Goal: Information Seeking & Learning: Learn about a topic

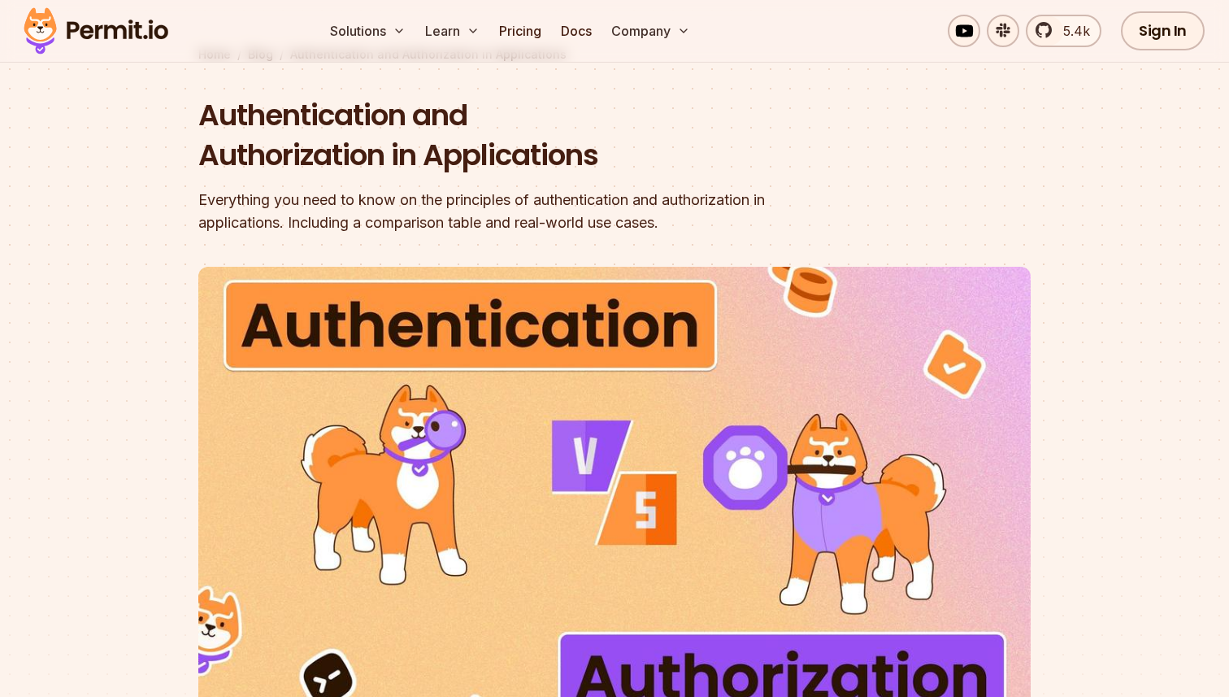
scroll to position [98, 0]
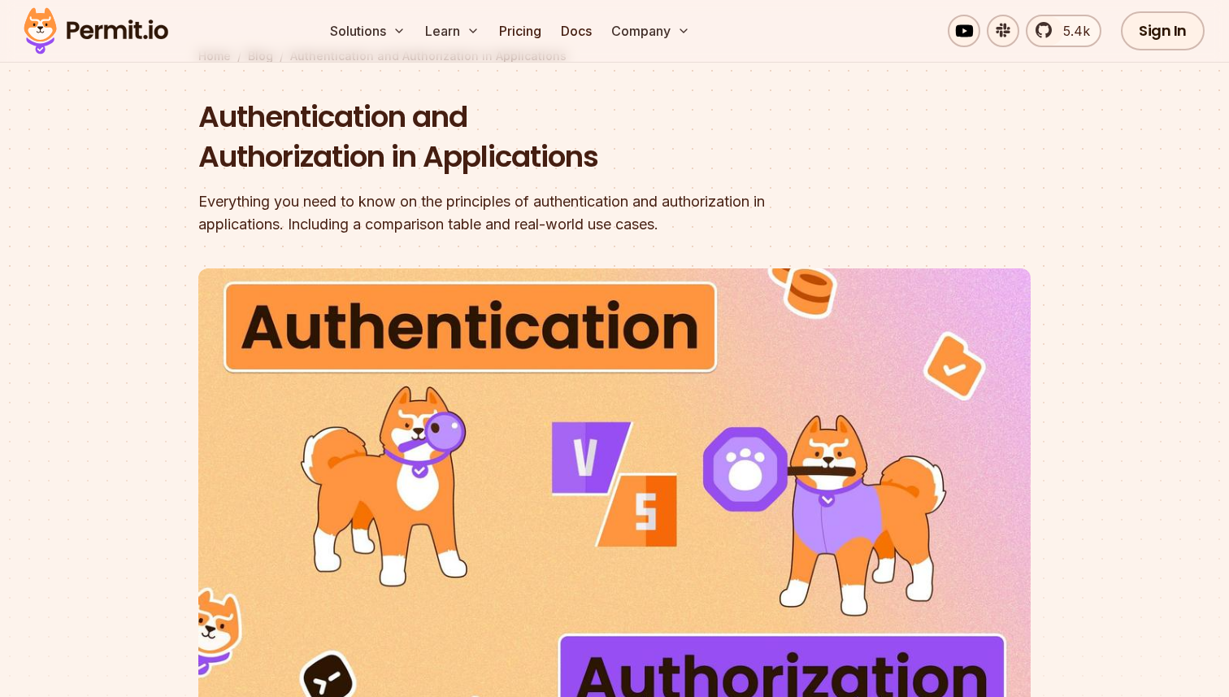
click at [513, 215] on div "Everything you need to know on the principles of authentication and authorizati…" at bounding box center [510, 213] width 624 height 46
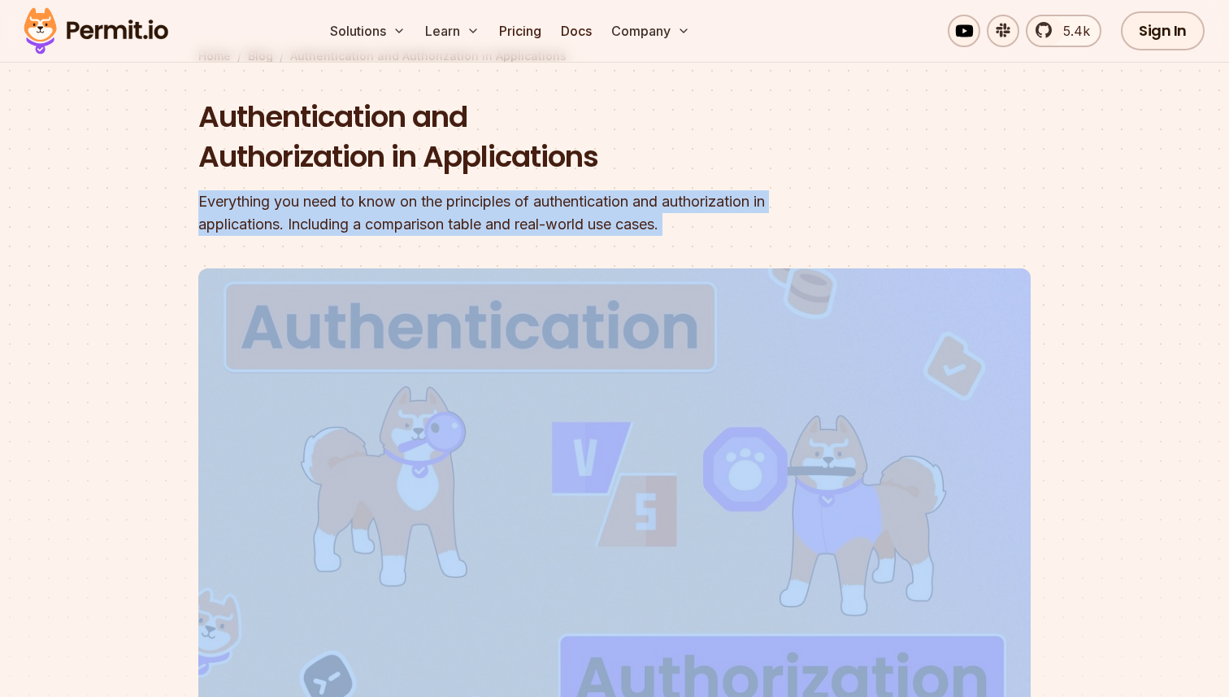
click at [513, 215] on div "Everything you need to know on the principles of authentication and authorizati…" at bounding box center [510, 213] width 624 height 46
click at [513, 216] on div "Everything you need to know on the principles of authentication and authorizati…" at bounding box center [510, 213] width 624 height 46
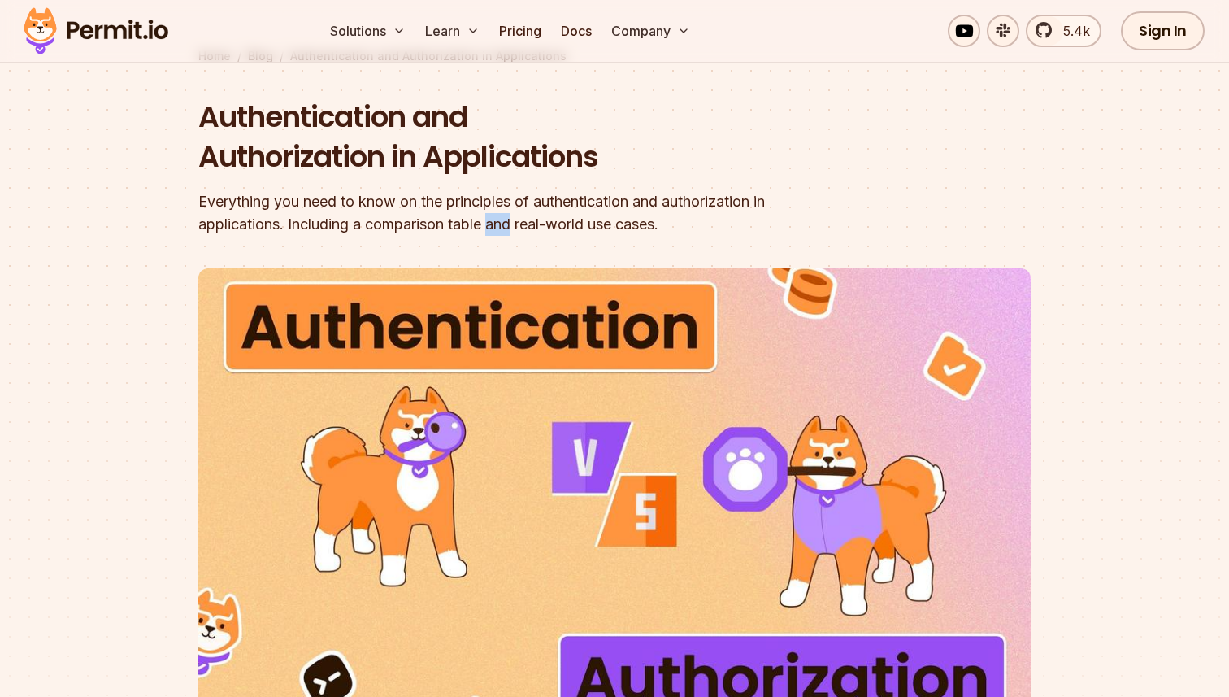
click at [513, 216] on div "Everything you need to know on the principles of authentication and authorizati…" at bounding box center [510, 213] width 624 height 46
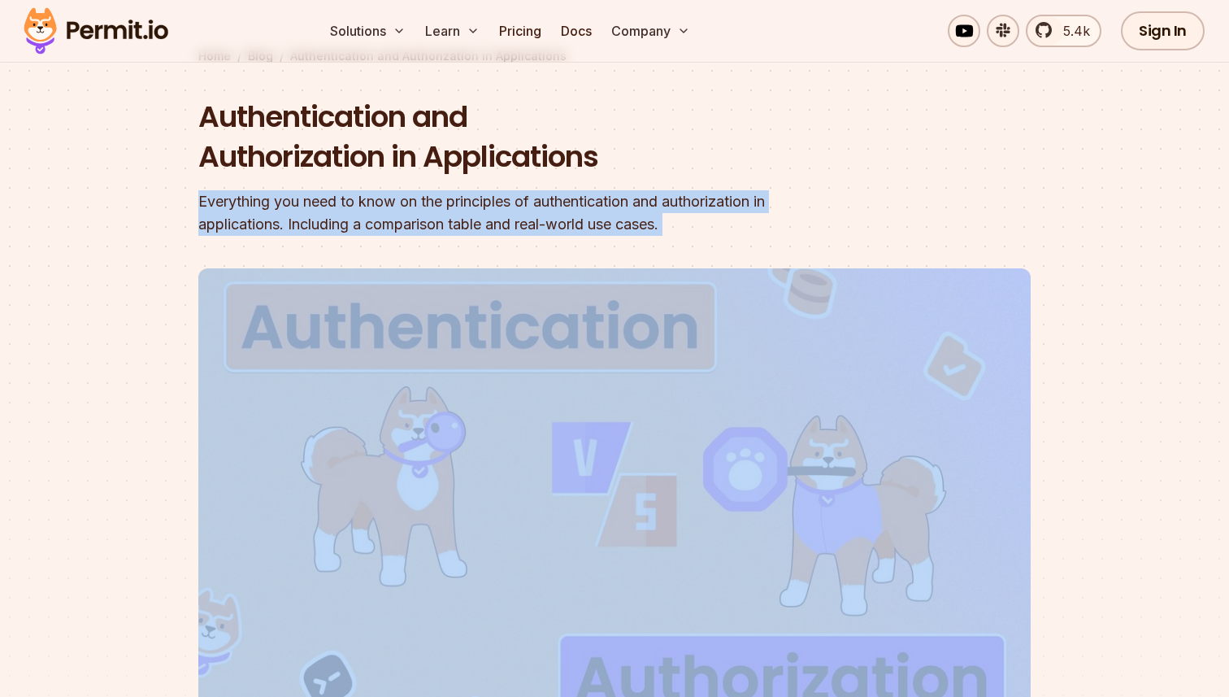
click at [513, 216] on div "Everything you need to know on the principles of authentication and authorizati…" at bounding box center [510, 213] width 624 height 46
click at [476, 193] on div "Everything you need to know on the principles of authentication and authorizati…" at bounding box center [510, 213] width 624 height 46
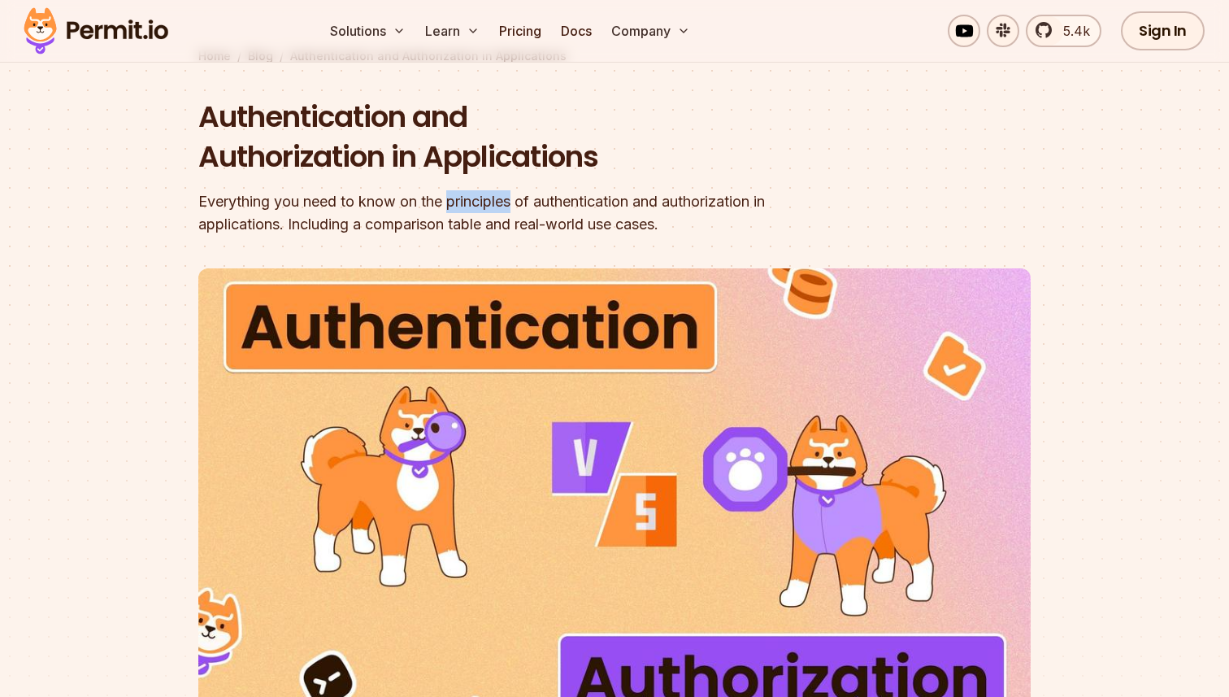
drag, startPoint x: 476, startPoint y: 193, endPoint x: 493, endPoint y: 219, distance: 30.7
click at [493, 219] on div "Everything you need to know on the principles of authentication and authorizati…" at bounding box center [510, 213] width 624 height 46
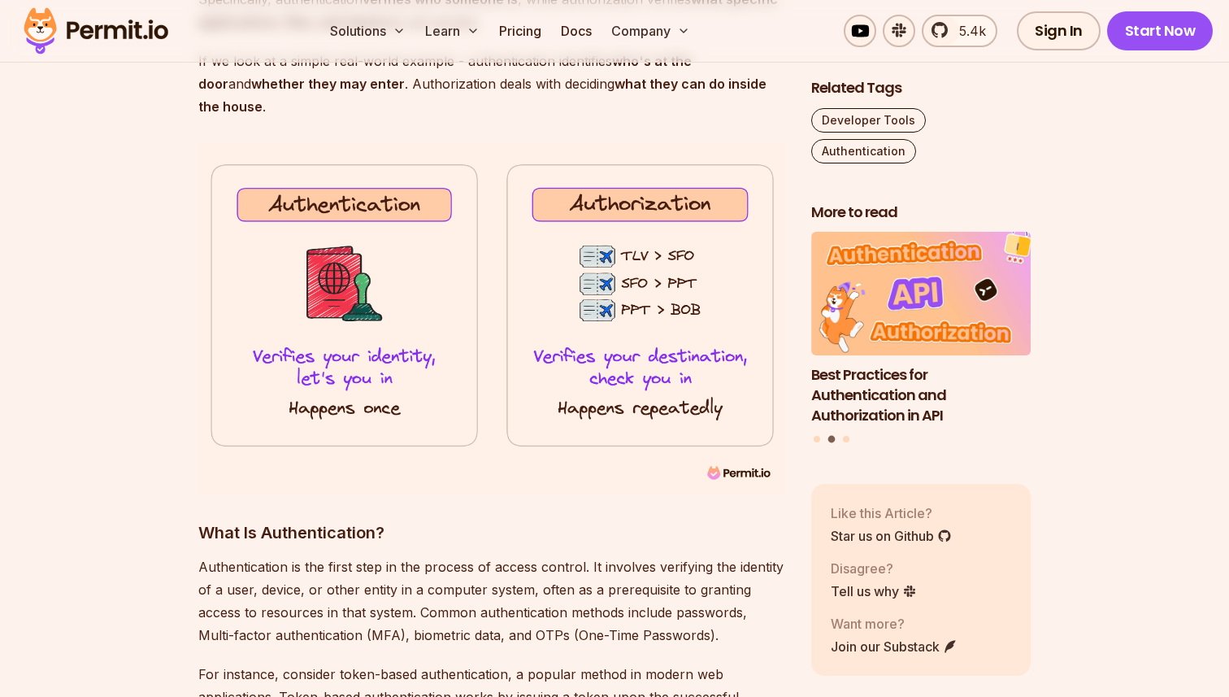
scroll to position [0, 0]
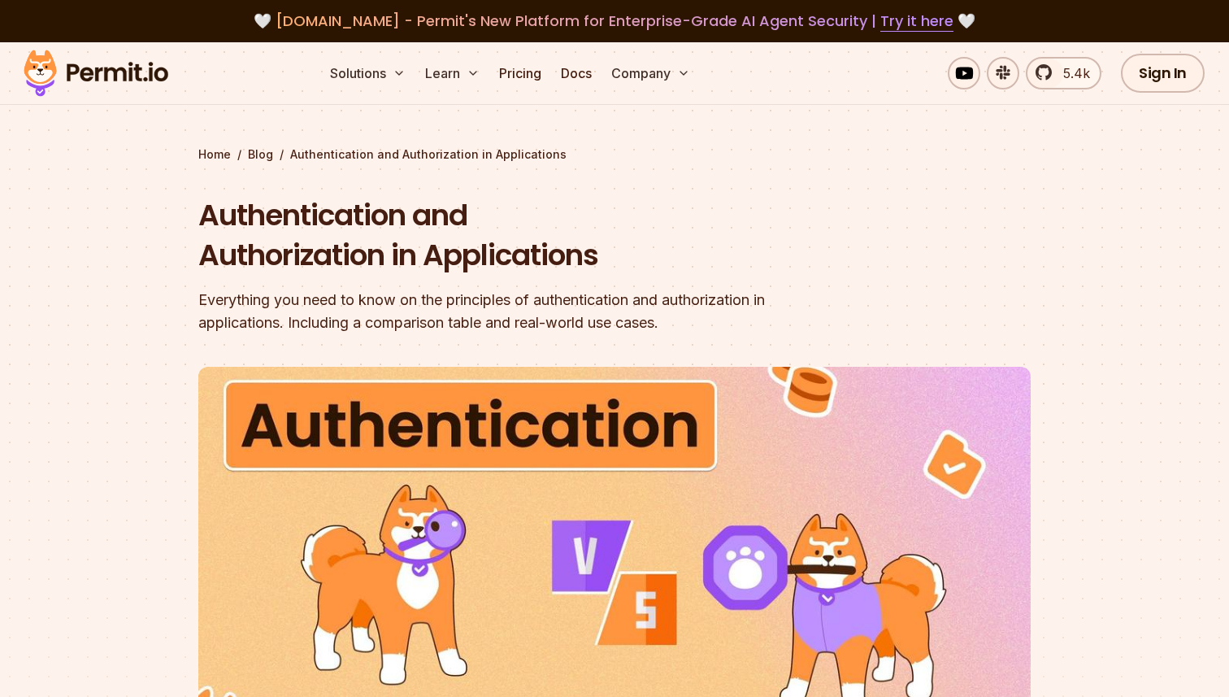
click at [376, 287] on div "Authentication and Authorization in Applications Everything you need to know on…" at bounding box center [510, 264] width 624 height 139
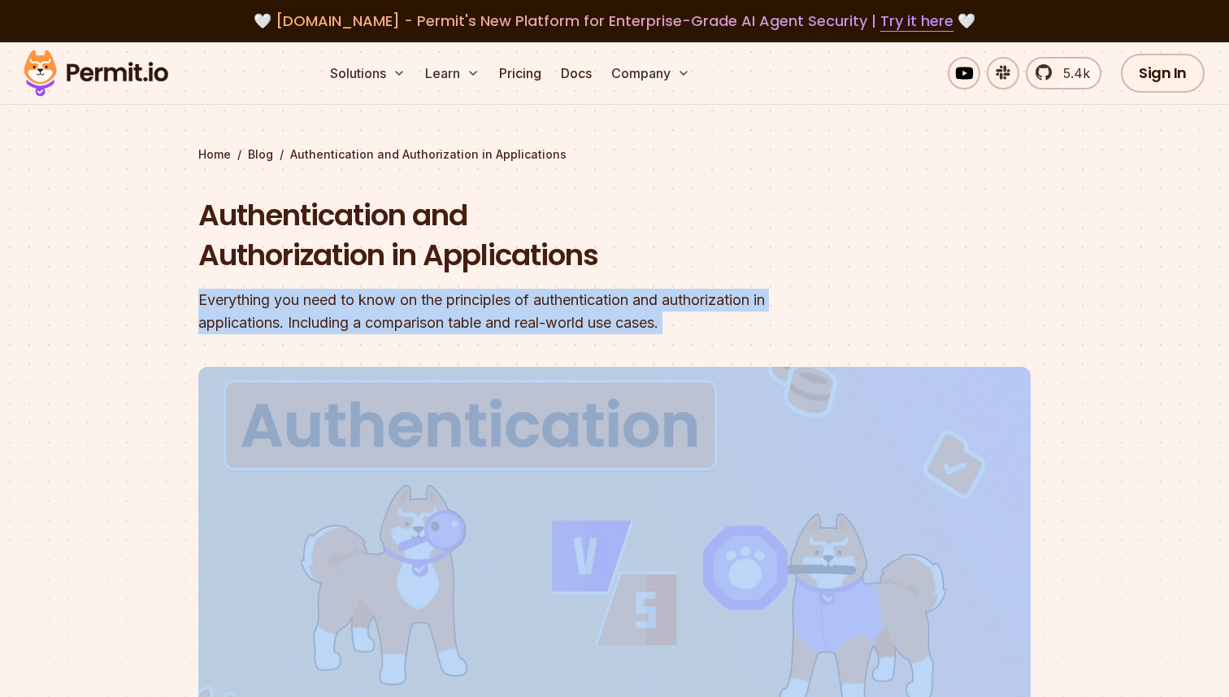
click at [376, 287] on div "Authentication and Authorization in Applications Everything you need to know on…" at bounding box center [510, 264] width 624 height 139
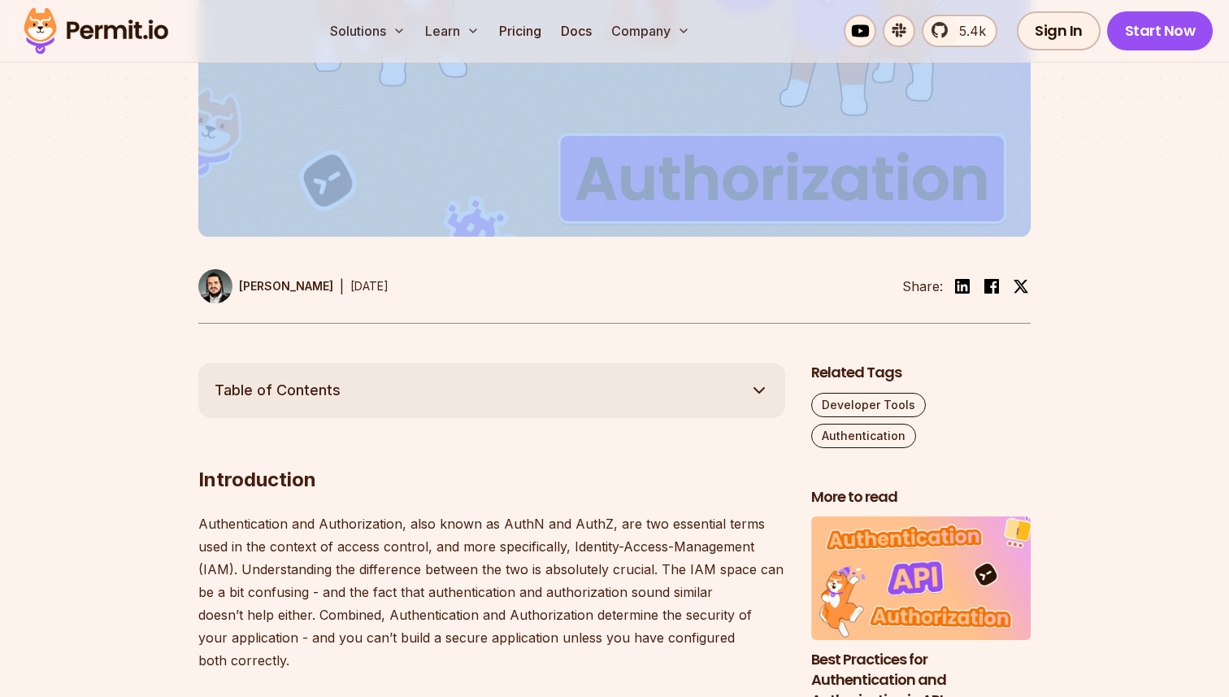
scroll to position [779, 0]
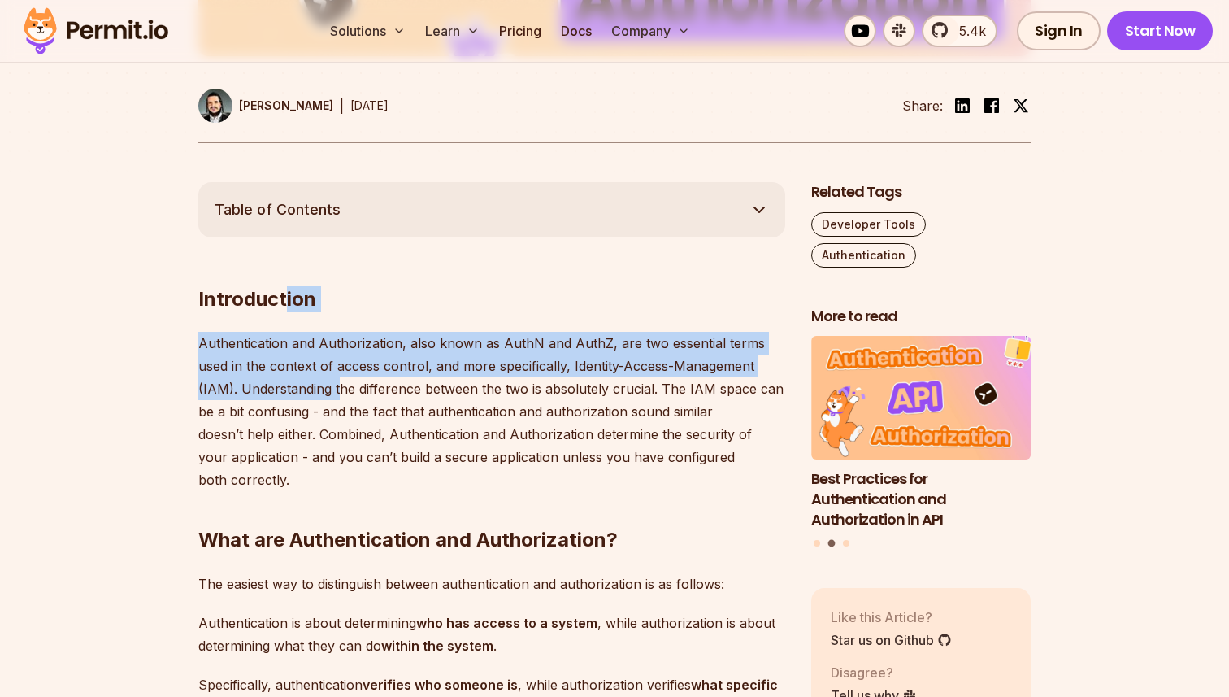
drag, startPoint x: 285, startPoint y: 303, endPoint x: 352, endPoint y: 420, distance: 134.7
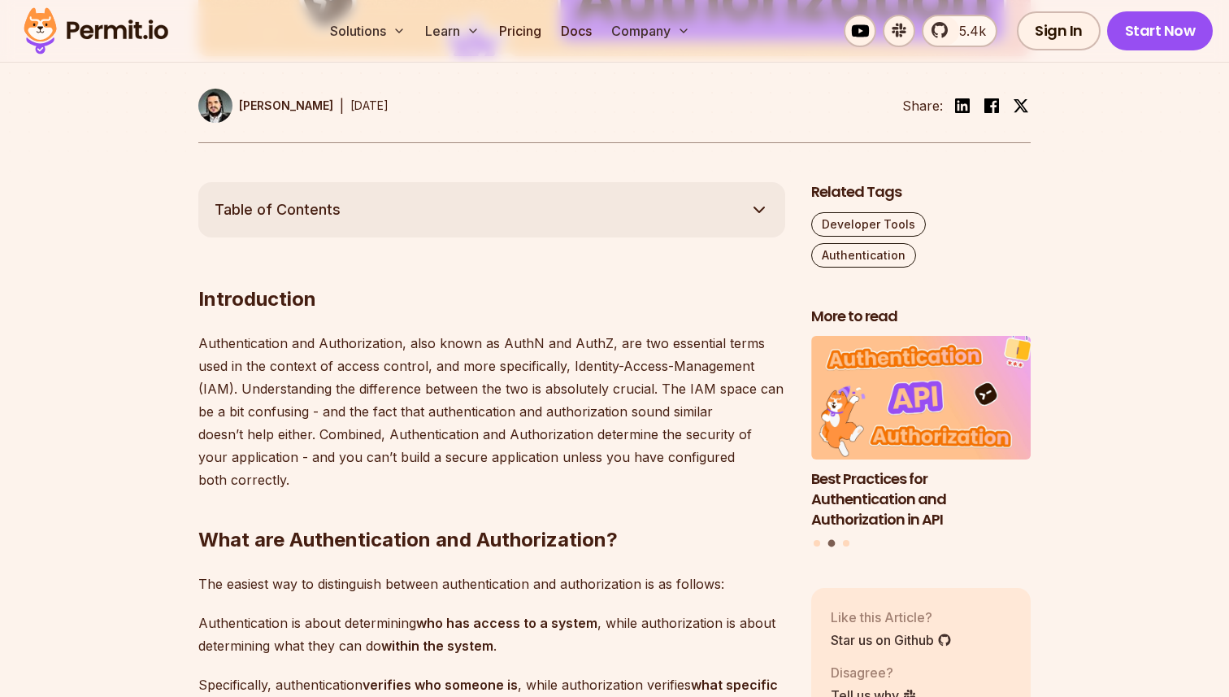
click at [352, 420] on p "Authentication and Authorization, also known as AuthN and AuthZ, are two essent…" at bounding box center [491, 411] width 587 height 159
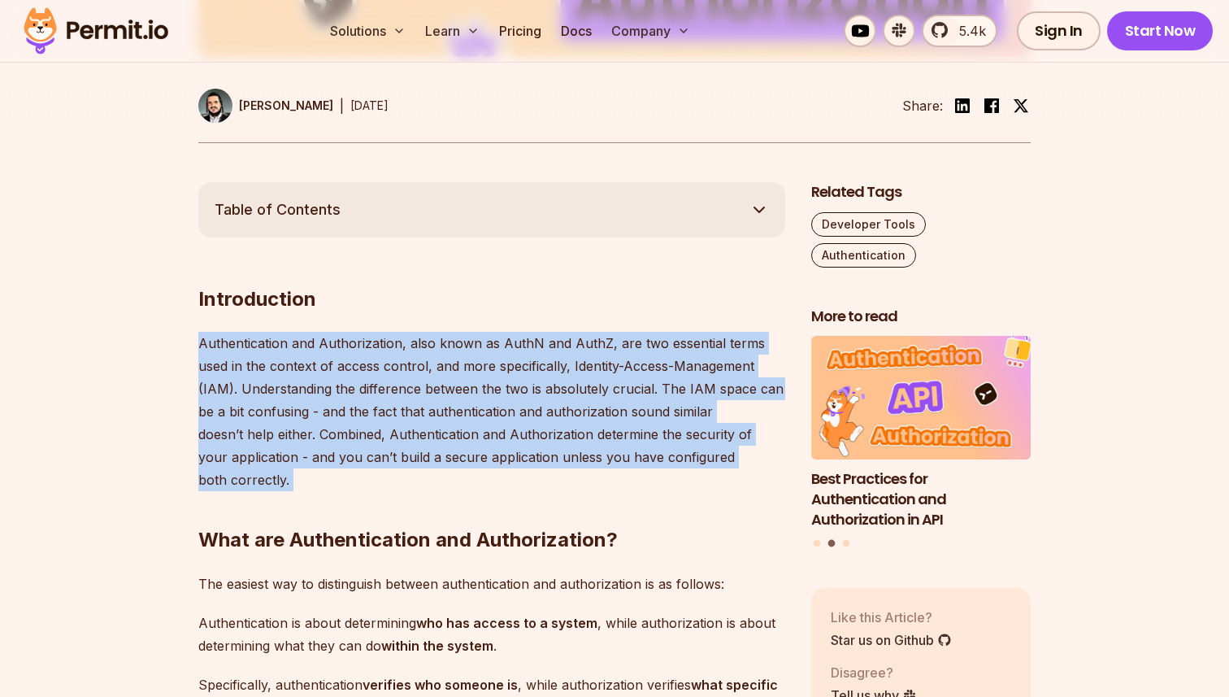
click at [352, 420] on p "Authentication and Authorization, also known as AuthN and AuthZ, are two essent…" at bounding box center [491, 411] width 587 height 159
click at [368, 479] on h2 "What are Authentication and Authorization?" at bounding box center [491, 507] width 587 height 91
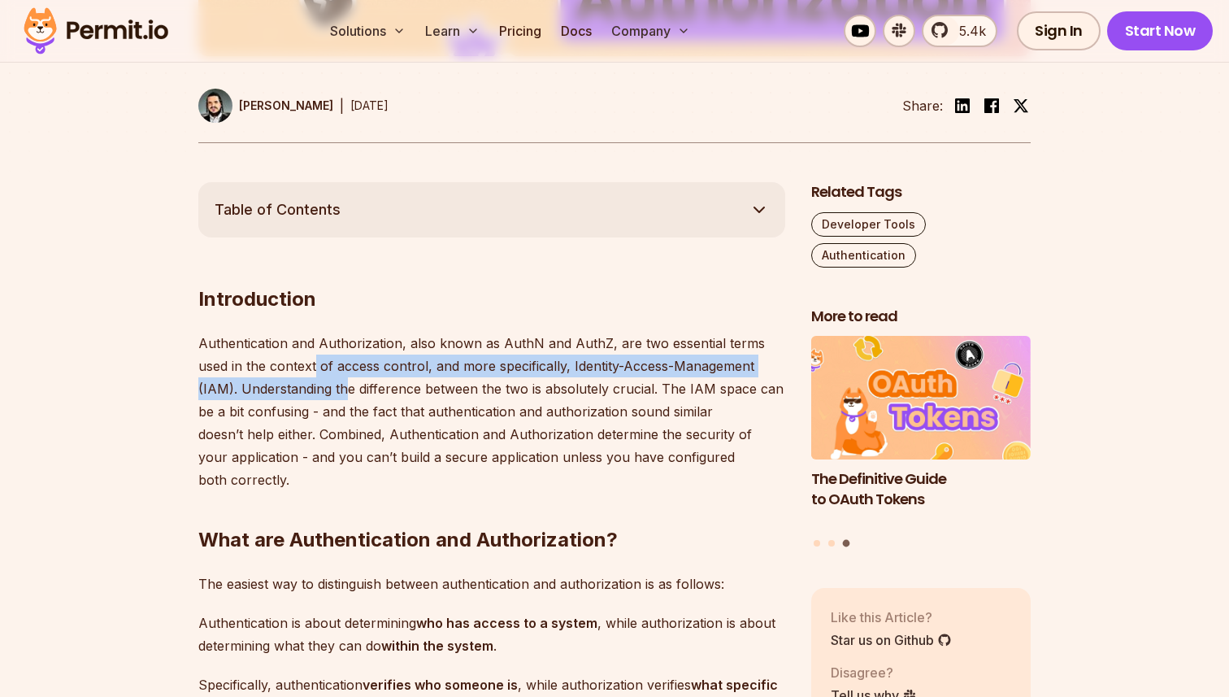
drag, startPoint x: 315, startPoint y: 362, endPoint x: 350, endPoint y: 380, distance: 38.5
click at [349, 380] on p "Authentication and Authorization, also known as AuthN and AuthZ, are two essent…" at bounding box center [491, 411] width 587 height 159
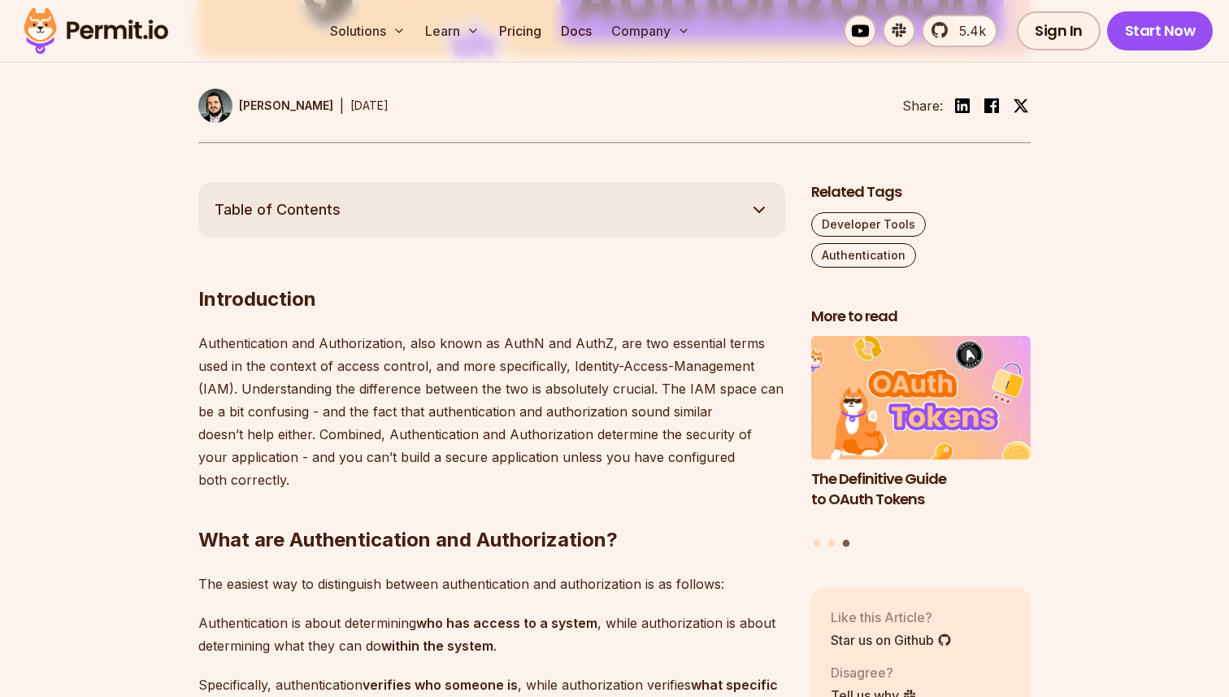
click at [347, 393] on p "Authentication and Authorization, also known as AuthN and AuthZ, are two essent…" at bounding box center [491, 411] width 587 height 159
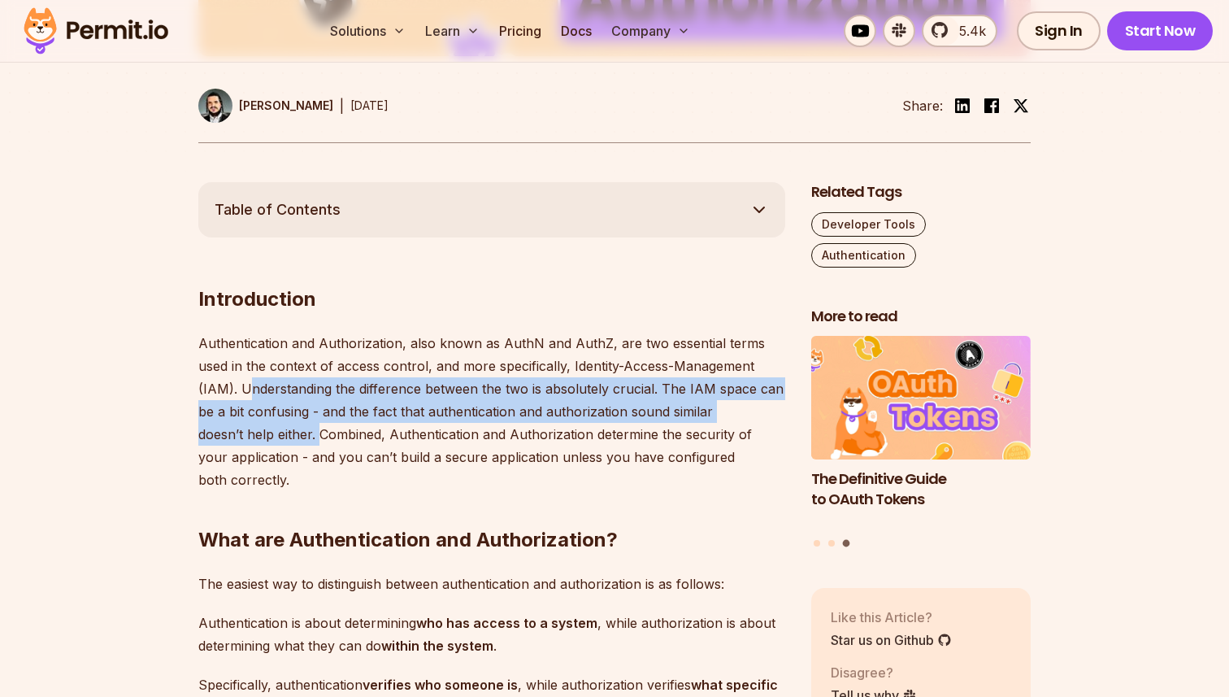
drag, startPoint x: 245, startPoint y: 389, endPoint x: 322, endPoint y: 441, distance: 92.4
click at [319, 437] on p "Authentication and Authorization, also known as AuthN and AuthZ, are two essent…" at bounding box center [491, 411] width 587 height 159
click at [322, 441] on p "Authentication and Authorization, also known as AuthN and AuthZ, are two essent…" at bounding box center [491, 411] width 587 height 159
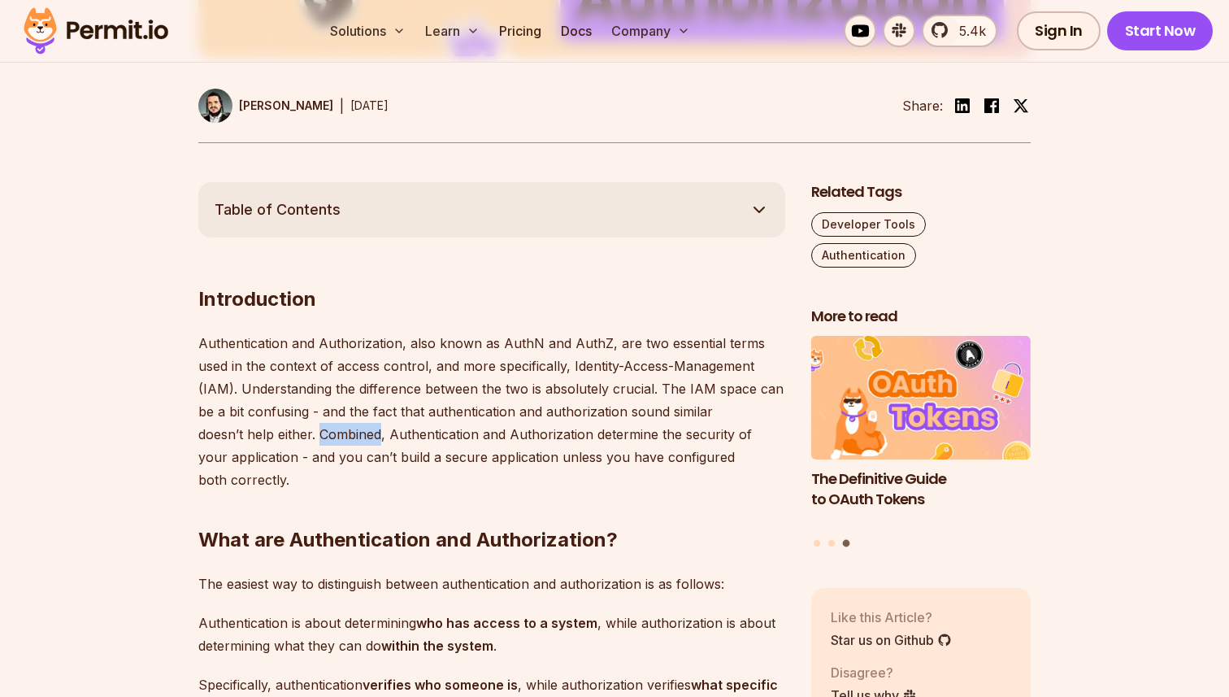
click at [322, 441] on p "Authentication and Authorization, also known as AuthN and AuthZ, are two essent…" at bounding box center [491, 411] width 587 height 159
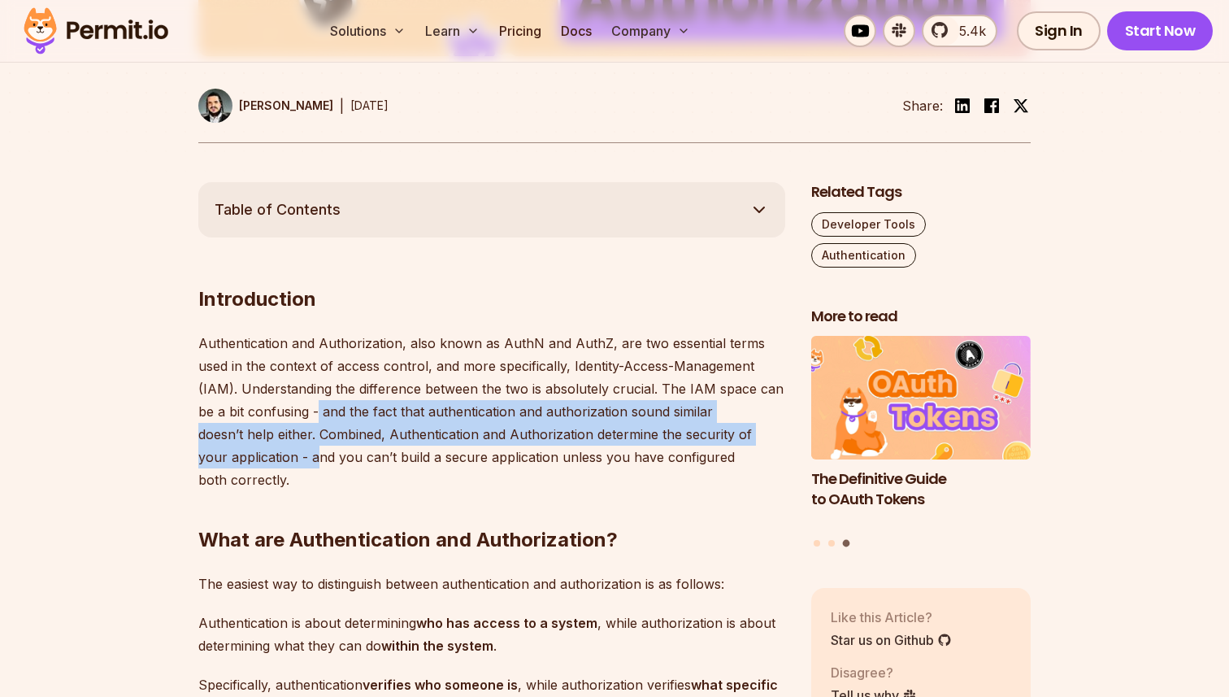
drag, startPoint x: 334, startPoint y: 464, endPoint x: 317, endPoint y: 420, distance: 47.1
click at [317, 420] on p "Authentication and Authorization, also known as AuthN and AuthZ, are two essent…" at bounding box center [491, 411] width 587 height 159
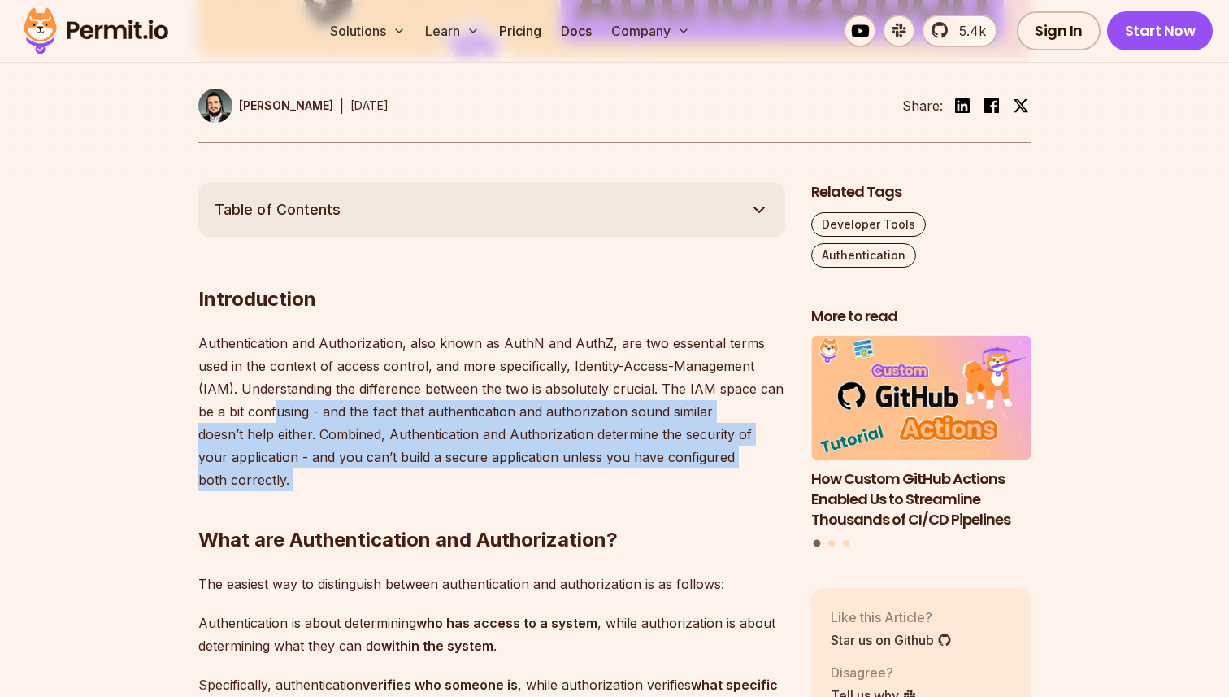
drag, startPoint x: 275, startPoint y: 415, endPoint x: 337, endPoint y: 486, distance: 93.9
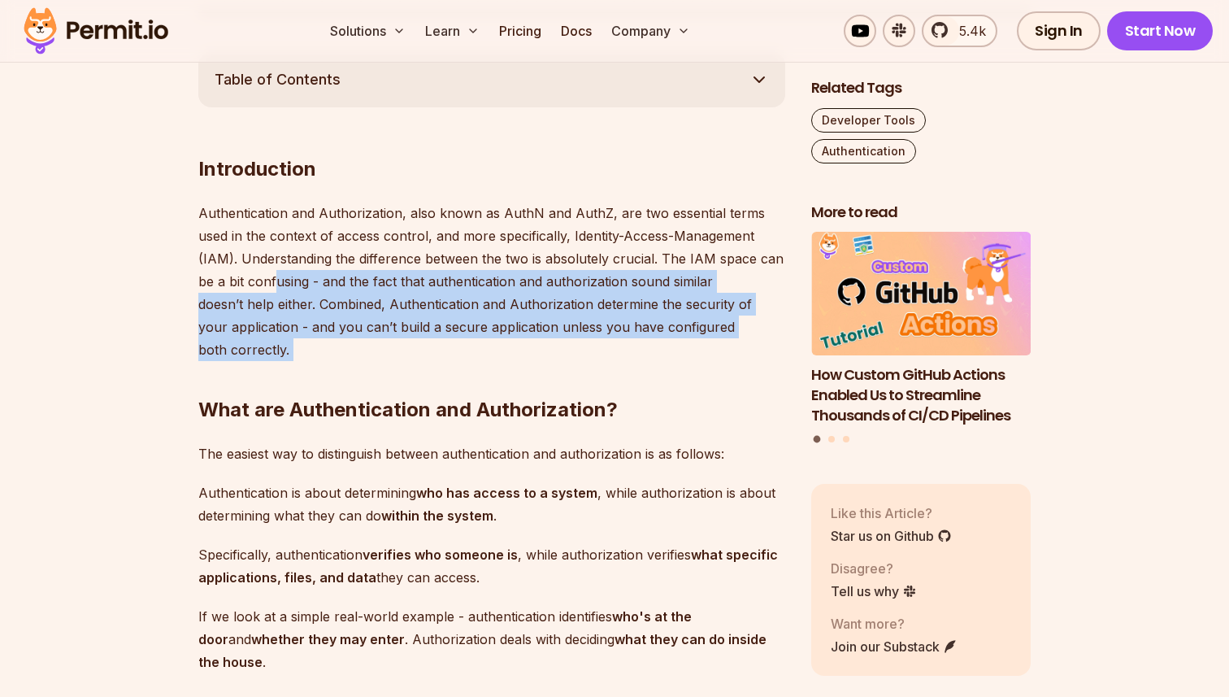
scroll to position [915, 0]
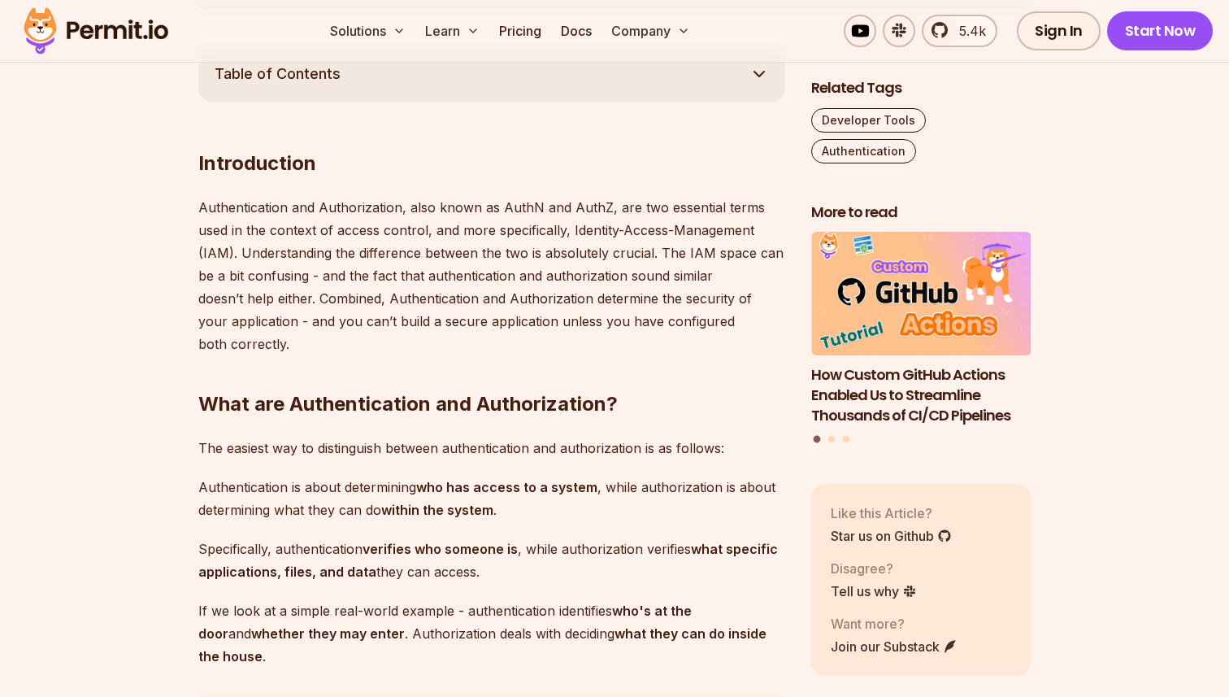
click at [376, 350] on h2 "What are Authentication and Authorization?" at bounding box center [491, 371] width 587 height 91
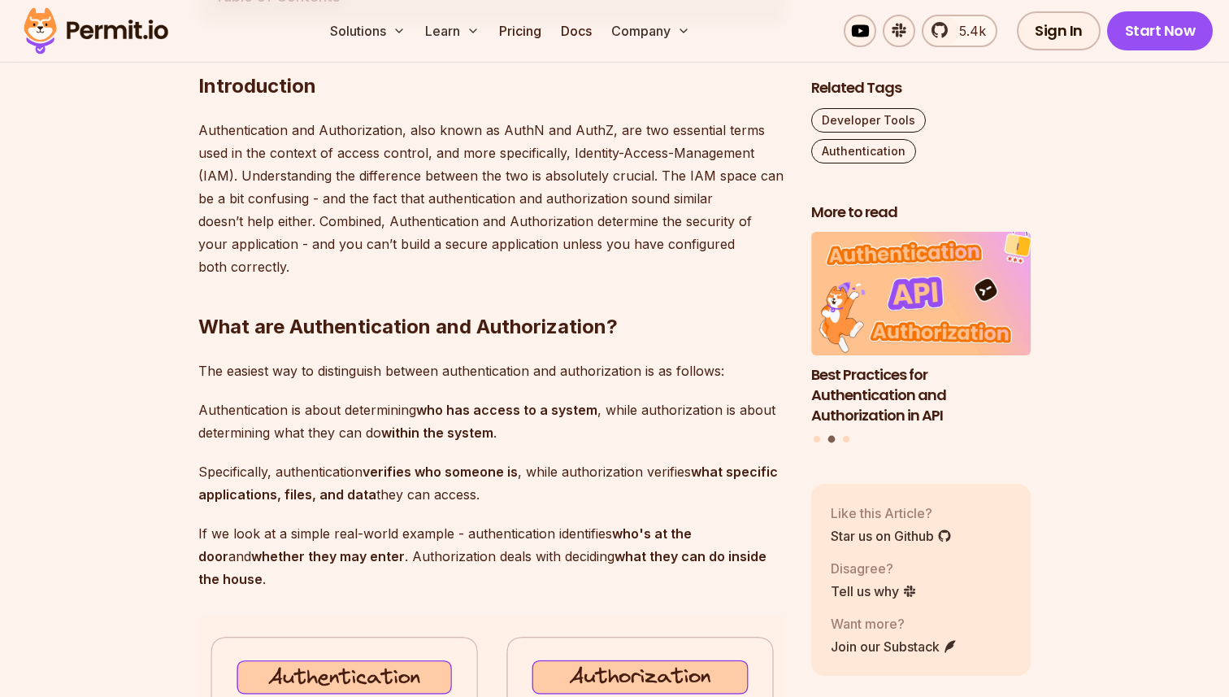
scroll to position [1003, 0]
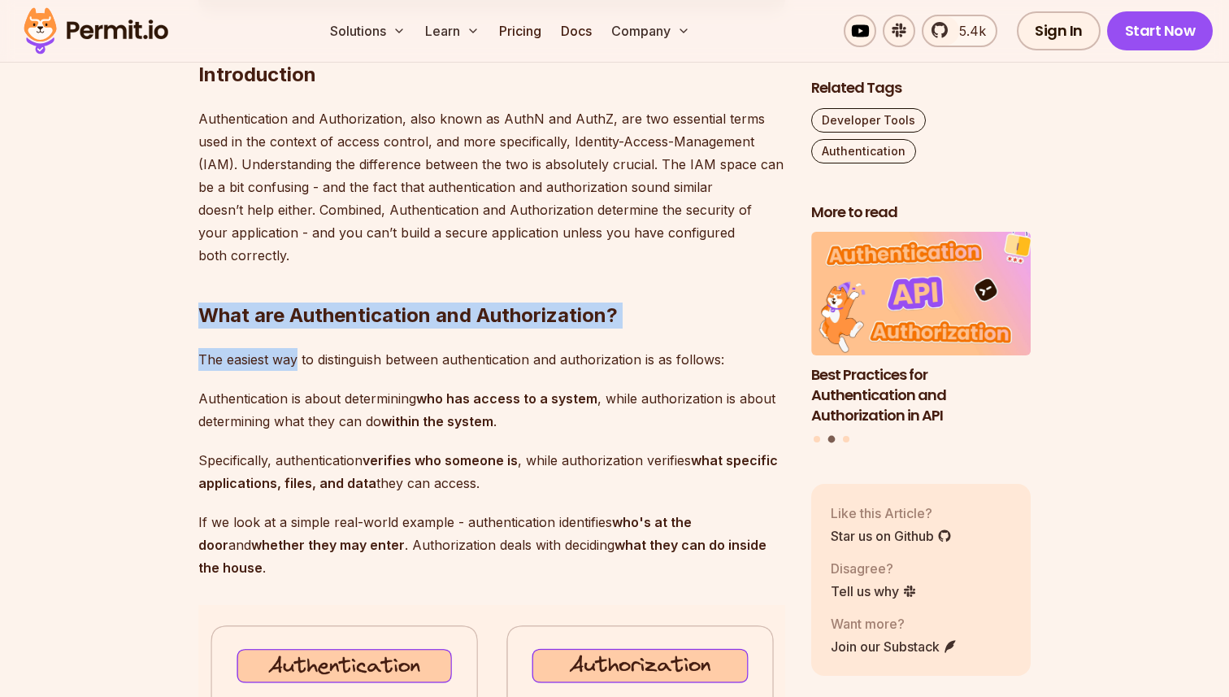
drag, startPoint x: 198, startPoint y: 319, endPoint x: 306, endPoint y: 377, distance: 122.9
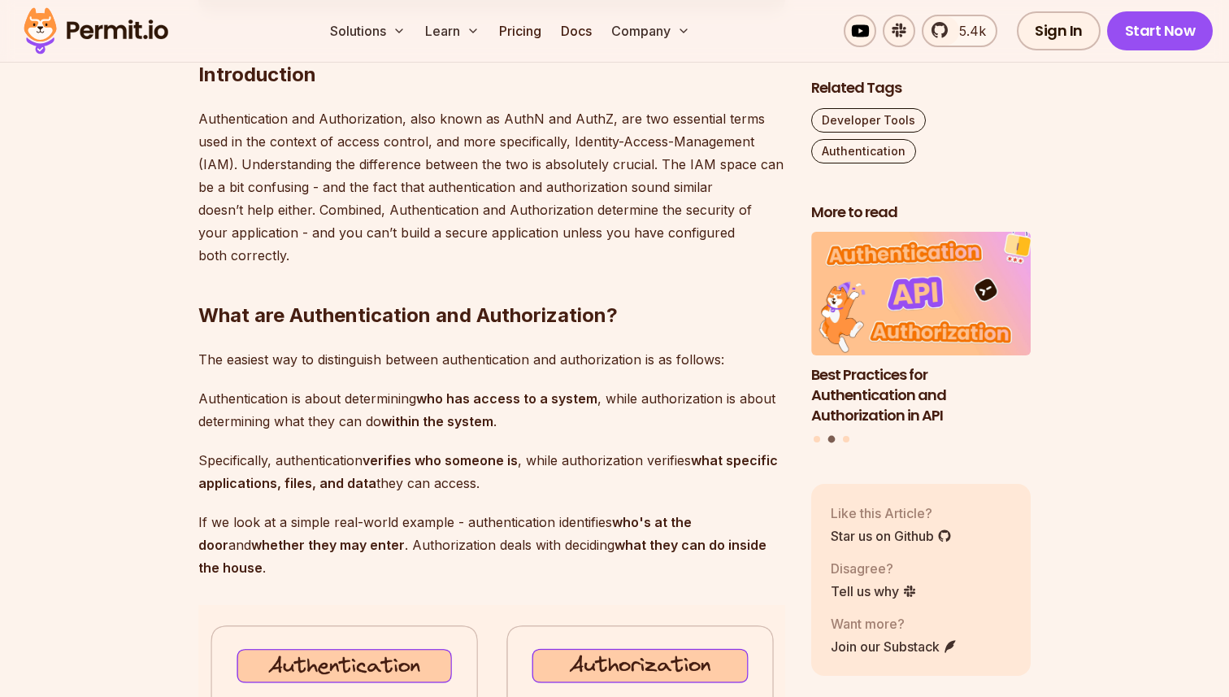
click at [305, 389] on p "Authentication is about determining who has access to a system , while authoriz…" at bounding box center [491, 410] width 587 height 46
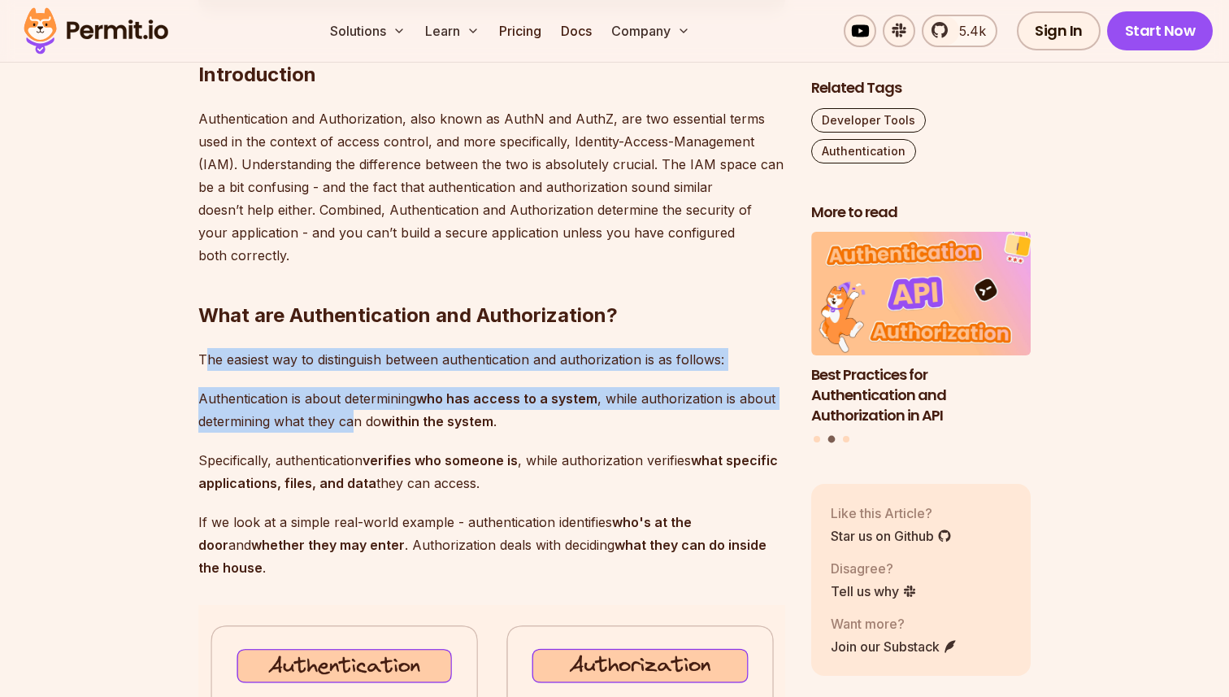
drag, startPoint x: 206, startPoint y: 363, endPoint x: 364, endPoint y: 439, distance: 174.9
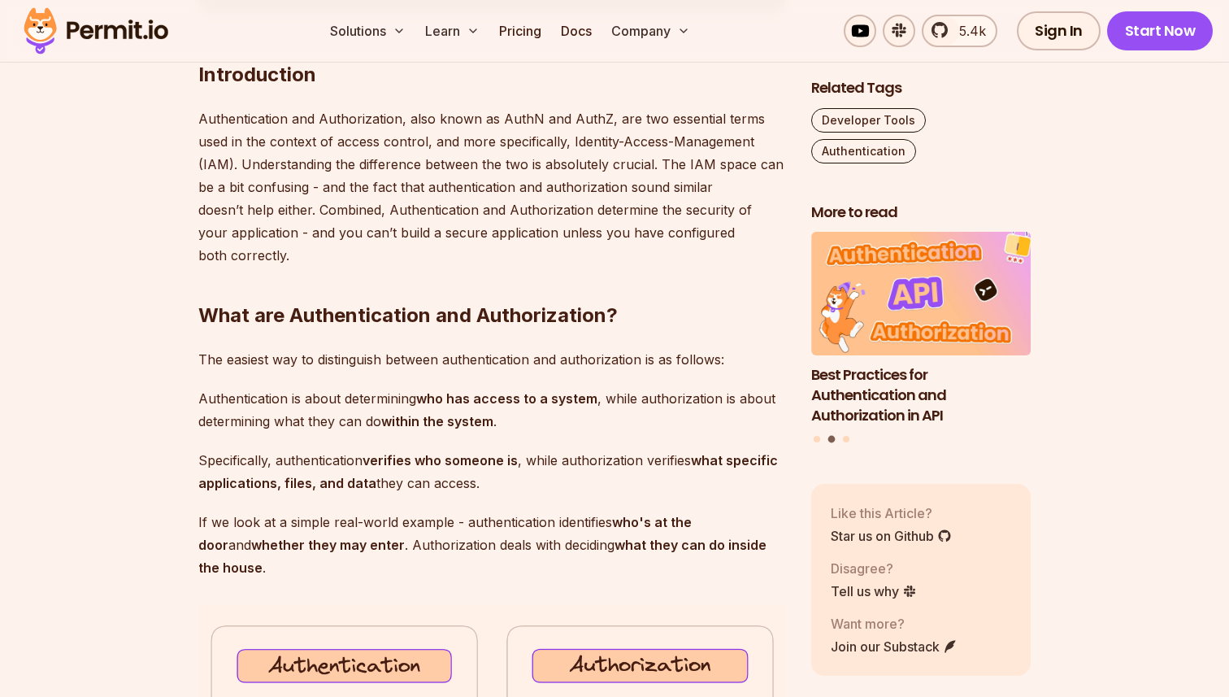
click at [377, 474] on p "Specifically, authentication verifies who someone is , while authorization veri…" at bounding box center [491, 472] width 587 height 46
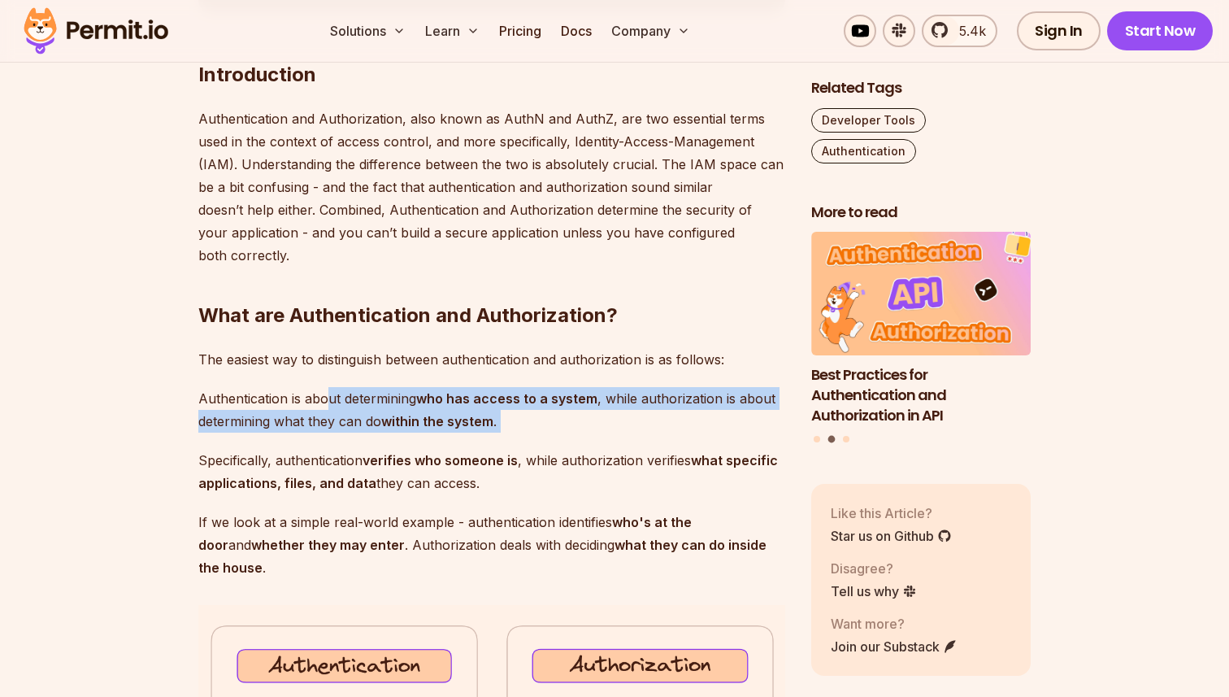
drag, startPoint x: 328, startPoint y: 393, endPoint x: 457, endPoint y: 435, distance: 135.7
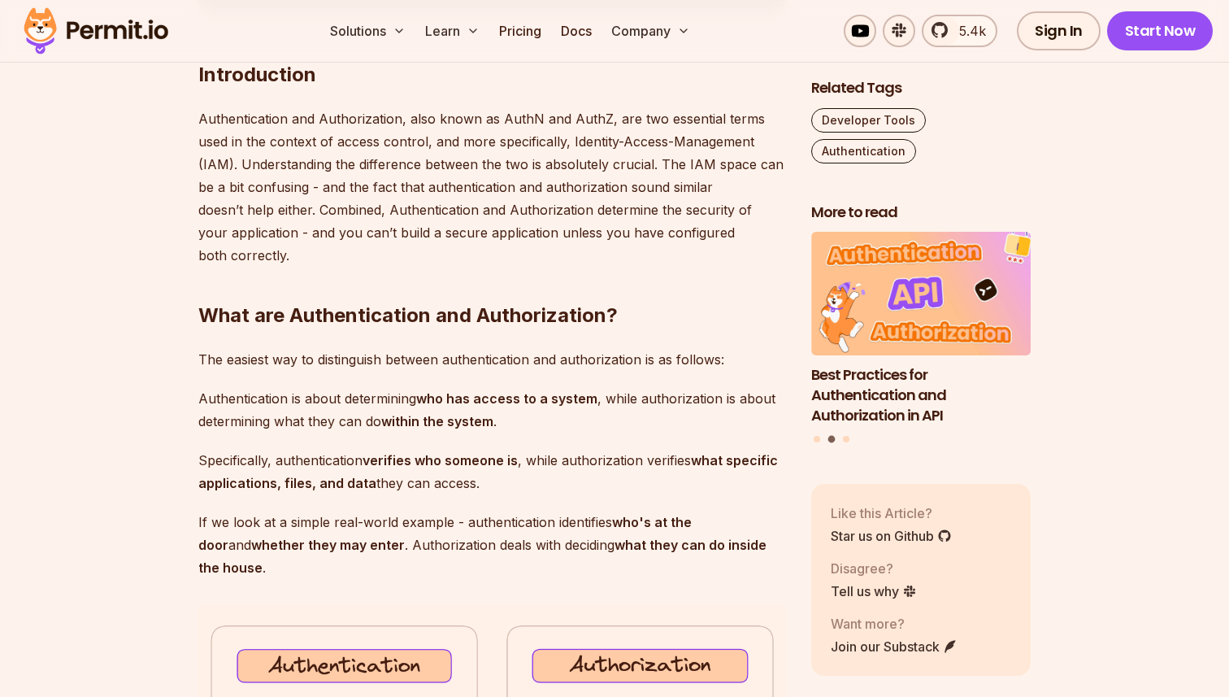
click at [471, 411] on p "Authentication is about determining who has access to a system , while authoriz…" at bounding box center [491, 410] width 587 height 46
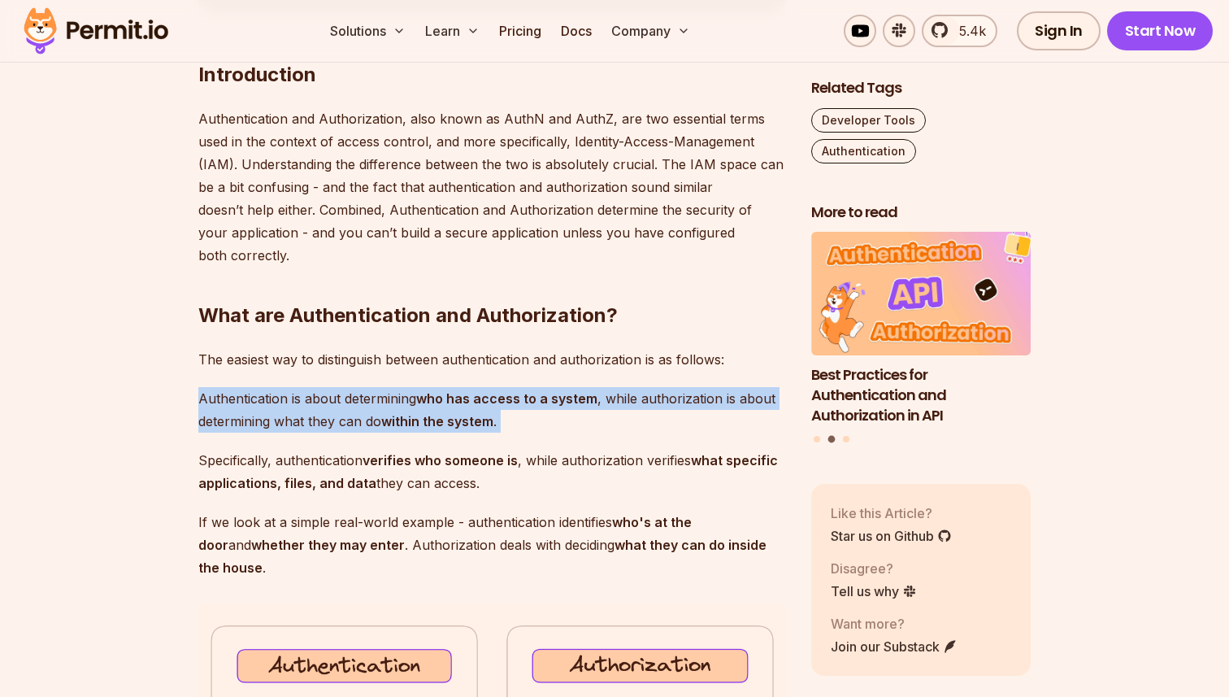
click at [471, 411] on p "Authentication is about determining who has access to a system , while authoriz…" at bounding box center [491, 410] width 587 height 46
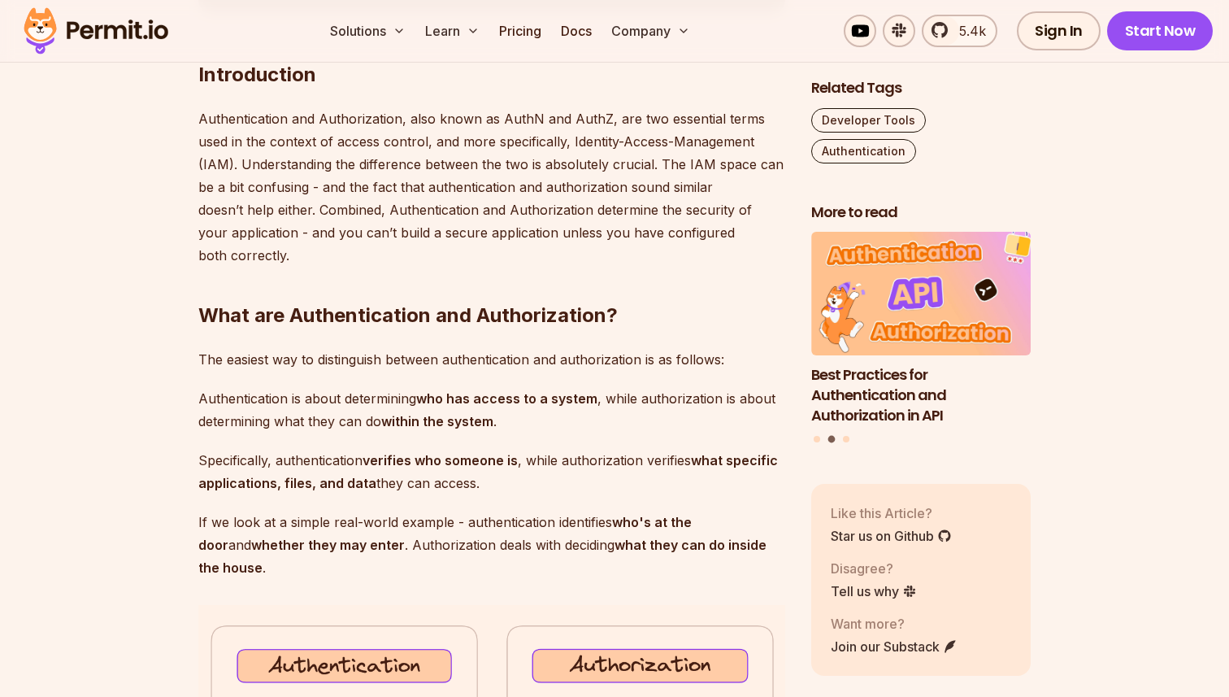
click at [502, 422] on p "Authentication is about determining who has access to a system , while authoriz…" at bounding box center [491, 410] width 587 height 46
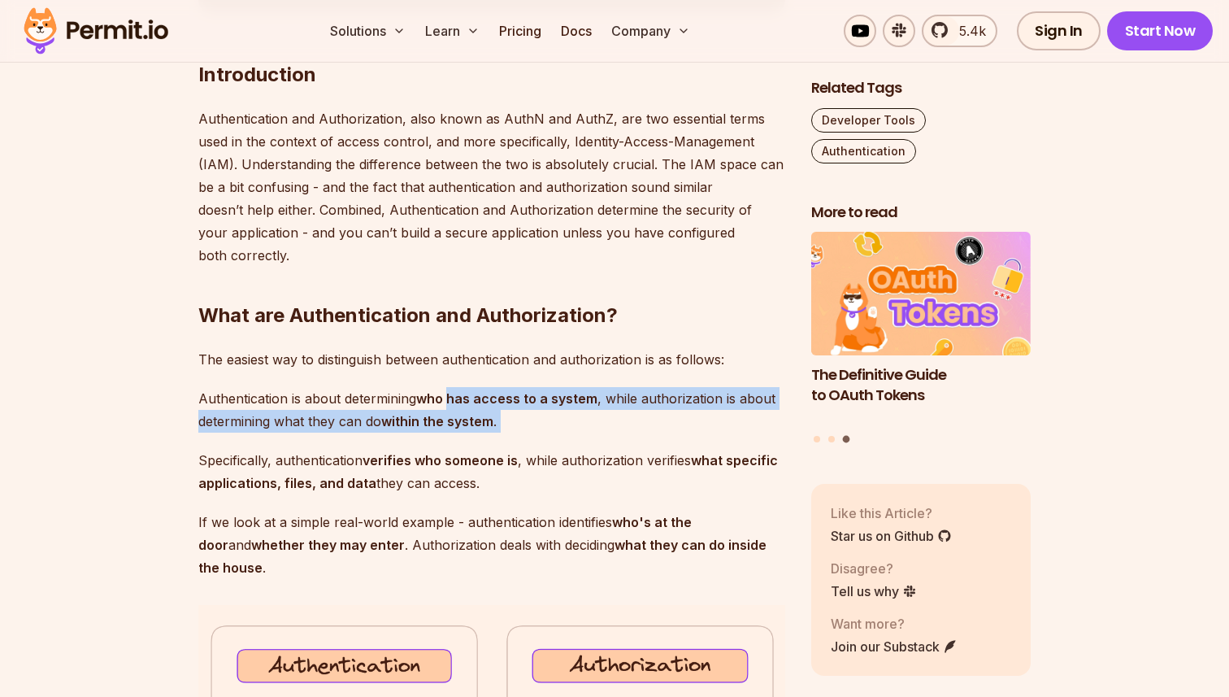
drag, startPoint x: 510, startPoint y: 419, endPoint x: 459, endPoint y: 394, distance: 56.0
click at [459, 394] on p "Authentication is about determining who has access to a system , while authoriz…" at bounding box center [491, 410] width 587 height 46
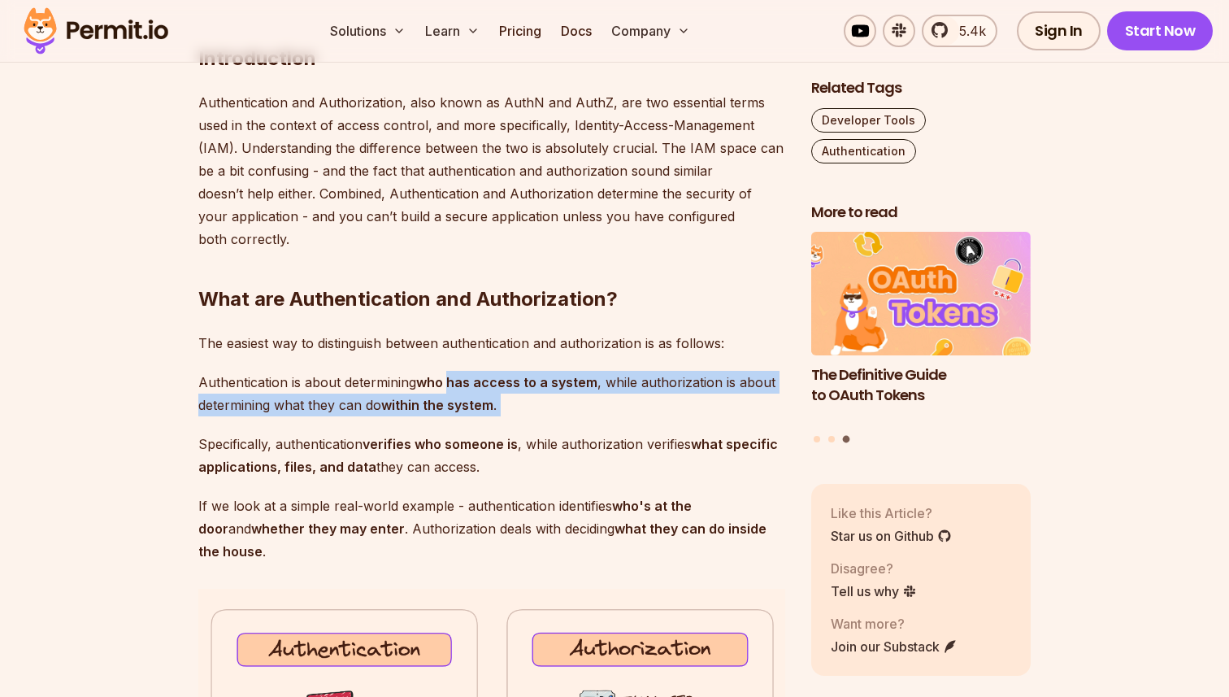
scroll to position [1030, 0]
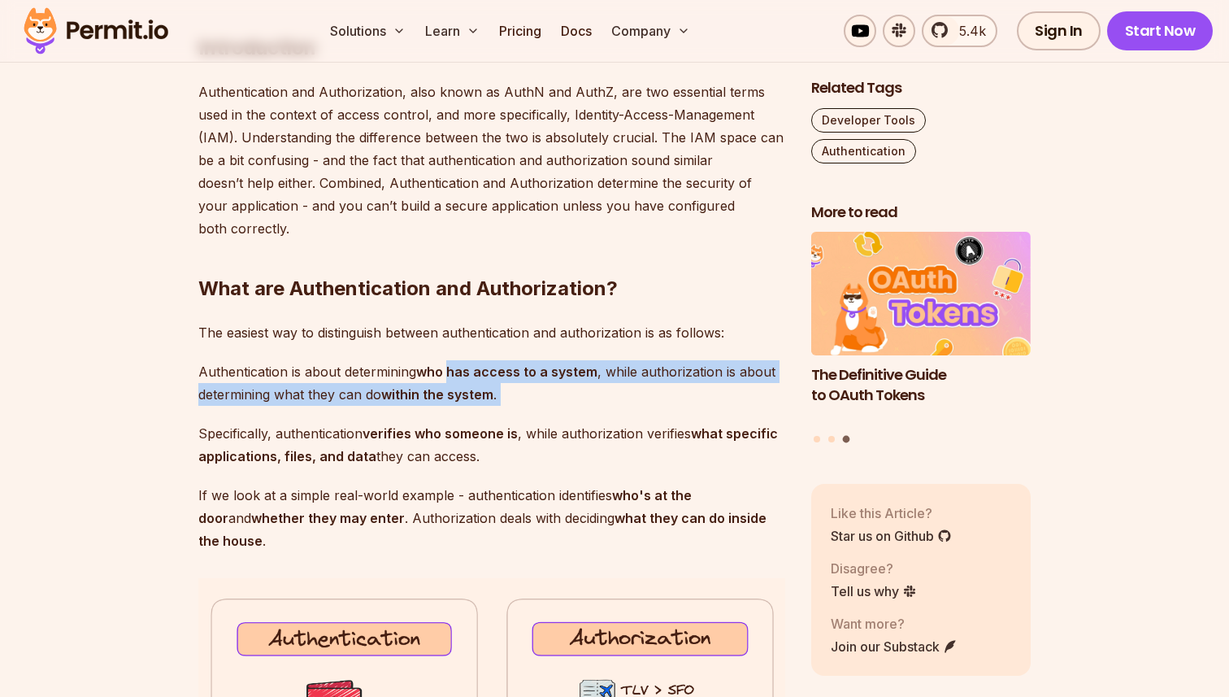
click at [459, 394] on strong "within the system" at bounding box center [437, 394] width 112 height 16
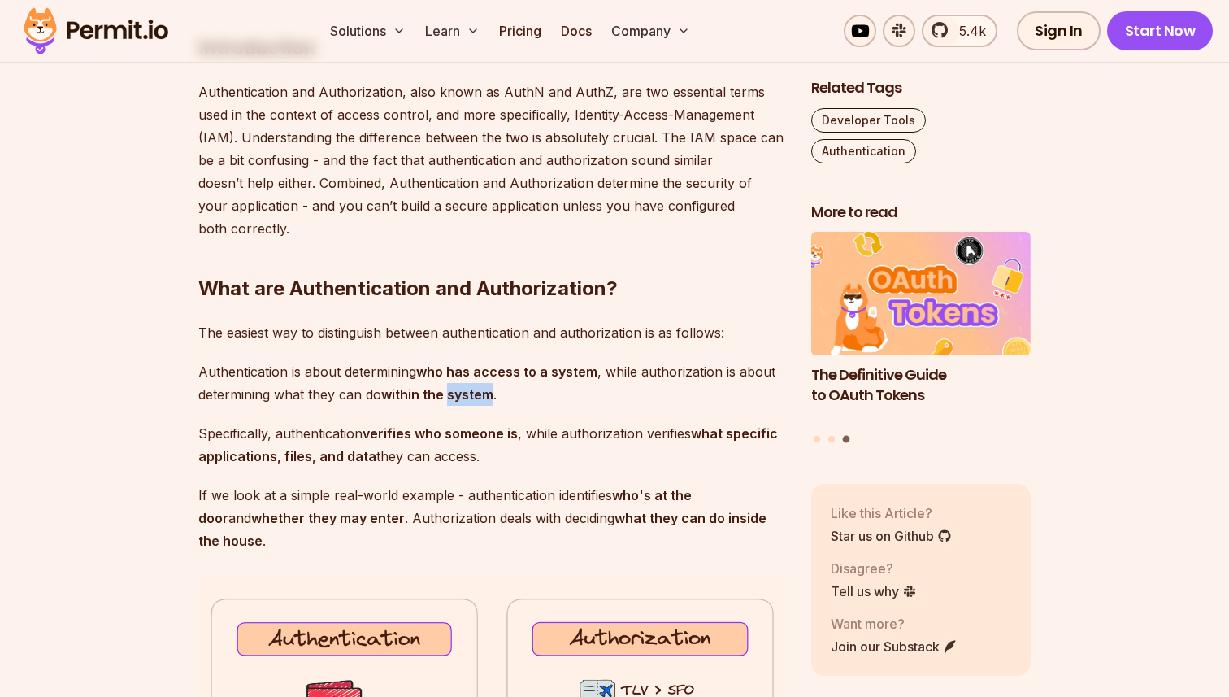
click at [459, 394] on strong "within the system" at bounding box center [437, 394] width 112 height 16
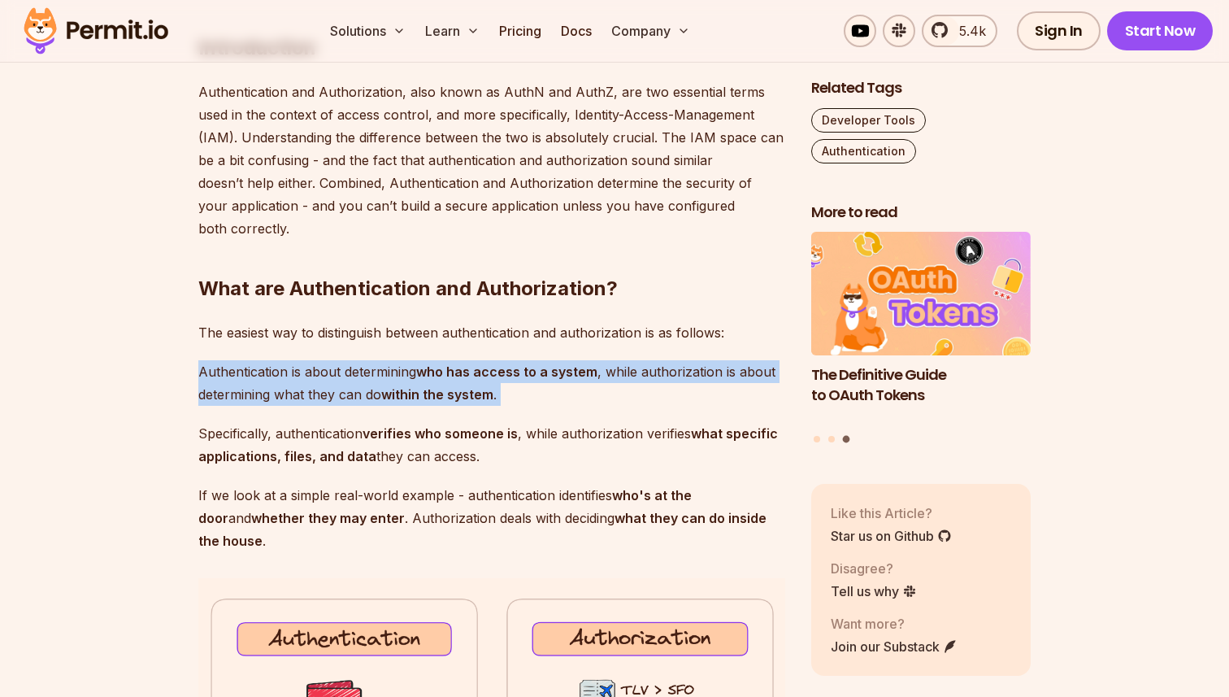
click at [459, 394] on strong "within the system" at bounding box center [437, 394] width 112 height 16
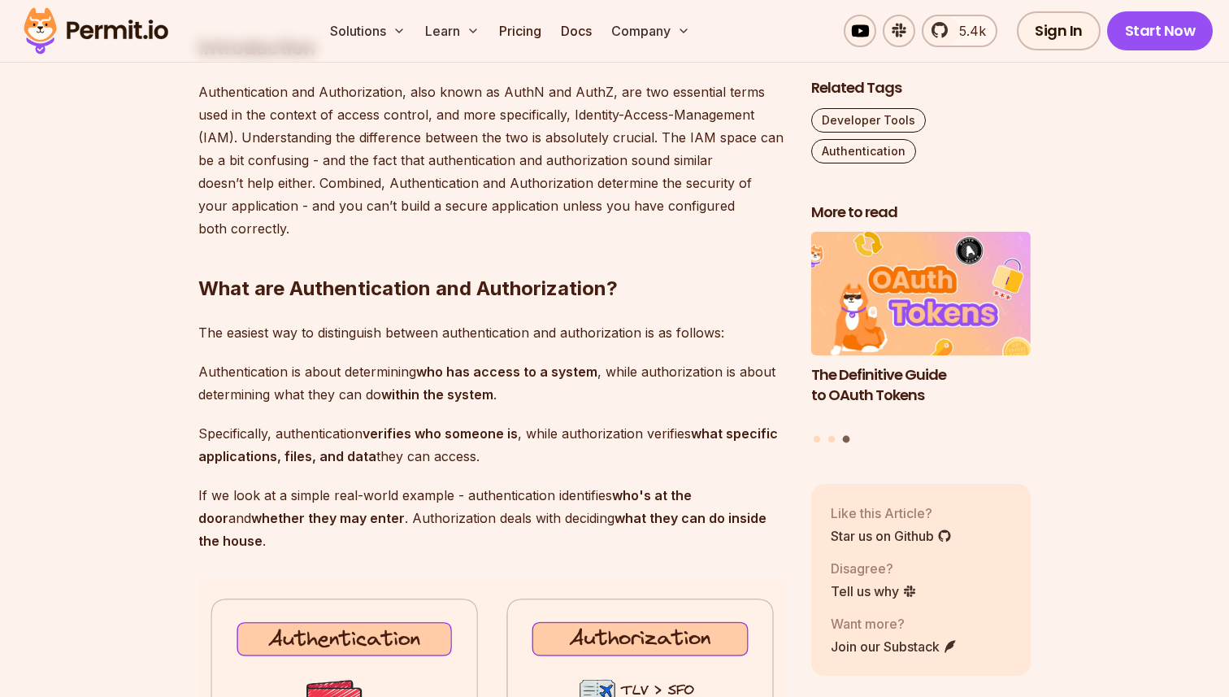
click at [457, 462] on p "Specifically, authentication verifies who someone is , while authorization veri…" at bounding box center [491, 445] width 587 height 46
drag, startPoint x: 454, startPoint y: 443, endPoint x: 441, endPoint y: 411, distance: 34.0
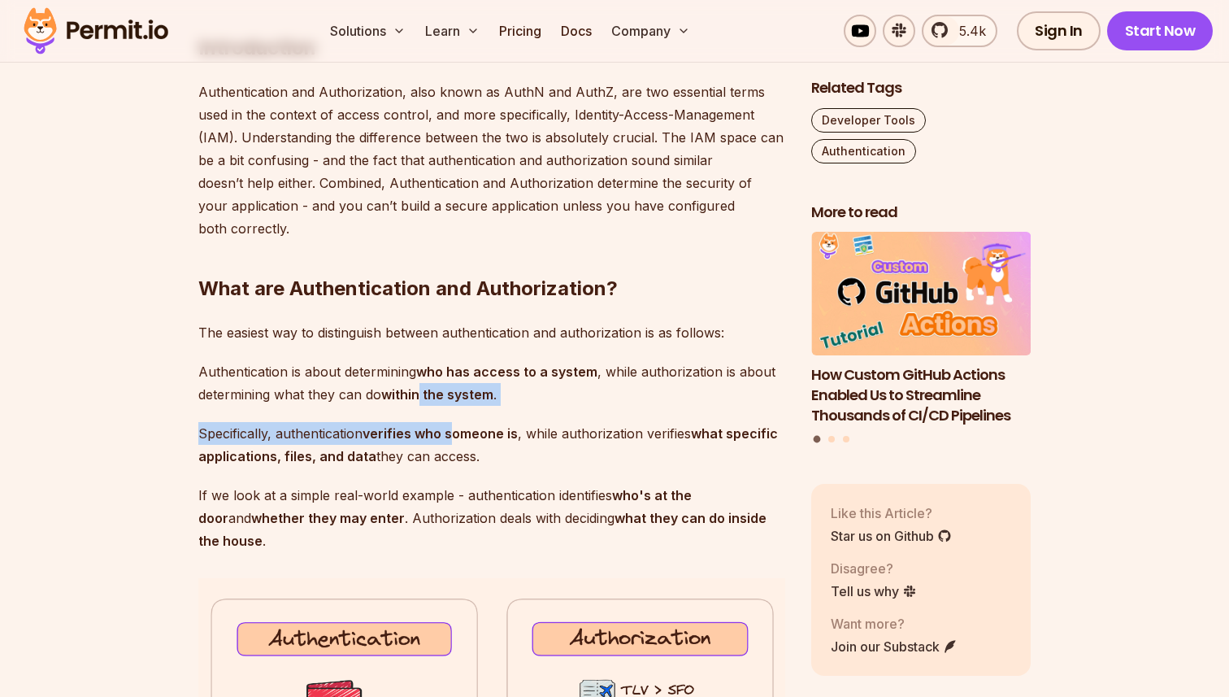
drag, startPoint x: 420, startPoint y: 405, endPoint x: 455, endPoint y: 438, distance: 48.3
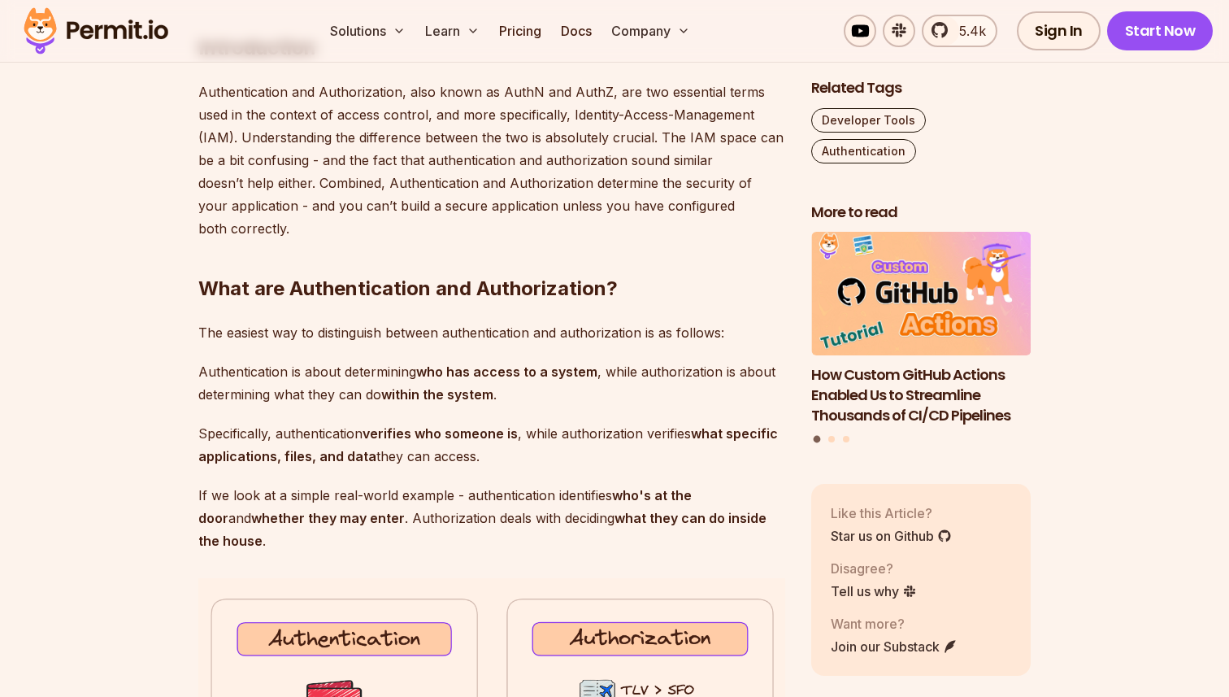
click at [465, 454] on p "Specifically, authentication verifies who someone is , while authorization veri…" at bounding box center [491, 445] width 587 height 46
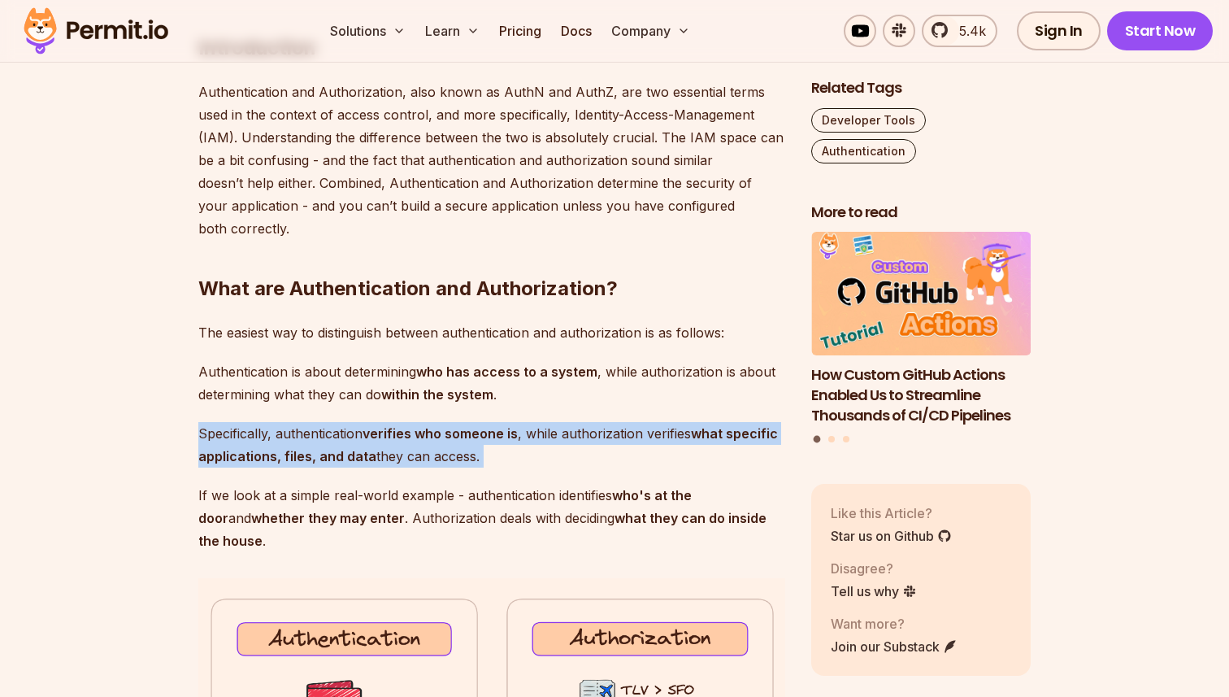
click at [465, 454] on p "Specifically, authentication verifies who someone is , while authorization veri…" at bounding box center [491, 445] width 587 height 46
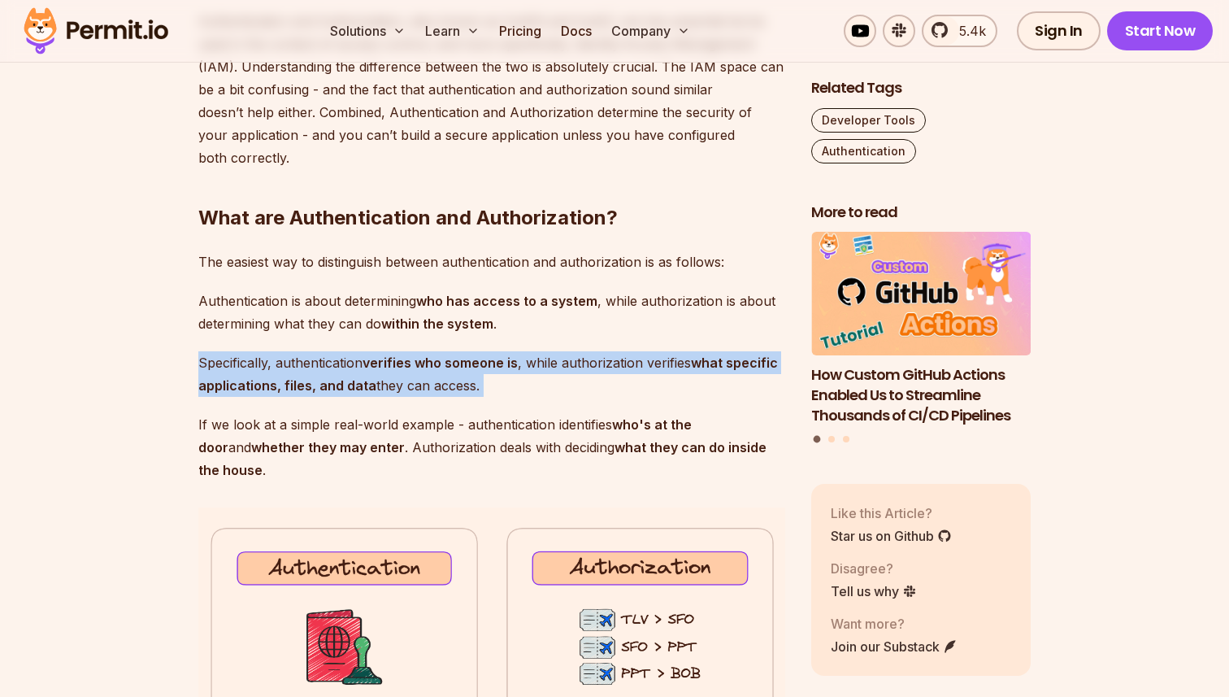
scroll to position [1109, 0]
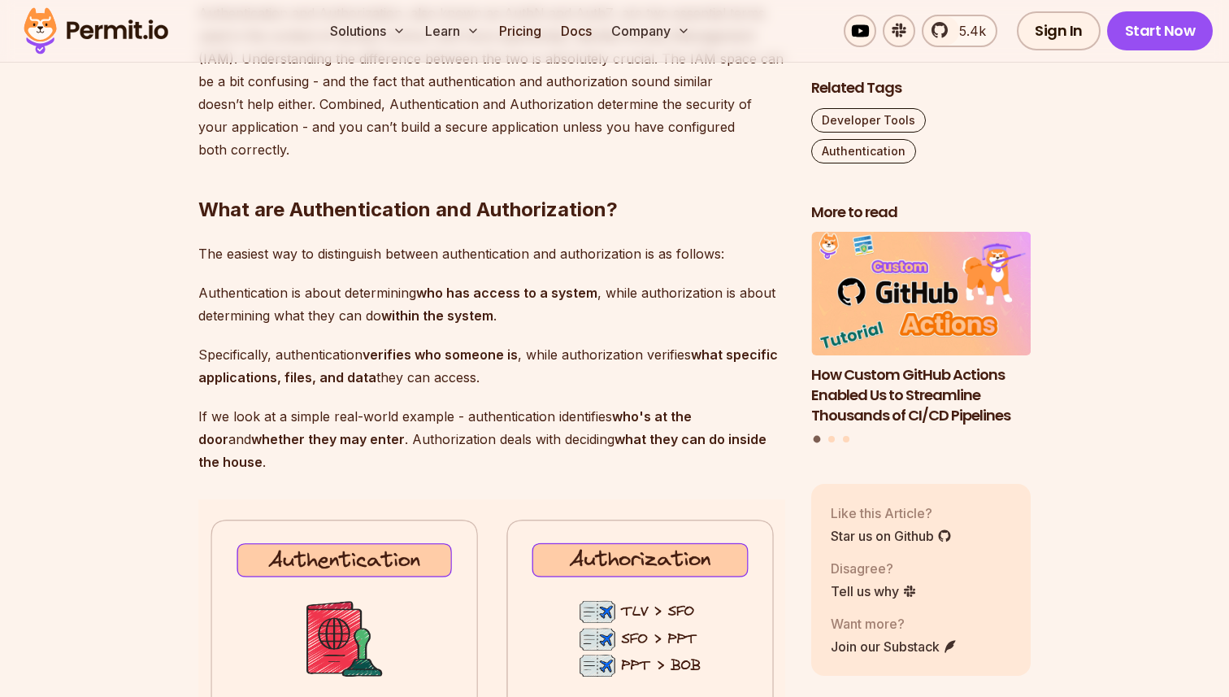
click at [502, 408] on p "If we look at a simple real-world example - authentication identifies who's at …" at bounding box center [491, 439] width 587 height 68
click at [498, 385] on p "Specifically, authentication verifies who someone is , while authorization veri…" at bounding box center [491, 366] width 587 height 46
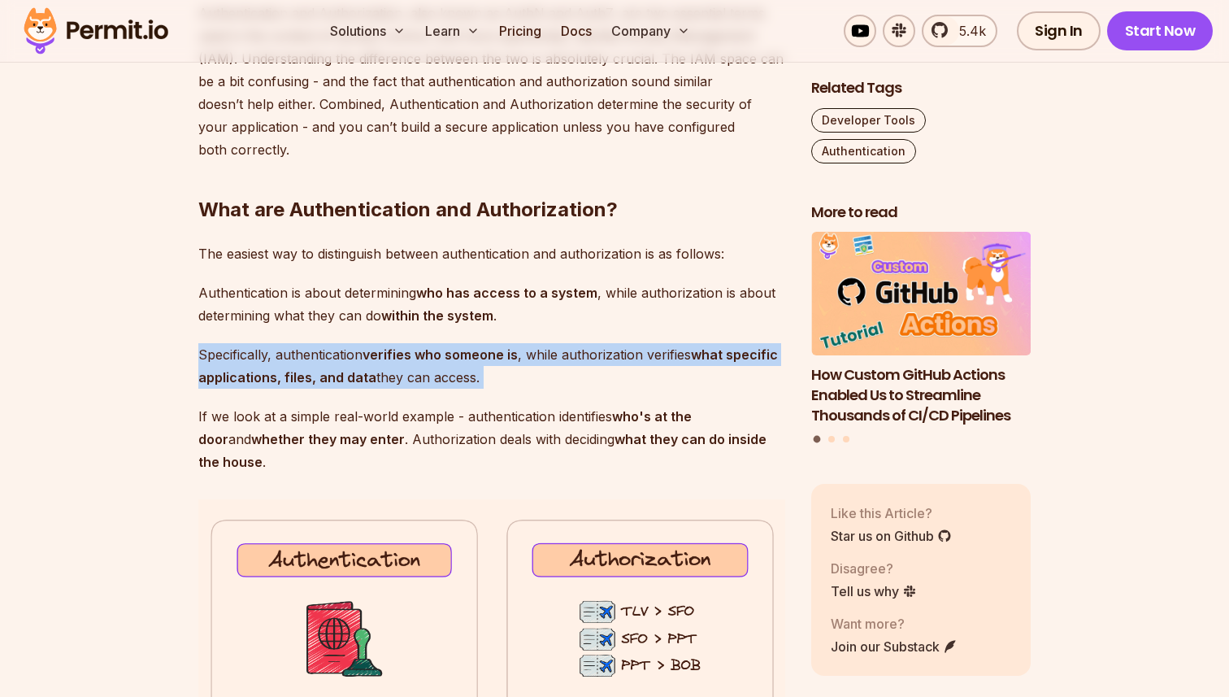
click at [498, 385] on p "Specifically, authentication verifies who someone is , while authorization veri…" at bounding box center [491, 366] width 587 height 46
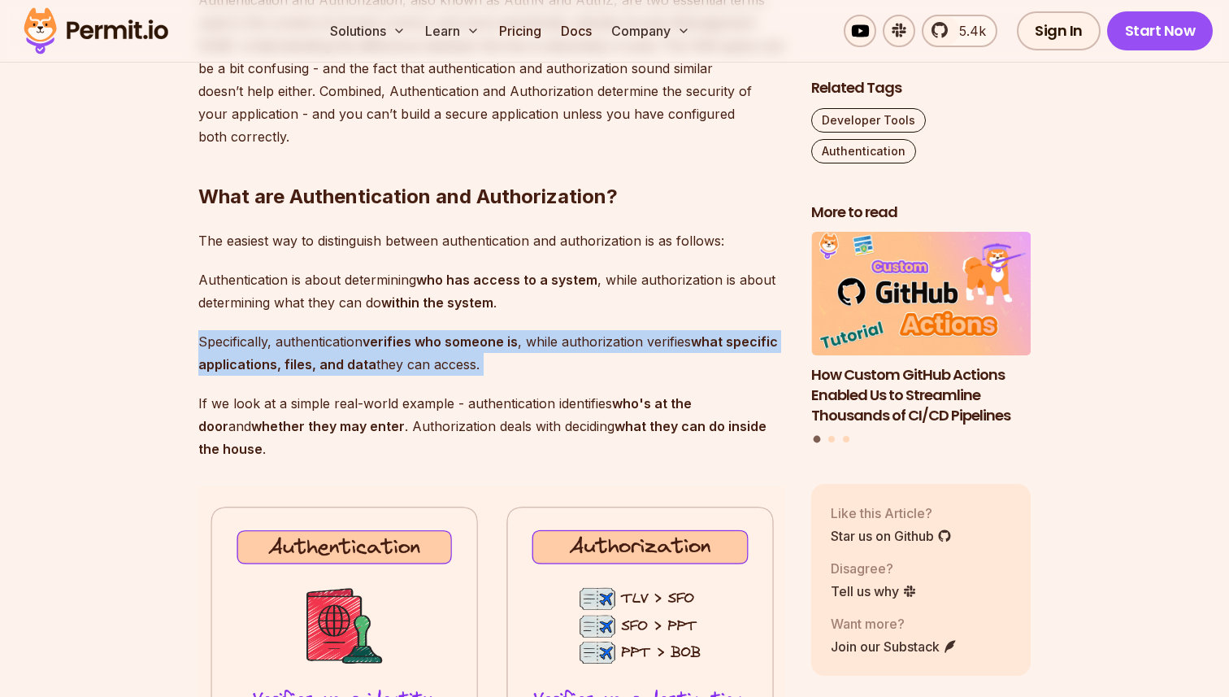
scroll to position [1141, 0]
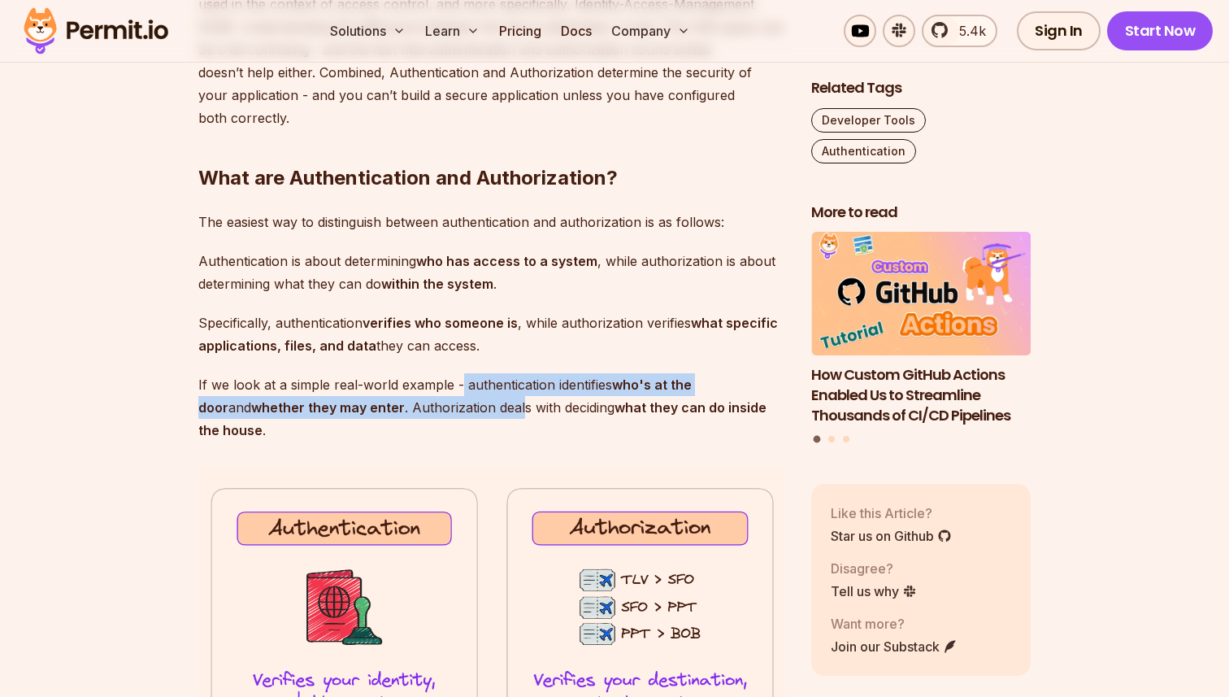
drag, startPoint x: 461, startPoint y: 391, endPoint x: 471, endPoint y: 426, distance: 36.3
click at [467, 406] on p "If we look at a simple real-world example - authentication identifies who's at …" at bounding box center [491, 407] width 587 height 68
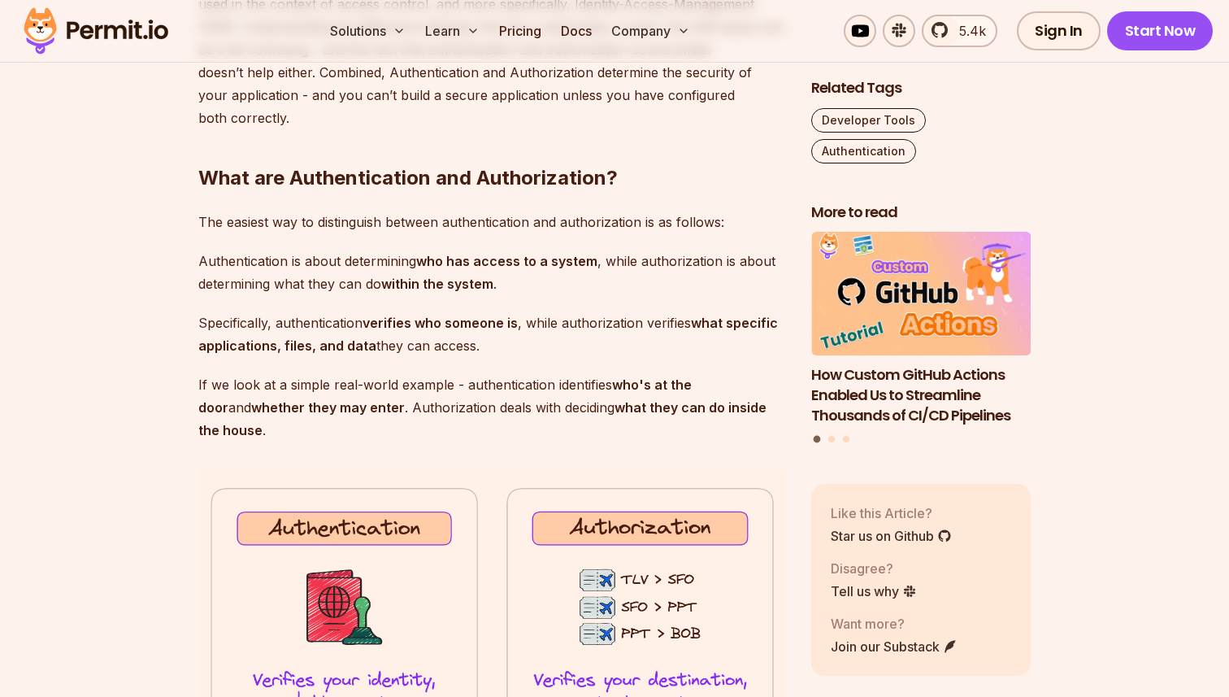
click at [451, 391] on p "If we look at a simple real-world example - authentication identifies who's at …" at bounding box center [491, 407] width 587 height 68
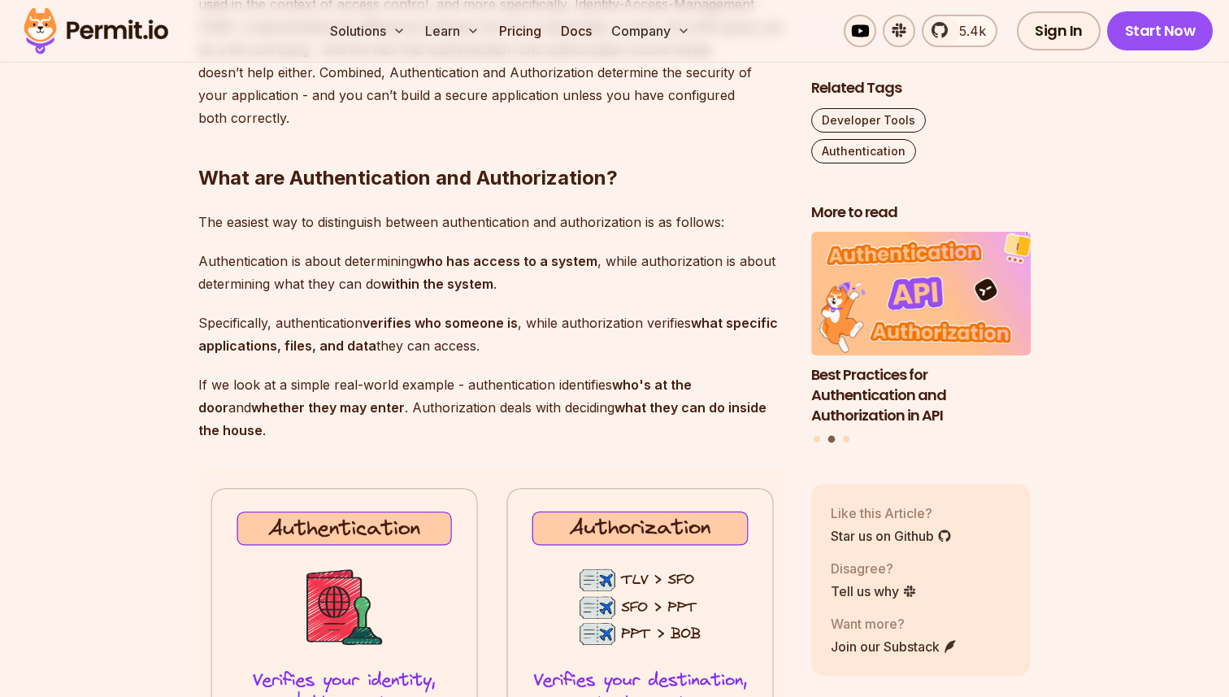
click at [437, 375] on p "If we look at a simple real-world example - authentication identifies who's at …" at bounding box center [491, 407] width 587 height 68
drag, startPoint x: 437, startPoint y: 375, endPoint x: 446, endPoint y: 407, distance: 33.7
click at [439, 379] on p "If we look at a simple real-world example - authentication identifies who's at …" at bounding box center [491, 407] width 587 height 68
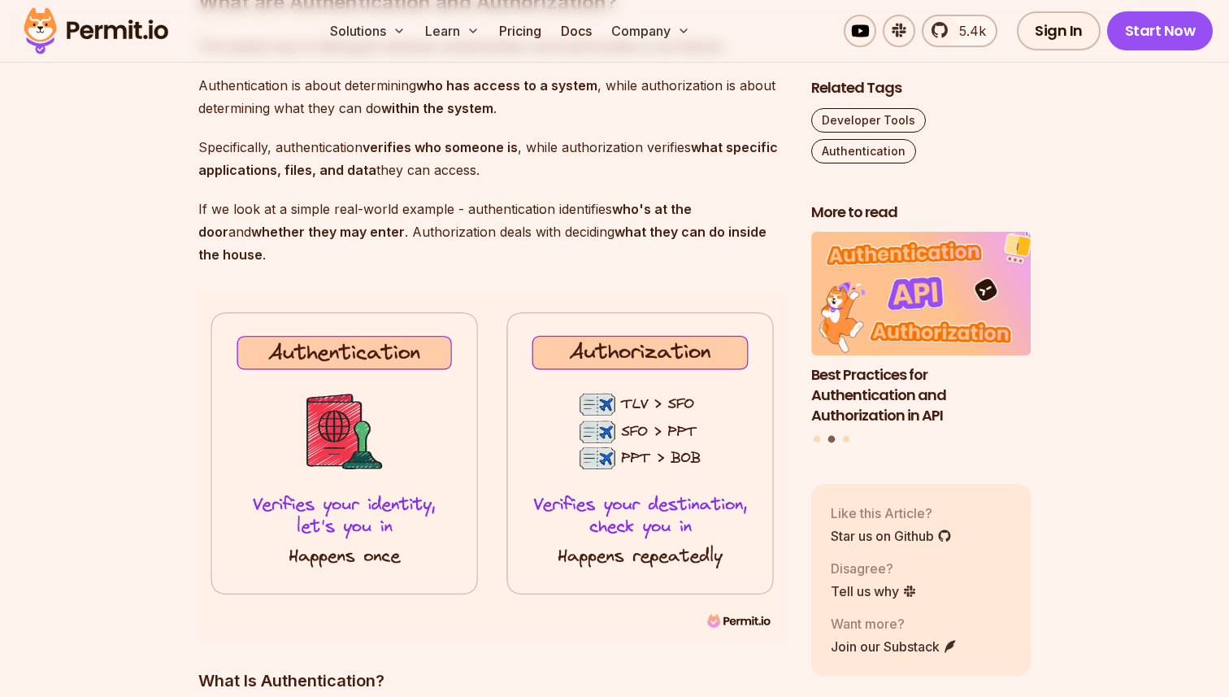
scroll to position [1319, 0]
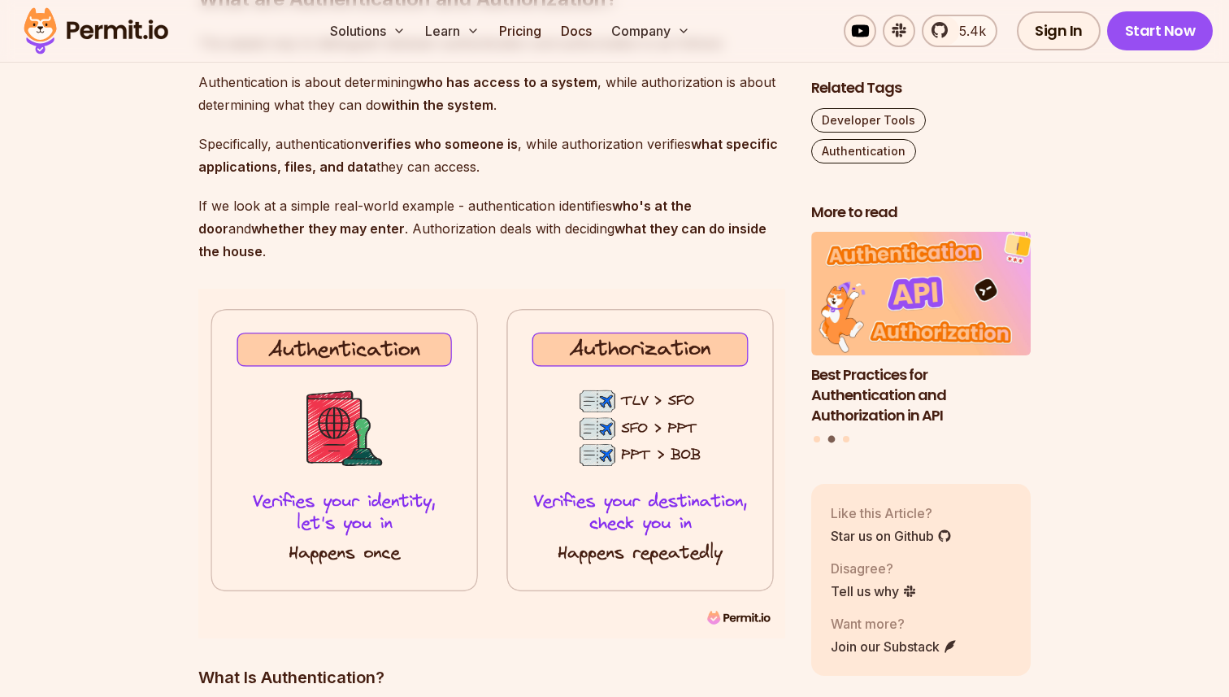
click at [493, 381] on img at bounding box center [491, 464] width 587 height 350
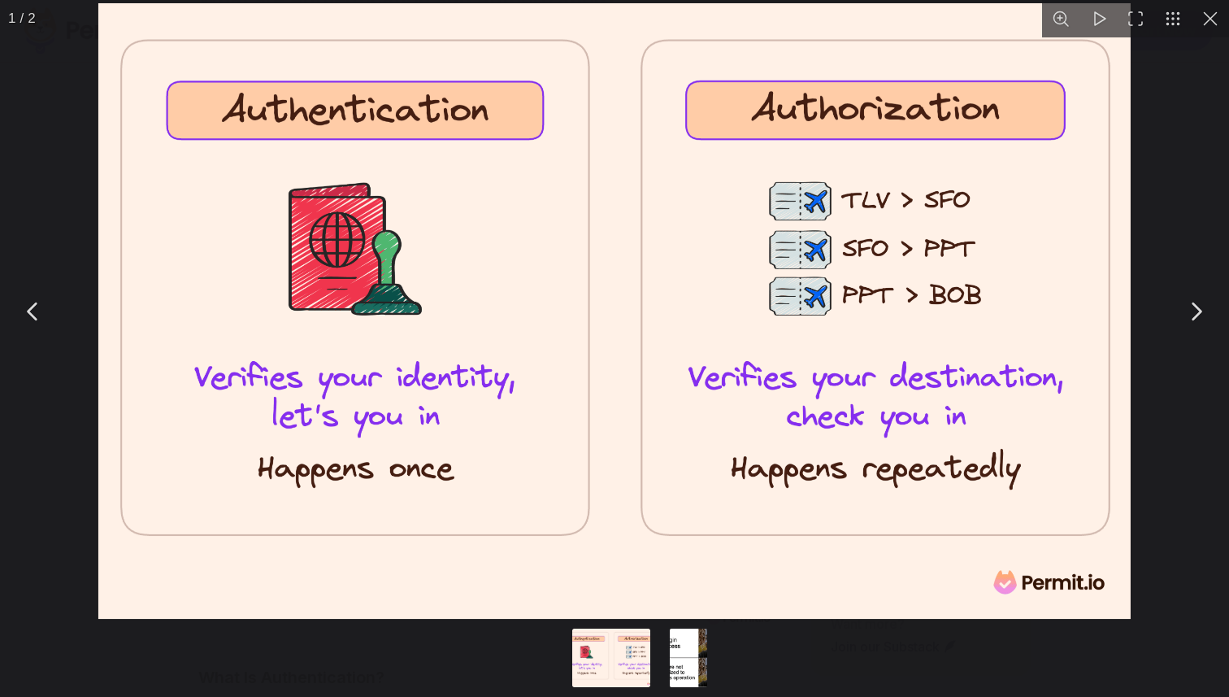
click at [493, 381] on img "You can close this modal content with the ESC key" at bounding box center [614, 310] width 1033 height 615
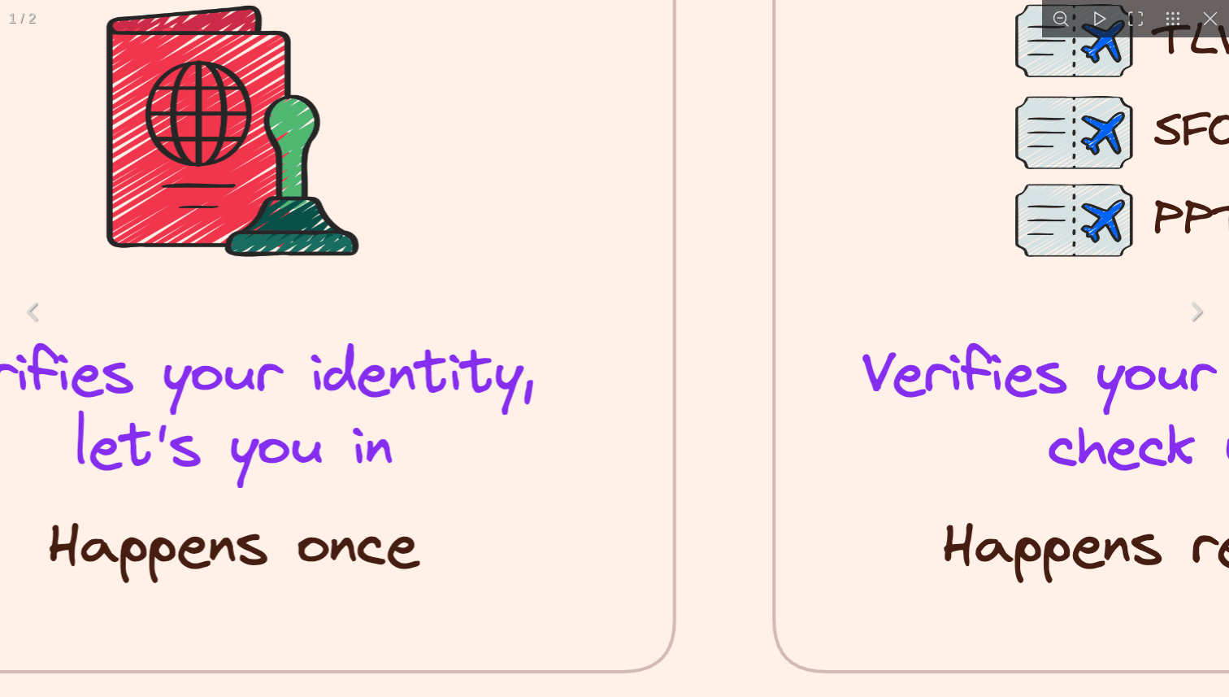
click at [493, 379] on img "You can close this modal content with the ESC key" at bounding box center [723, 248] width 1953 height 1163
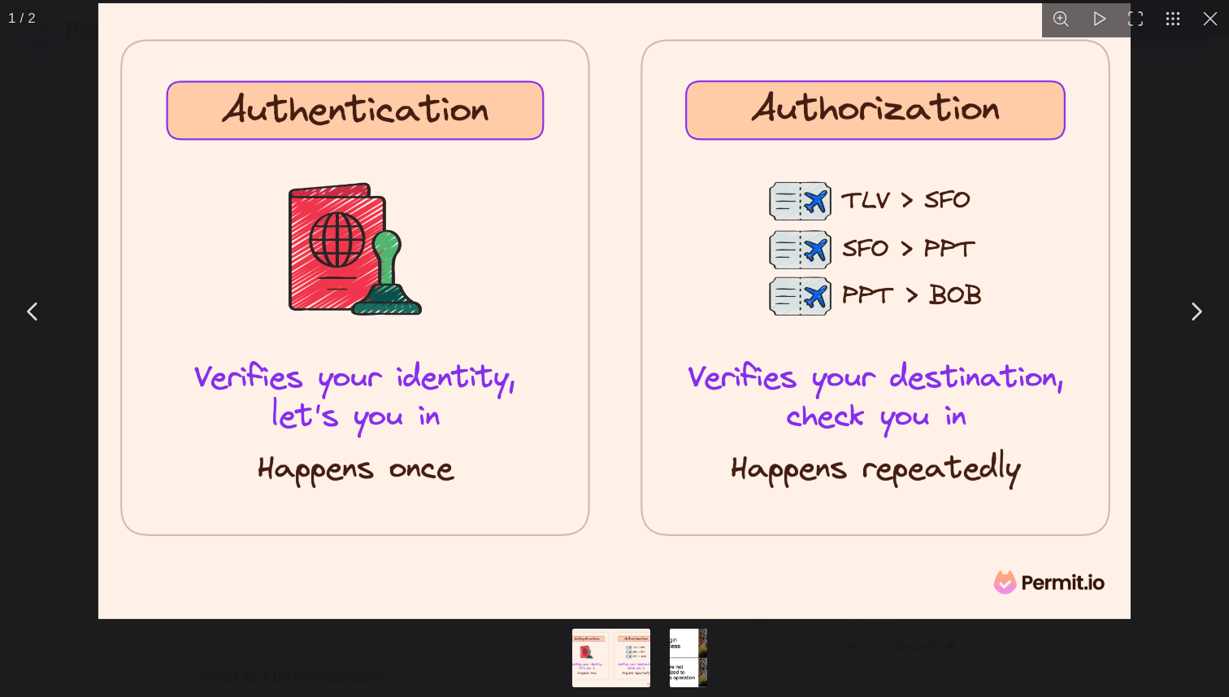
click at [1154, 203] on div "You can close this modal content with the ESC key" at bounding box center [614, 311] width 1229 height 622
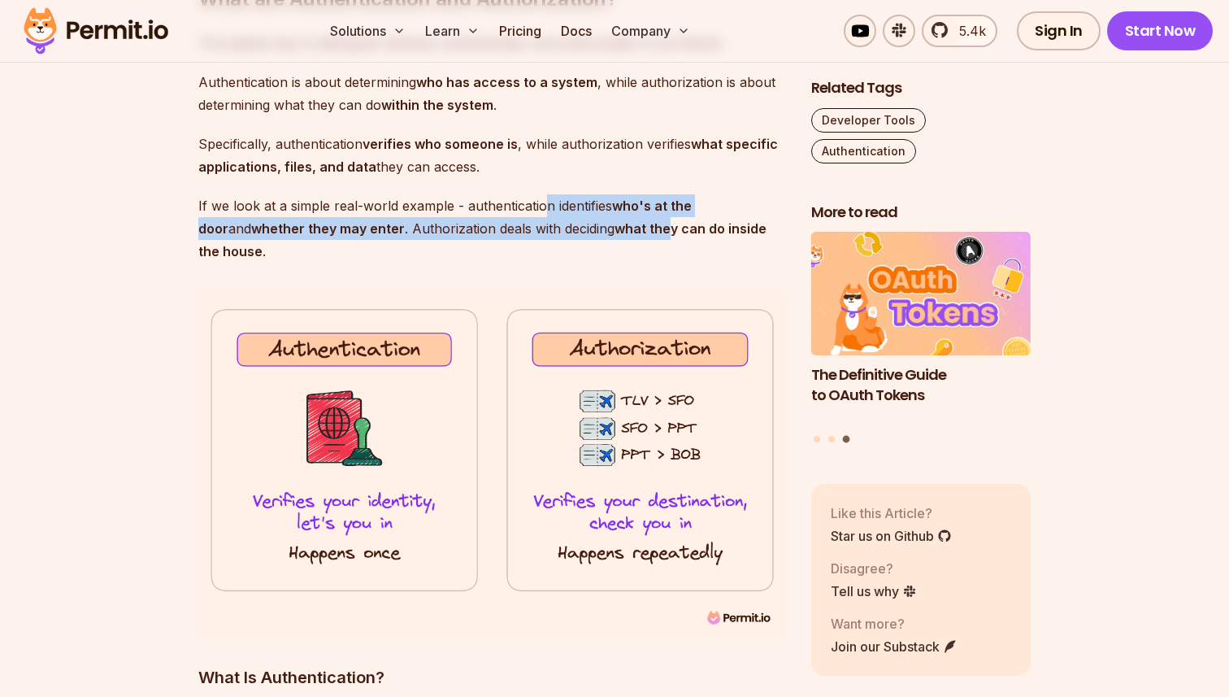
drag, startPoint x: 546, startPoint y: 214, endPoint x: 623, endPoint y: 229, distance: 78.0
click at [621, 228] on p "If we look at a simple real-world example - authentication identifies who's at …" at bounding box center [491, 228] width 587 height 68
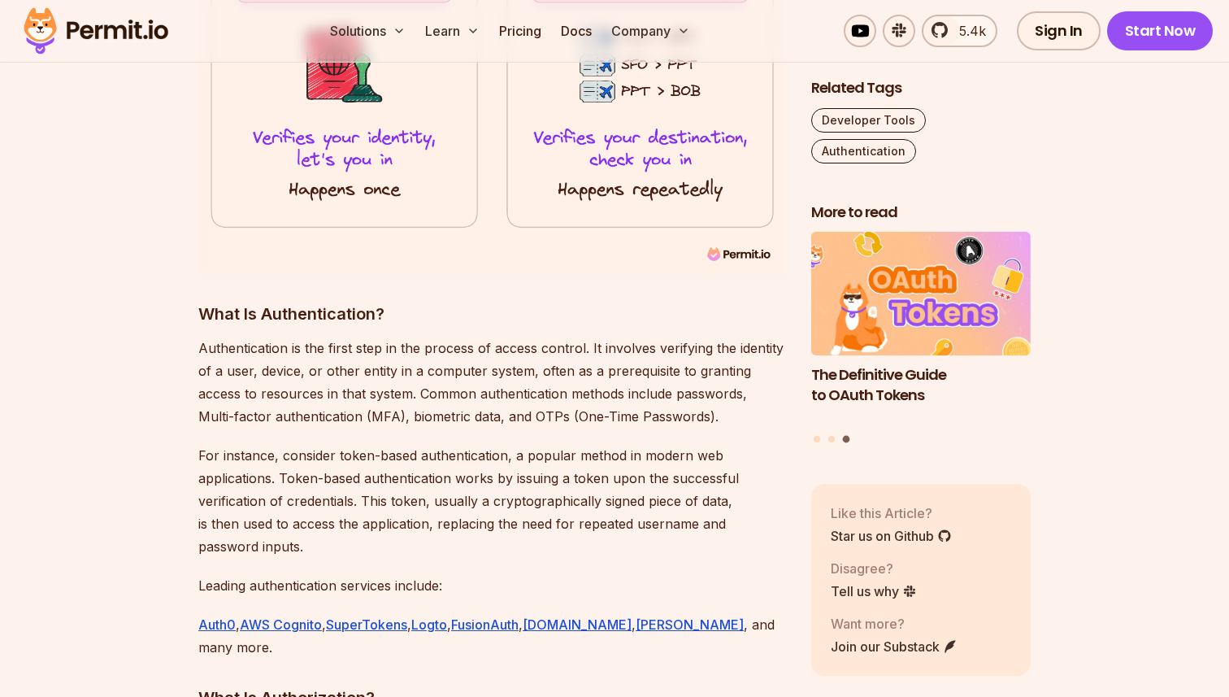
scroll to position [1691, 0]
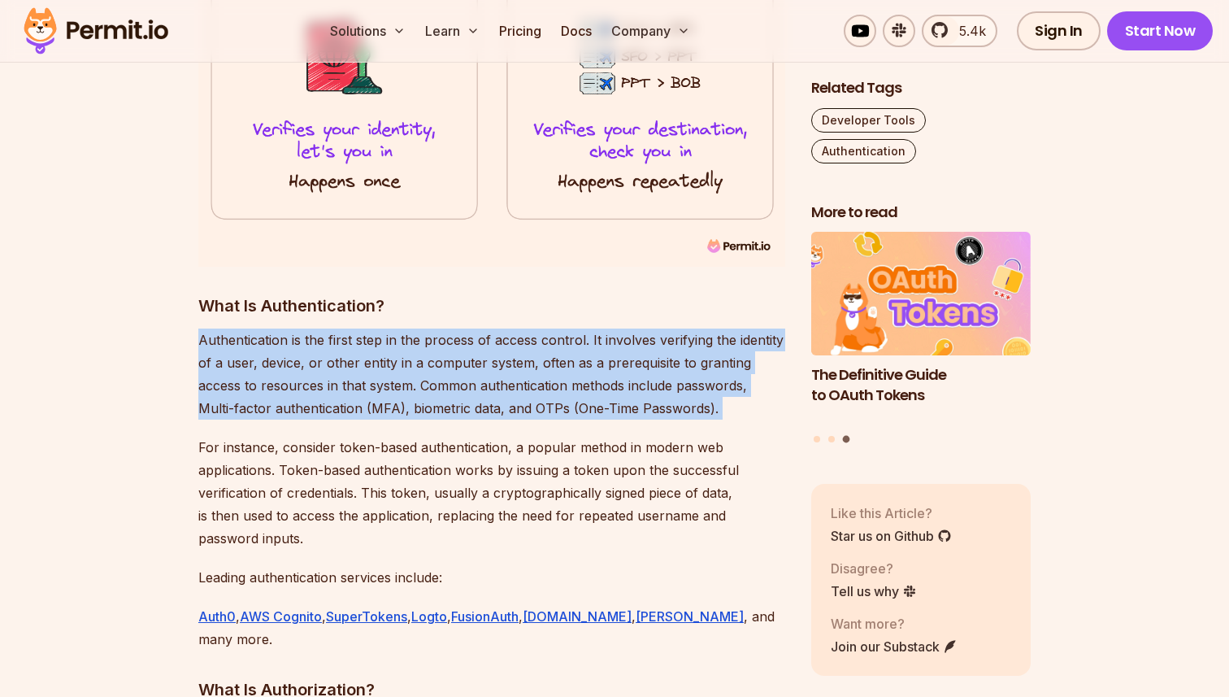
drag, startPoint x: 187, startPoint y: 321, endPoint x: 440, endPoint y: 407, distance: 267.1
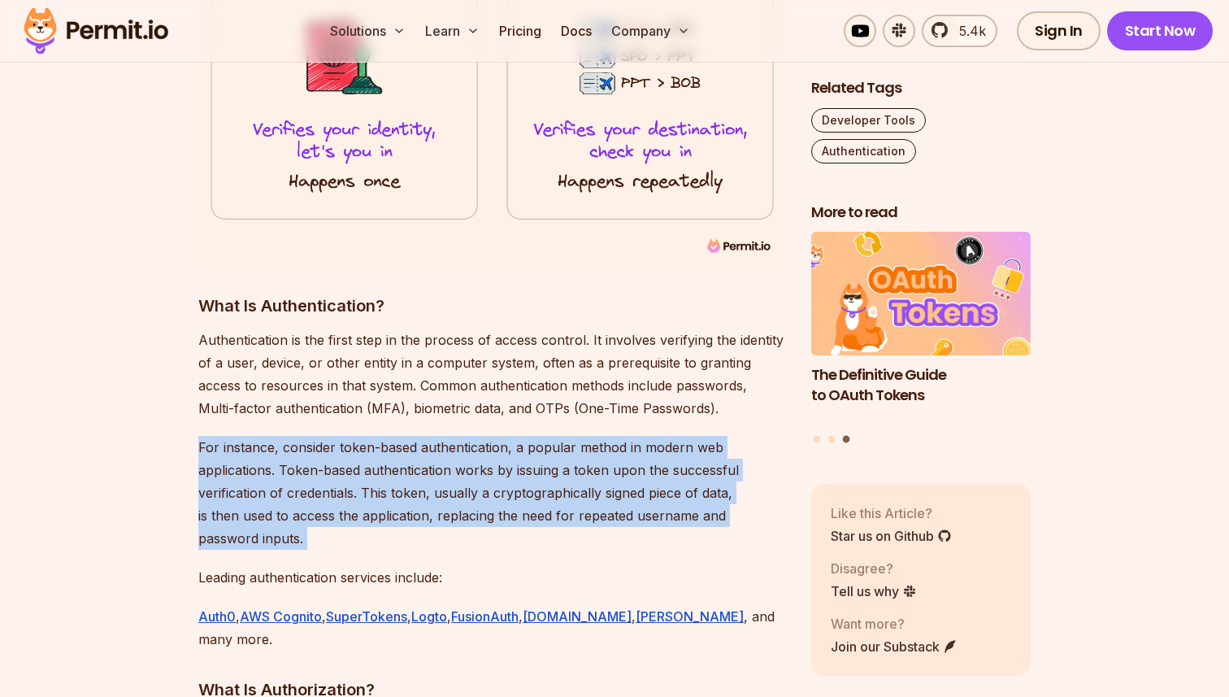
click at [509, 502] on p "For instance, consider token-based authentication, a popular method in modern w…" at bounding box center [491, 493] width 587 height 114
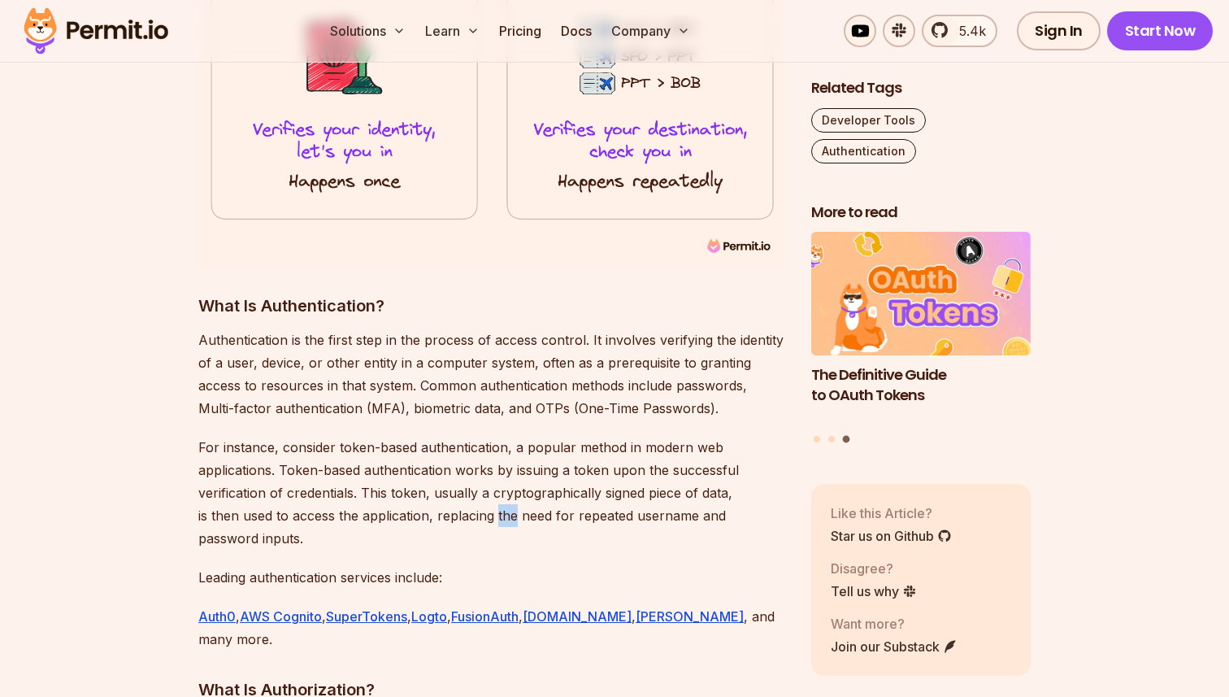
click at [509, 502] on p "For instance, consider token-based authentication, a popular method in modern w…" at bounding box center [491, 493] width 587 height 114
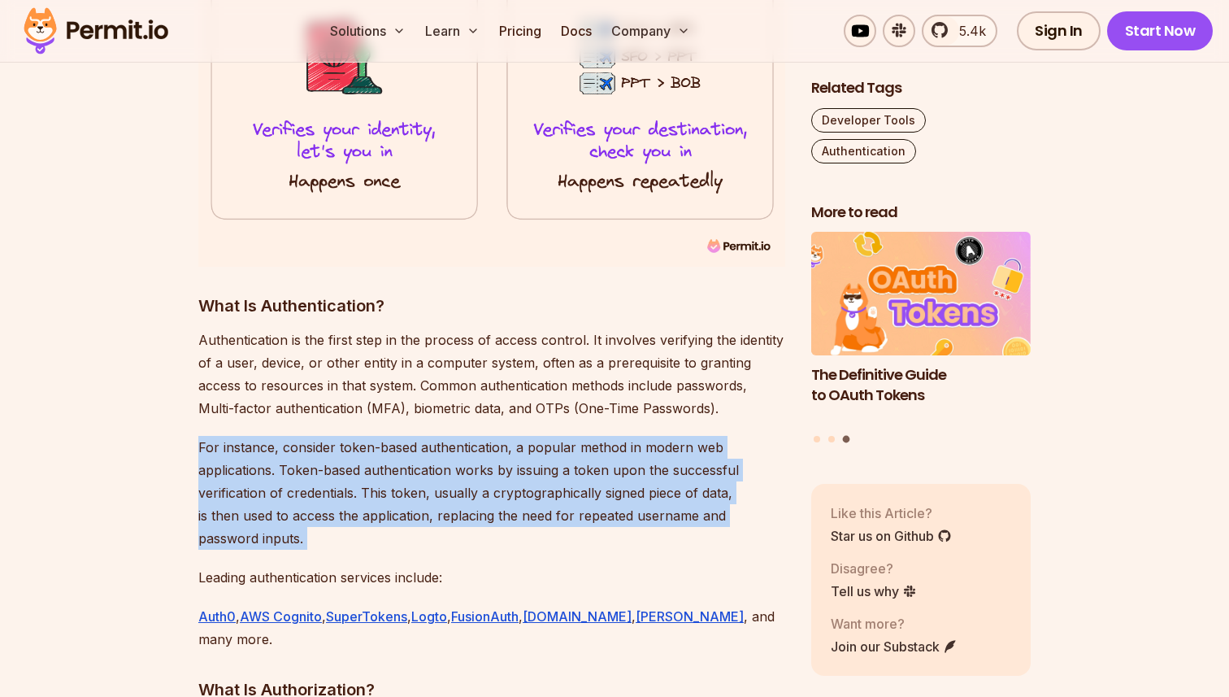
click at [509, 502] on p "For instance, consider token-based authentication, a popular method in modern w…" at bounding box center [491, 493] width 587 height 114
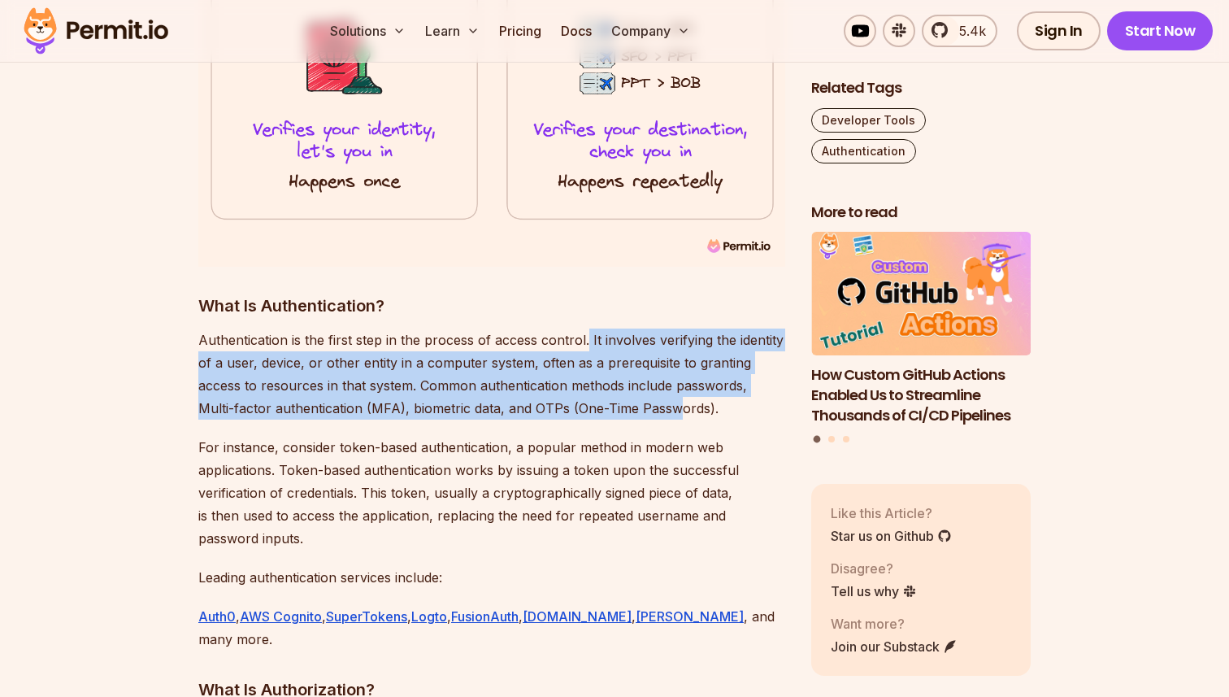
drag, startPoint x: 587, startPoint y: 316, endPoint x: 640, endPoint y: 377, distance: 80.7
click at [640, 377] on p "Authentication is the first step in the process of access control. It involves …" at bounding box center [491, 373] width 587 height 91
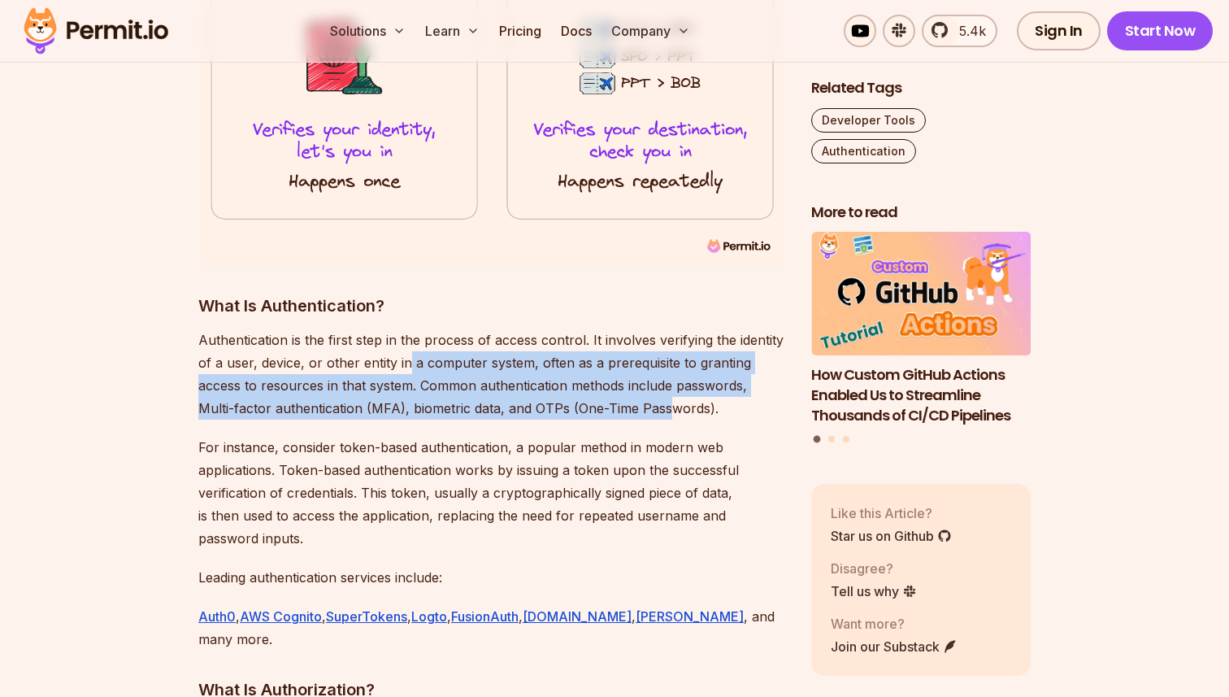
drag, startPoint x: 631, startPoint y: 375, endPoint x: 393, endPoint y: 335, distance: 240.7
click at [399, 333] on p "Authentication is the first step in the process of access control. It involves …" at bounding box center [491, 373] width 587 height 91
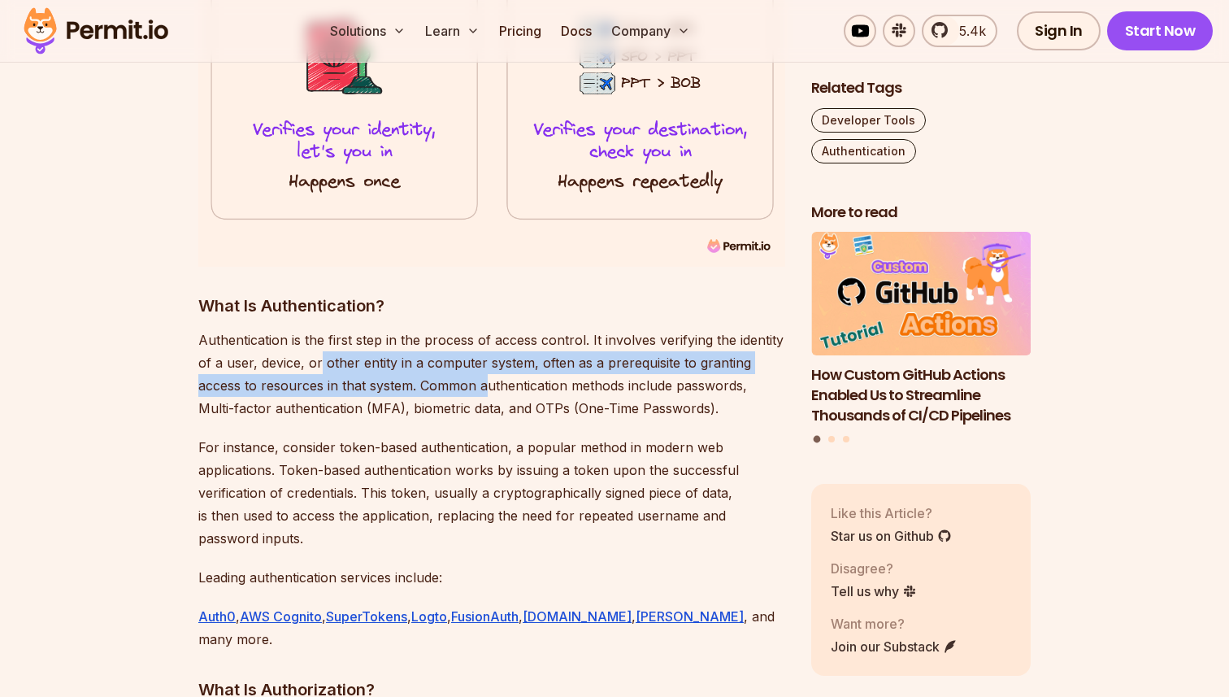
drag, startPoint x: 320, startPoint y: 332, endPoint x: 489, endPoint y: 369, distance: 172.2
click at [488, 367] on p "Authentication is the first step in the process of access control. It involves …" at bounding box center [491, 373] width 587 height 91
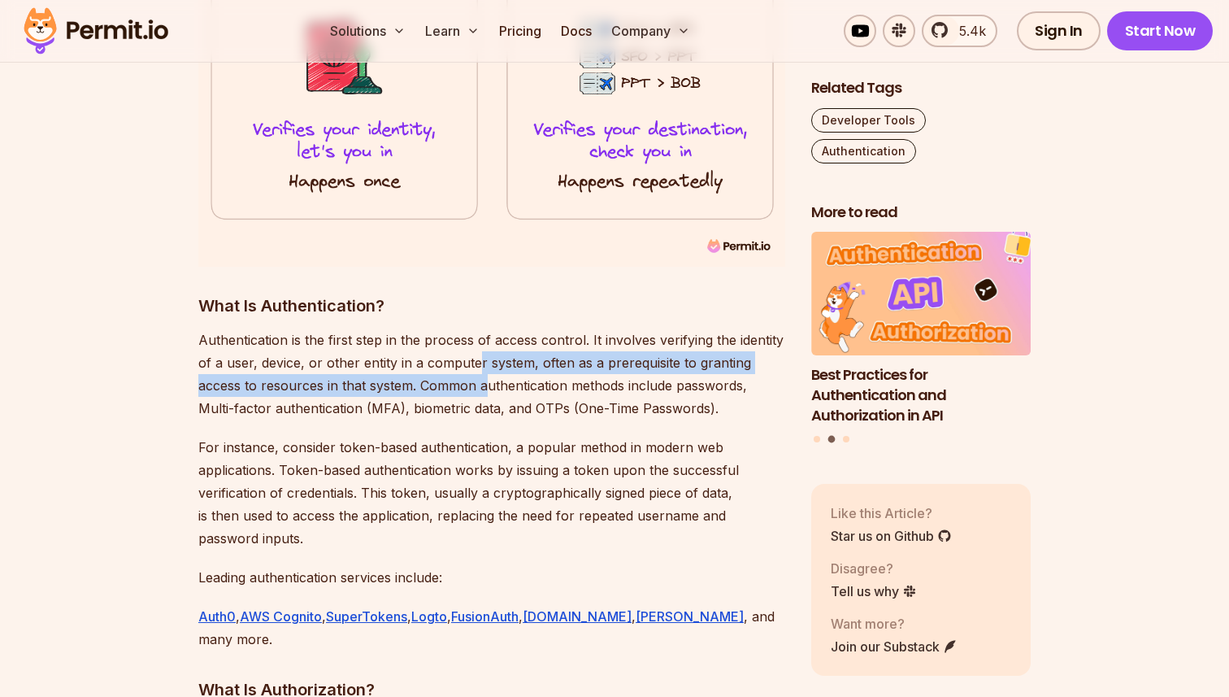
drag, startPoint x: 475, startPoint y: 346, endPoint x: 490, endPoint y: 362, distance: 21.8
click at [489, 362] on p "Authentication is the first step in the process of access control. It involves …" at bounding box center [491, 373] width 587 height 91
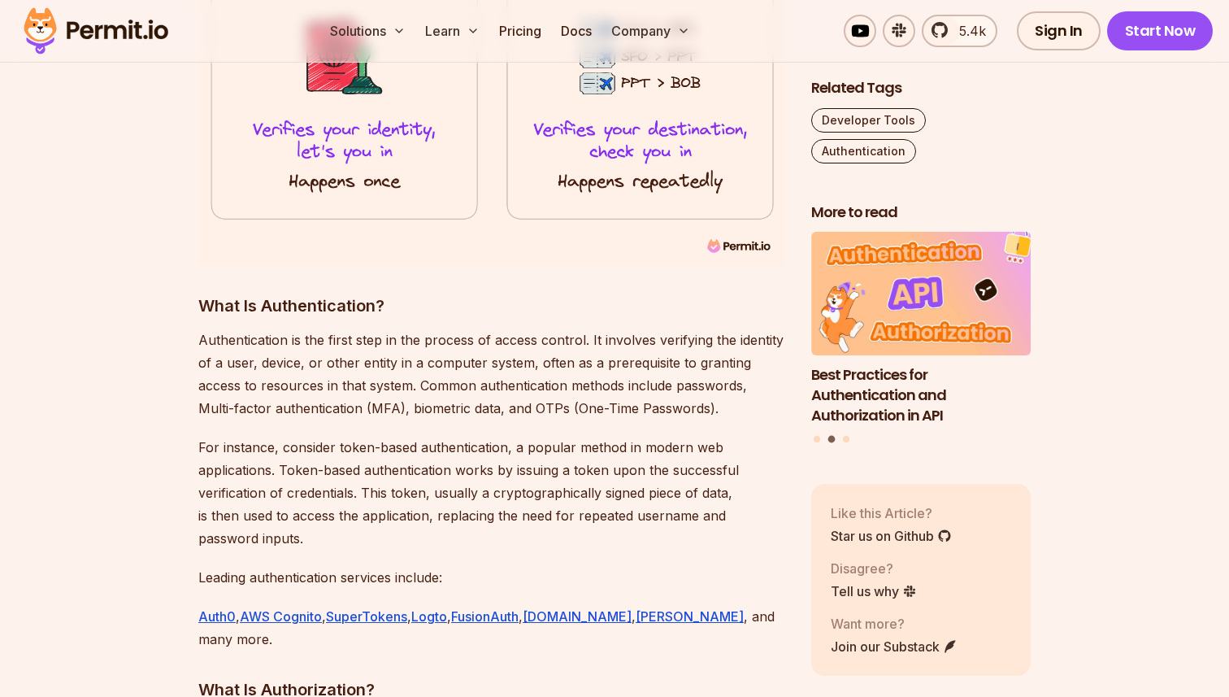
click at [502, 383] on p "Authentication is the first step in the process of access control. It involves …" at bounding box center [491, 373] width 587 height 91
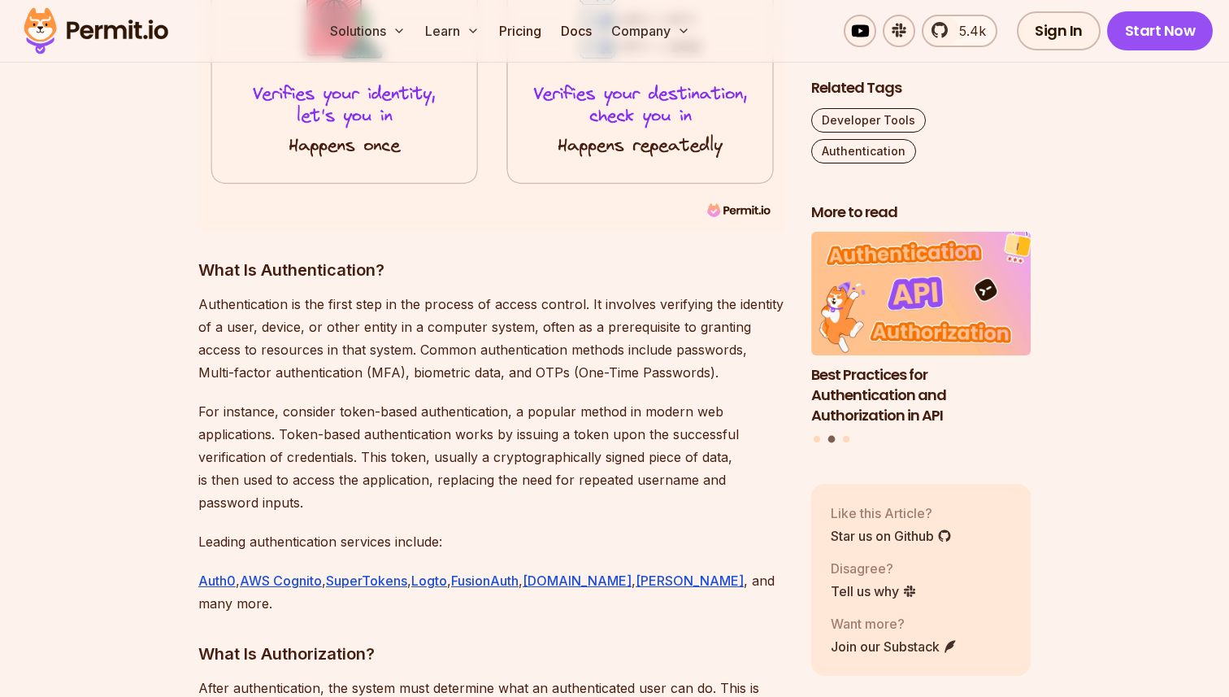
scroll to position [1736, 0]
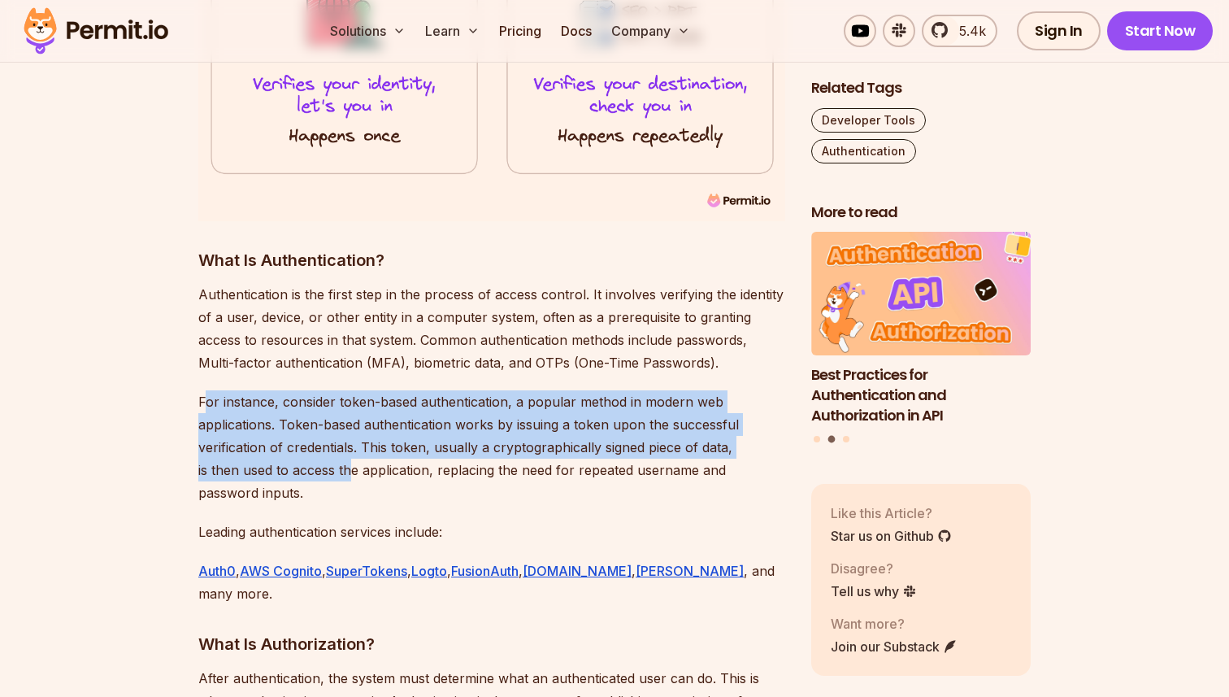
drag, startPoint x: 206, startPoint y: 378, endPoint x: 358, endPoint y: 441, distance: 164.4
click at [358, 441] on p "For instance, consider token-based authentication, a popular method in modern w…" at bounding box center [491, 447] width 587 height 114
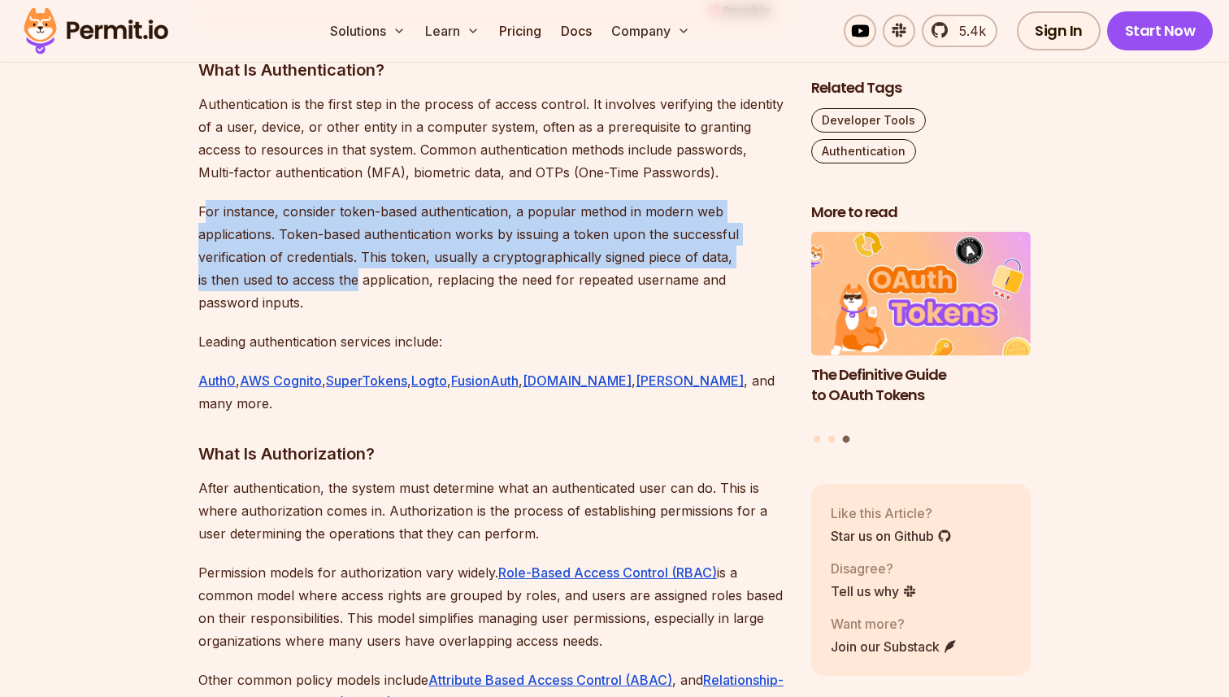
scroll to position [1946, 0]
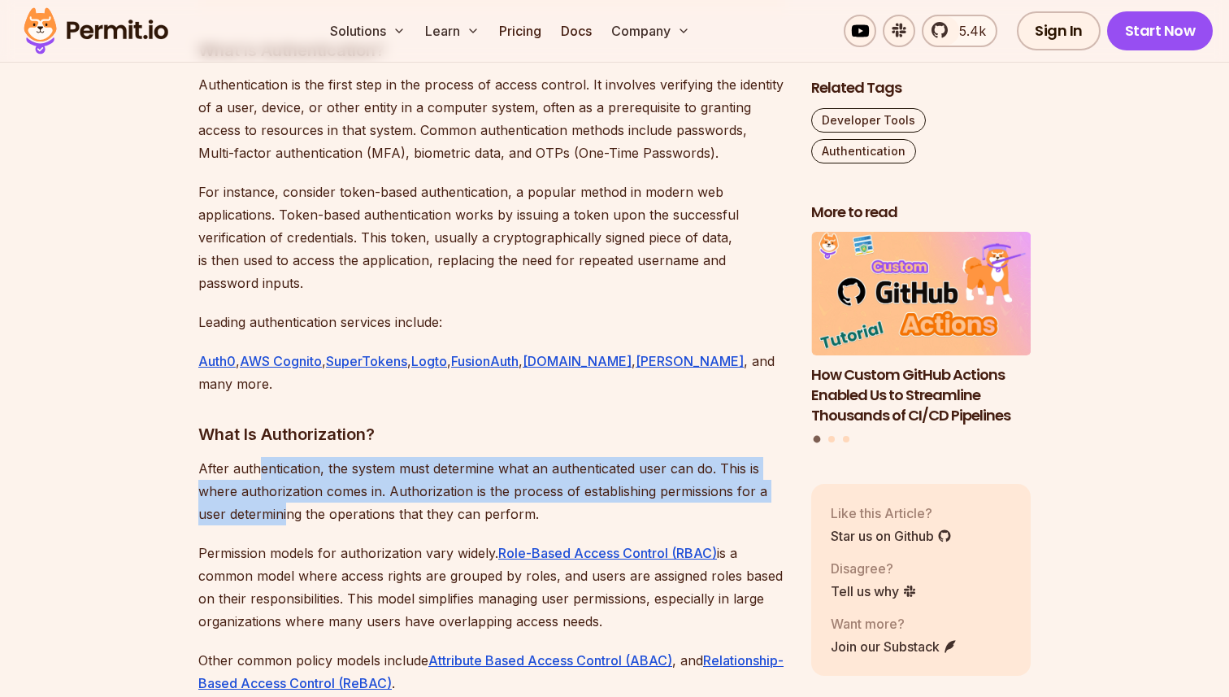
drag, startPoint x: 262, startPoint y: 416, endPoint x: 291, endPoint y: 483, distance: 72.8
click at [290, 476] on p "After authentication, the system must determine what an authenticated user can …" at bounding box center [491, 491] width 587 height 68
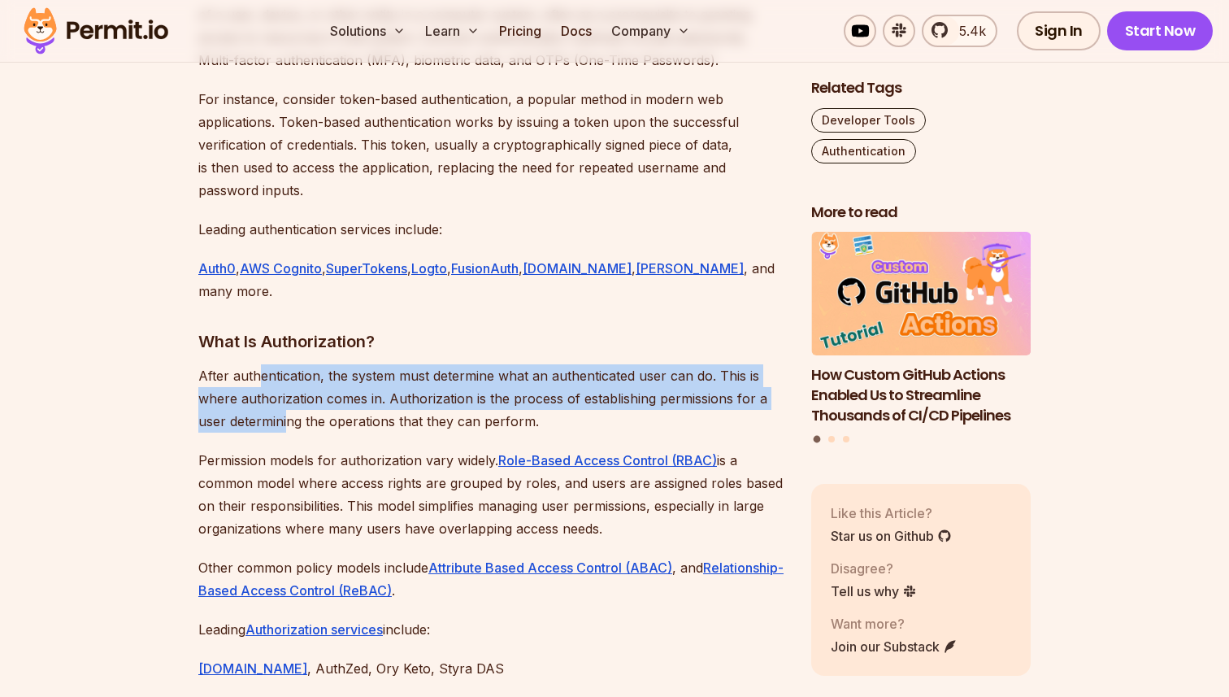
scroll to position [2041, 0]
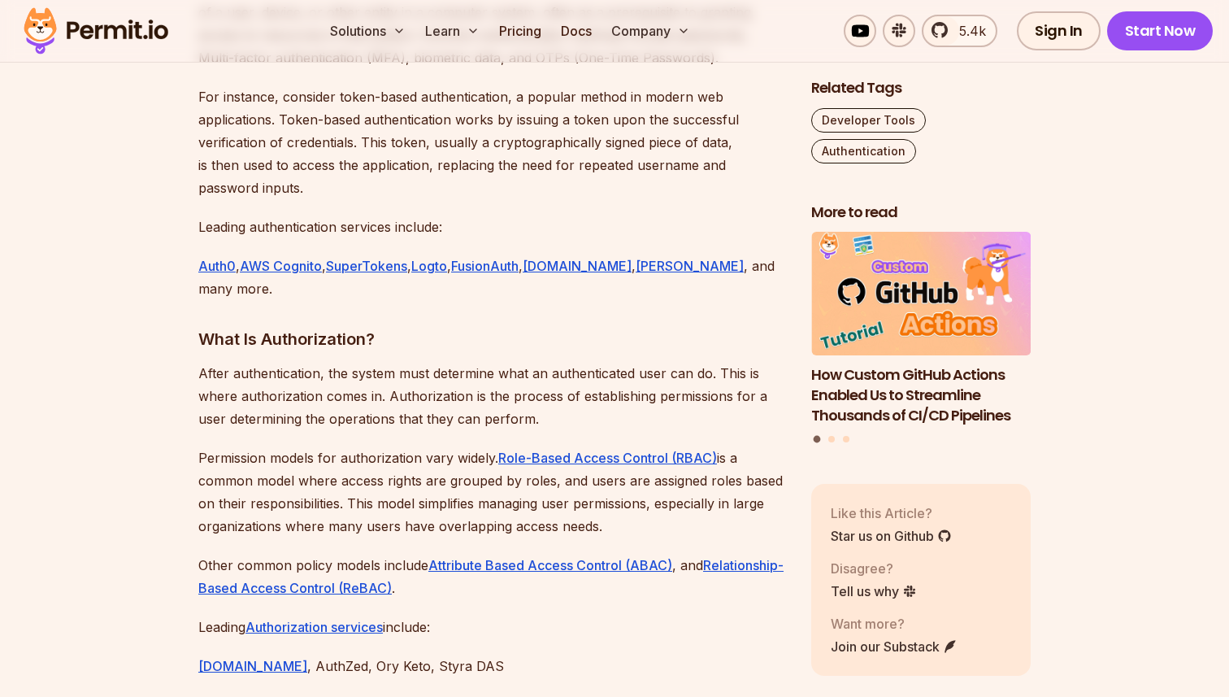
click at [283, 454] on p "Permission models for authorization vary widely. Role-Based Access Control (RBA…" at bounding box center [491, 491] width 587 height 91
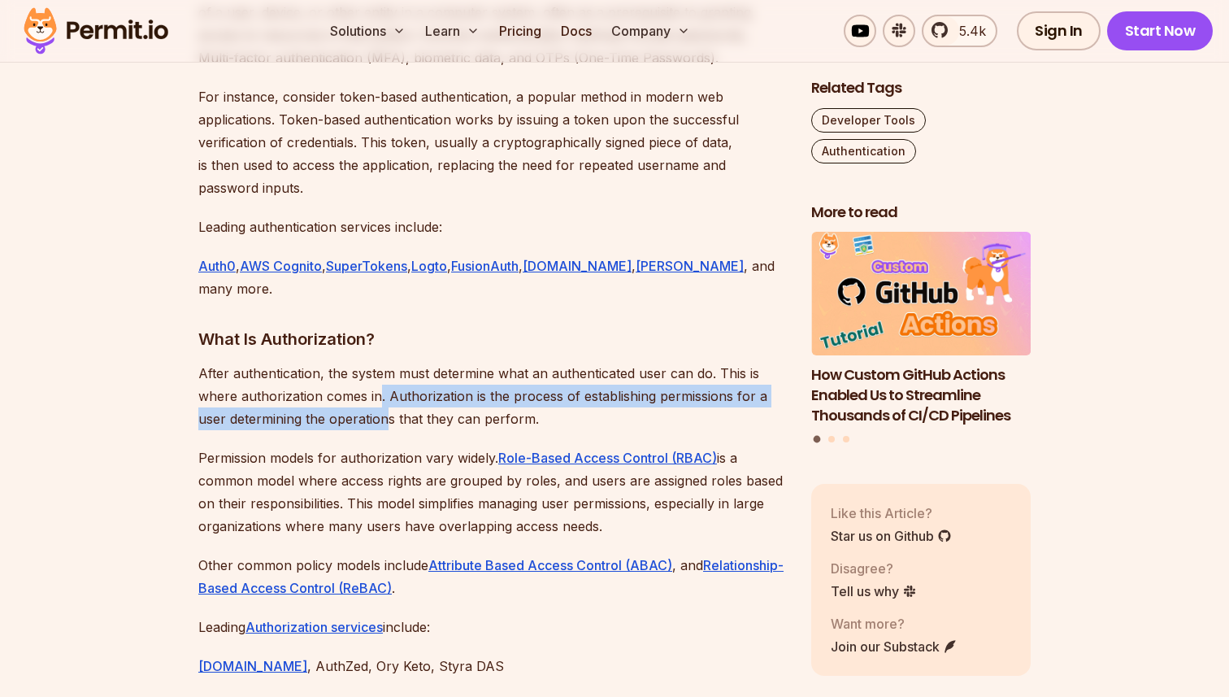
drag, startPoint x: 379, startPoint y: 349, endPoint x: 386, endPoint y: 373, distance: 25.5
click at [386, 369] on p "After authentication, the system must determine what an authenticated user can …" at bounding box center [491, 396] width 587 height 68
click at [386, 373] on p "After authentication, the system must determine what an authenticated user can …" at bounding box center [491, 396] width 587 height 68
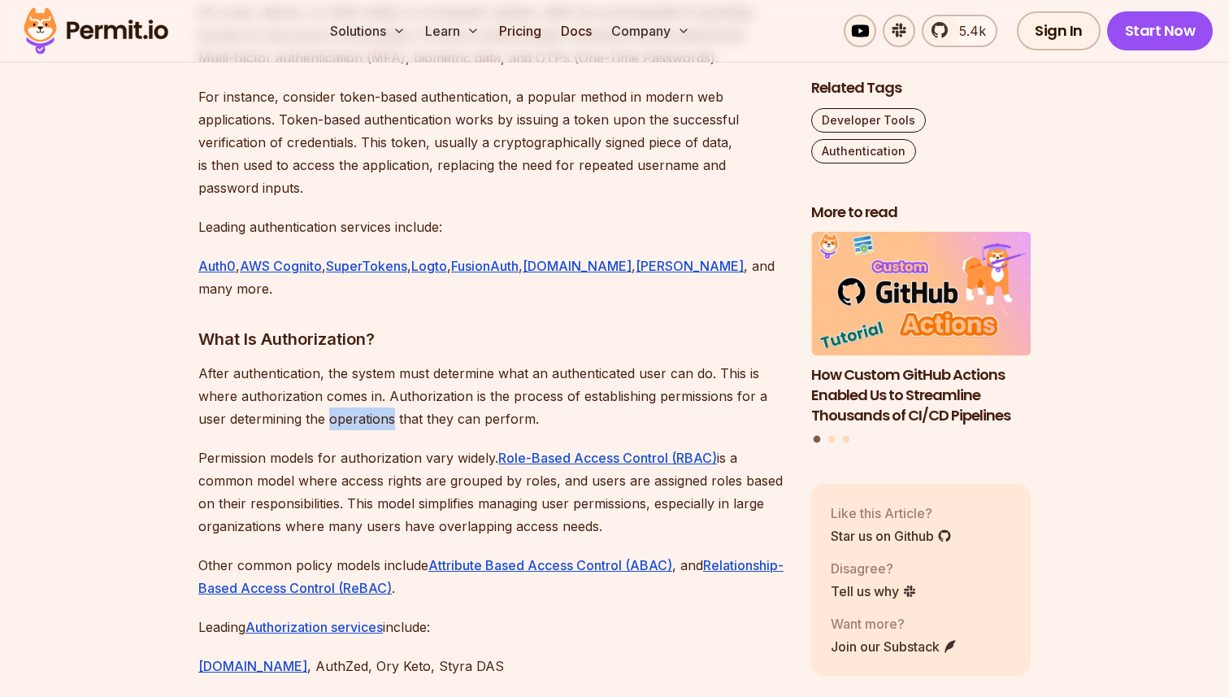
click at [386, 373] on p "After authentication, the system must determine what an authenticated user can …" at bounding box center [491, 396] width 587 height 68
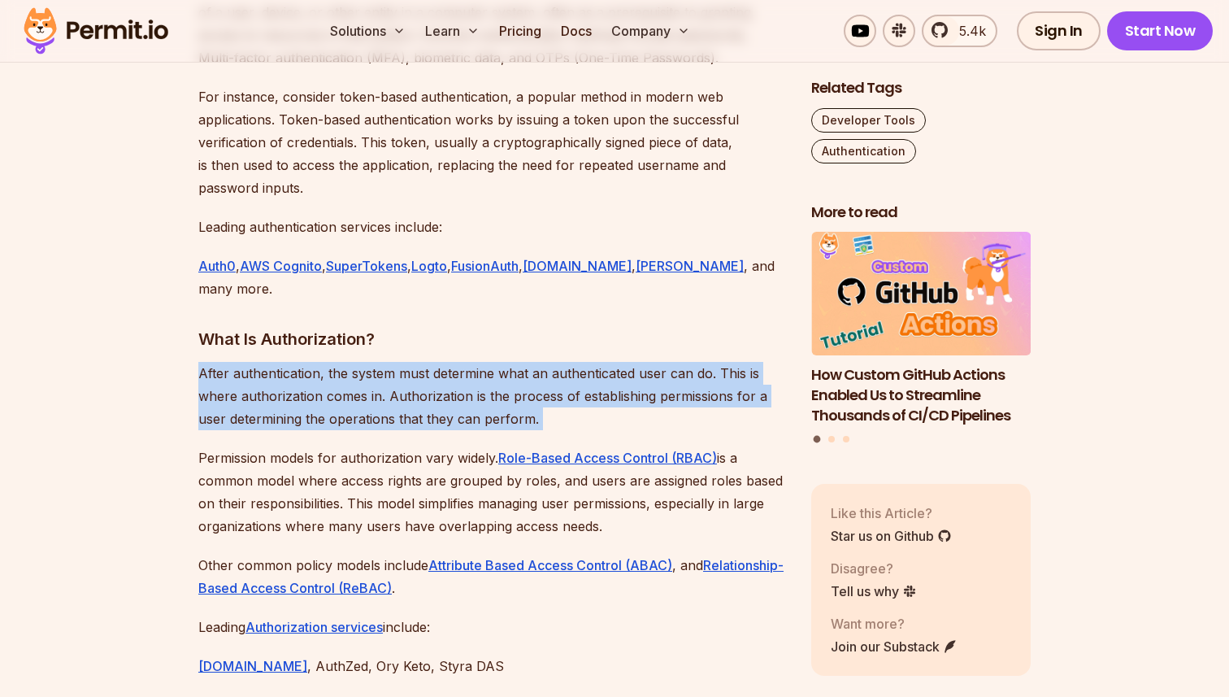
click at [386, 373] on p "After authentication, the system must determine what an authenticated user can …" at bounding box center [491, 396] width 587 height 68
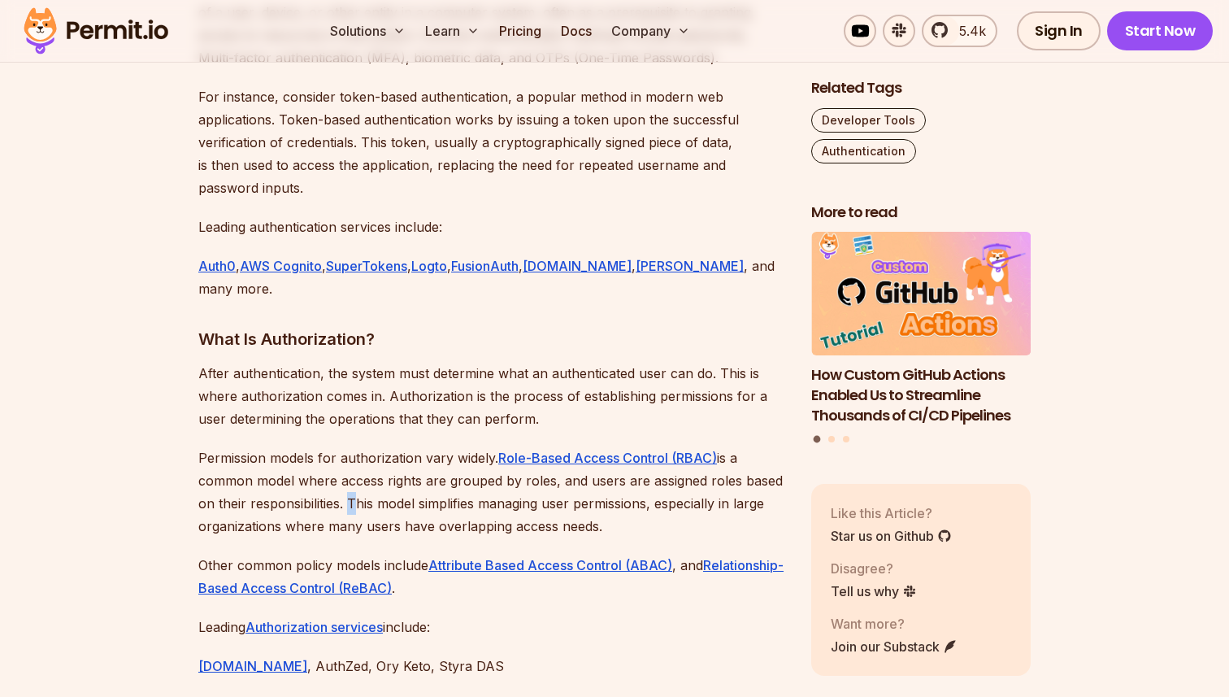
click at [346, 446] on p "Permission models for authorization vary widely. Role-Based Access Control (RBA…" at bounding box center [491, 491] width 587 height 91
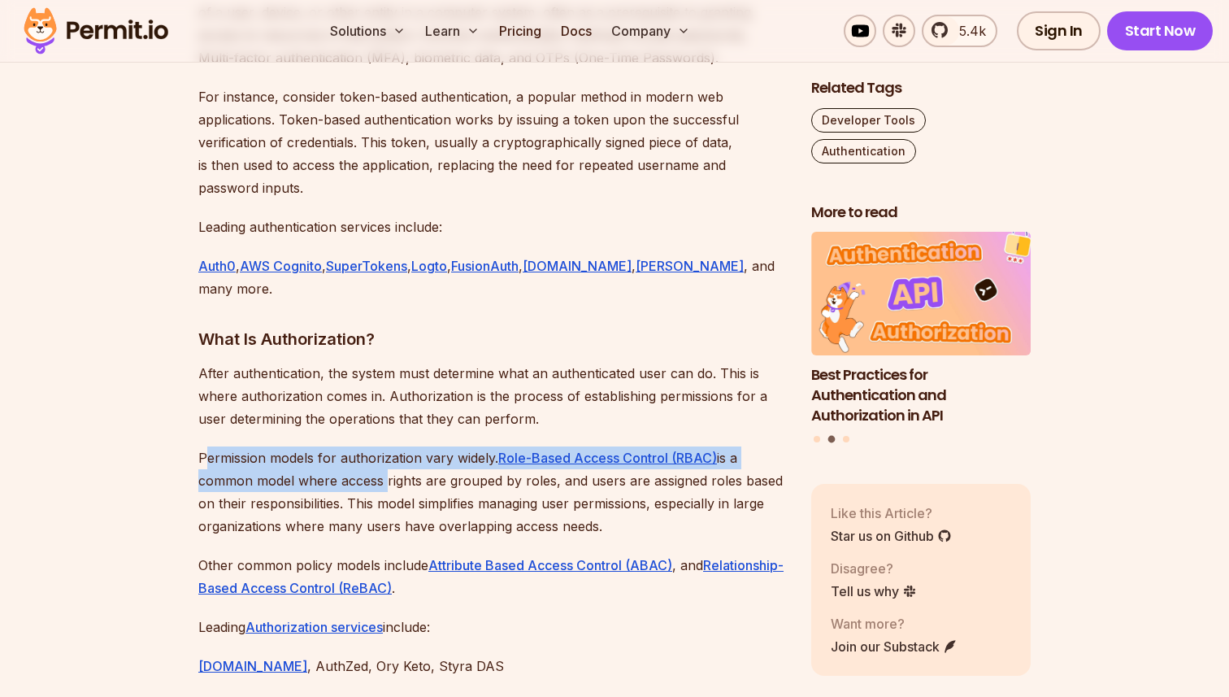
drag, startPoint x: 205, startPoint y: 413, endPoint x: 406, endPoint y: 442, distance: 202.9
click at [398, 446] on p "Permission models for authorization vary widely. Role-Based Access Control (RBA…" at bounding box center [491, 491] width 587 height 91
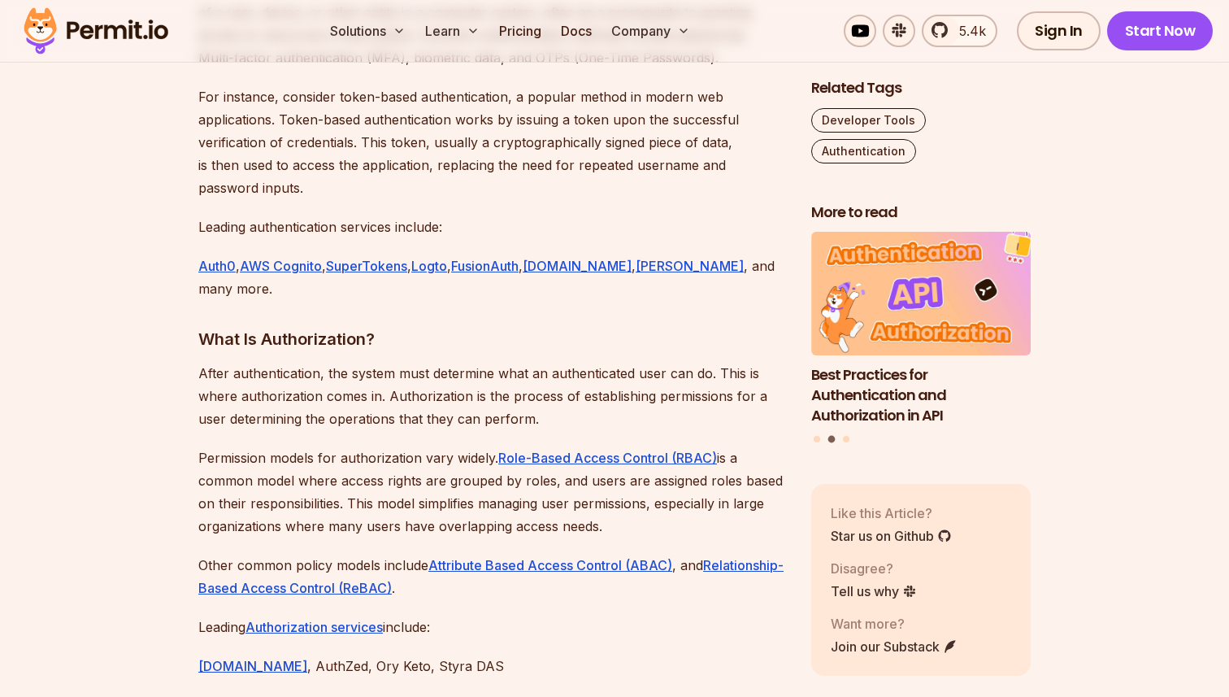
click at [437, 471] on p "Permission models for authorization vary widely. Role-Based Access Control (RBA…" at bounding box center [491, 491] width 587 height 91
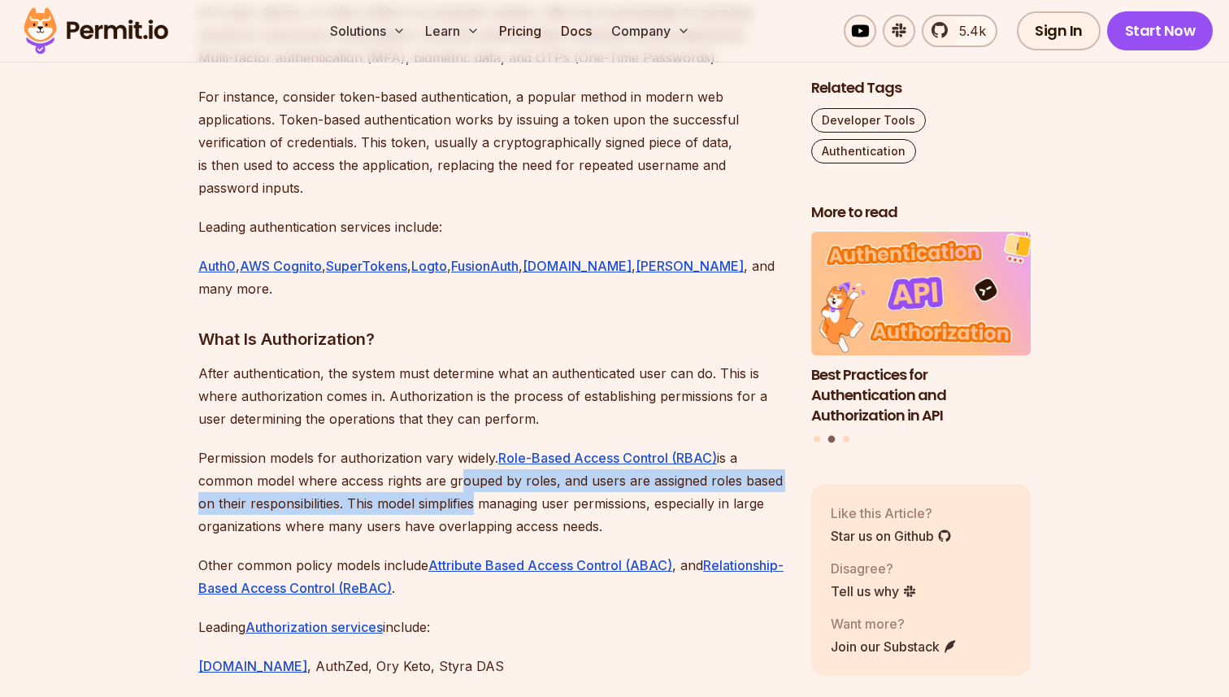
drag, startPoint x: 452, startPoint y: 432, endPoint x: 502, endPoint y: 475, distance: 65.2
click at [489, 465] on p "Permission models for authorization vary widely. Role-Based Access Control (RBA…" at bounding box center [491, 491] width 587 height 91
drag, startPoint x: 638, startPoint y: 489, endPoint x: 454, endPoint y: 433, distance: 192.9
click at [454, 446] on p "Permission models for authorization vary widely. Role-Based Access Control (RBA…" at bounding box center [491, 491] width 587 height 91
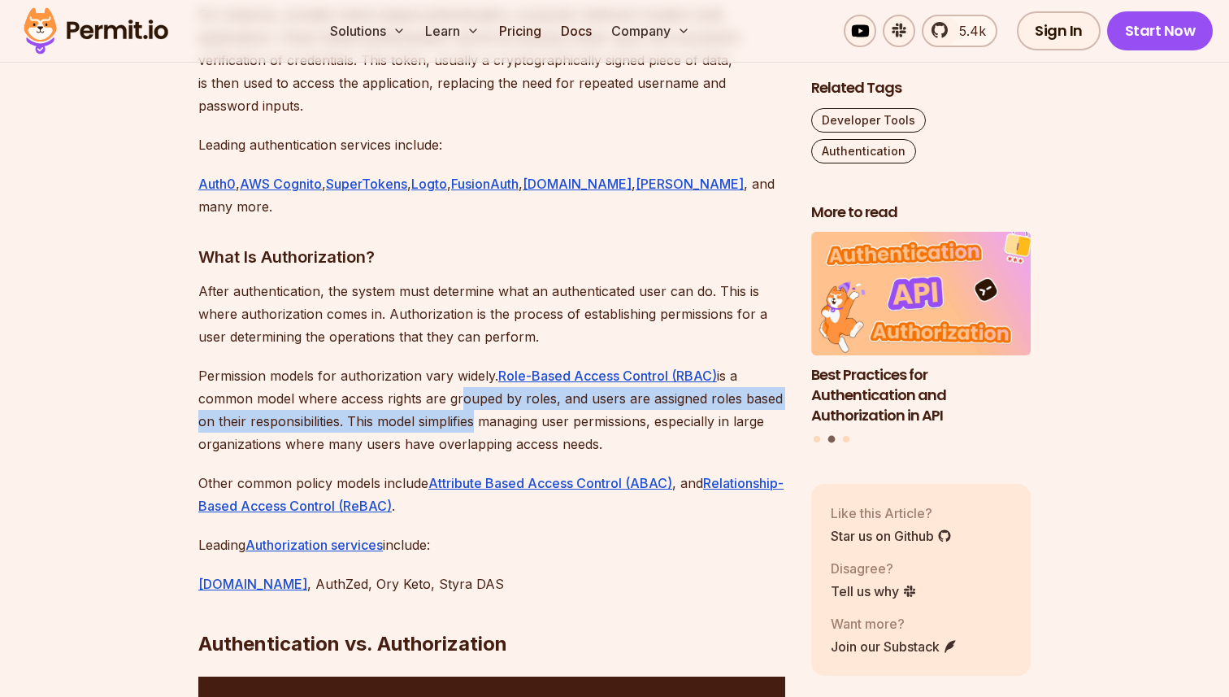
scroll to position [2149, 0]
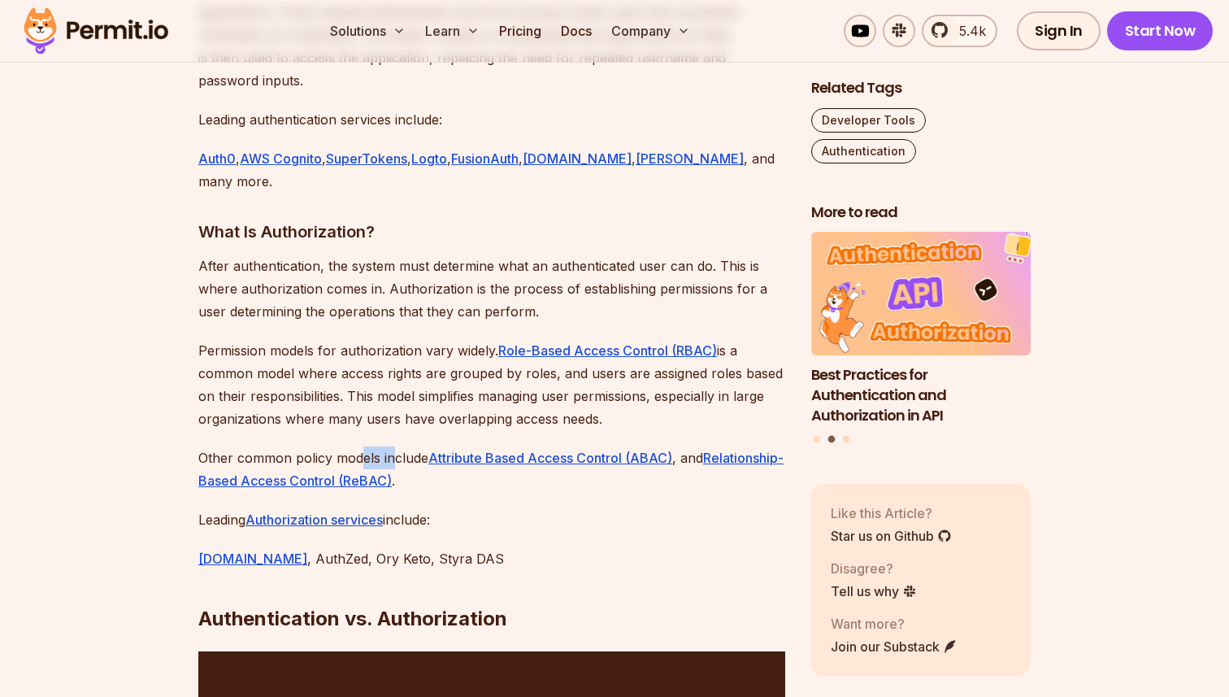
drag, startPoint x: 358, startPoint y: 408, endPoint x: 405, endPoint y: 408, distance: 47.1
click at [391, 446] on p "Other common policy models include Attribute Based Access Control (ABAC) , and …" at bounding box center [491, 469] width 587 height 46
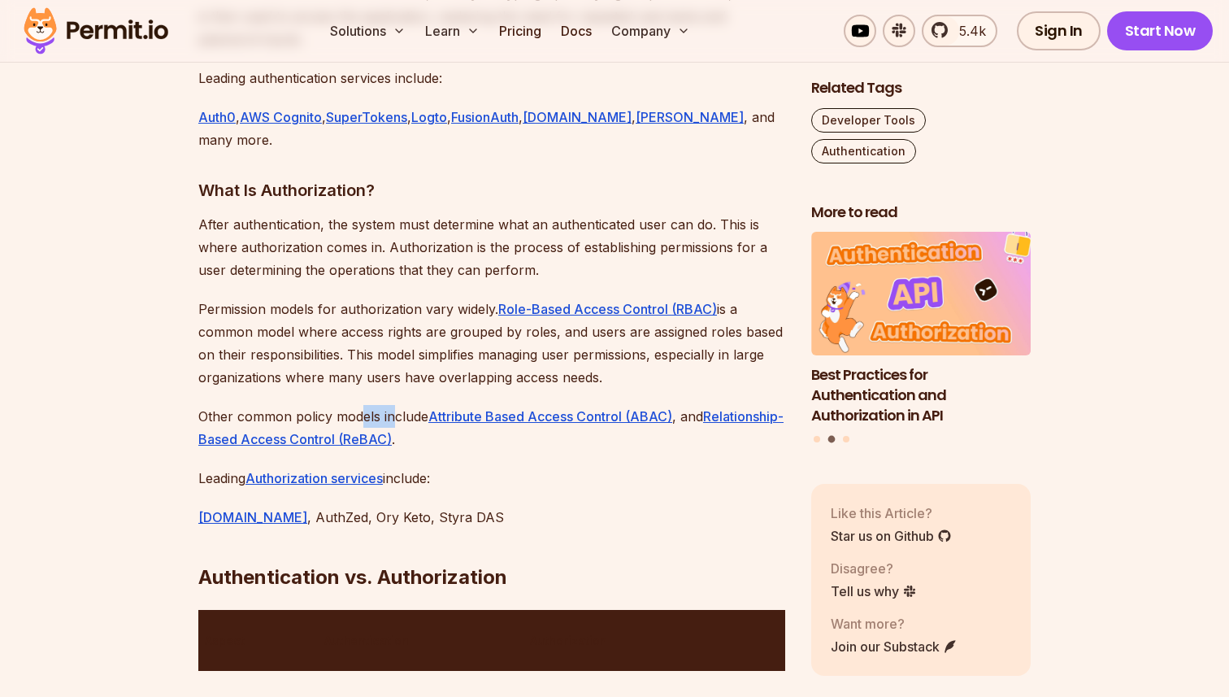
scroll to position [2203, 0]
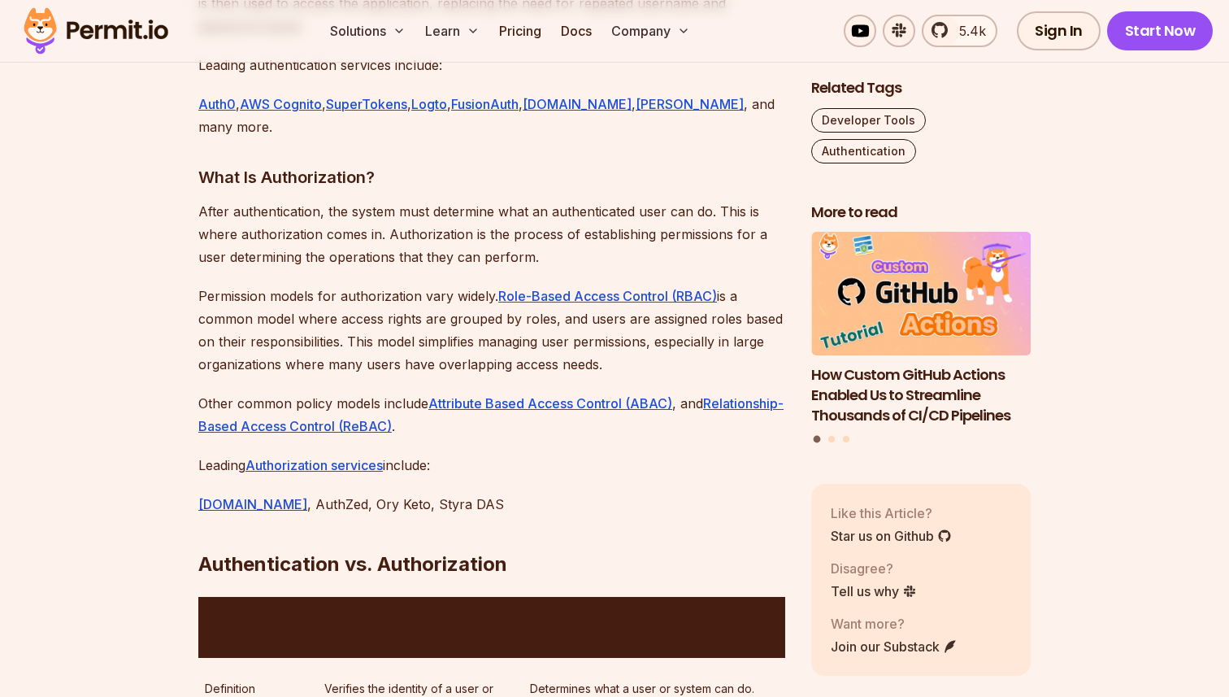
click at [471, 285] on p "Permission models for authorization vary widely. Role-Based Access Control (RBA…" at bounding box center [491, 330] width 587 height 91
click at [334, 392] on p "Other common policy models include Attribute Based Access Control (ABAC) , and …" at bounding box center [491, 415] width 587 height 46
click at [319, 392] on p "Other common policy models include Attribute Based Access Control (ABAC) , and …" at bounding box center [491, 415] width 587 height 46
drag, startPoint x: 317, startPoint y: 346, endPoint x: 367, endPoint y: 345, distance: 50.4
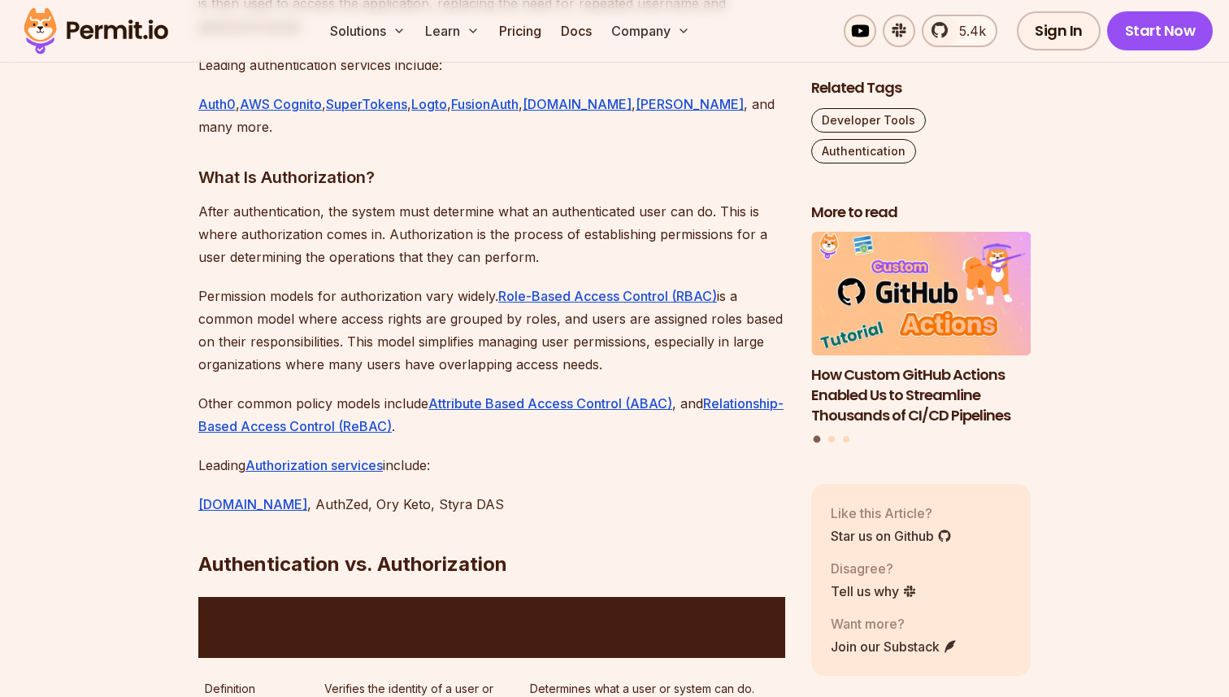
click at [335, 392] on p "Other common policy models include Attribute Based Access Control (ABAC) , and …" at bounding box center [491, 415] width 587 height 46
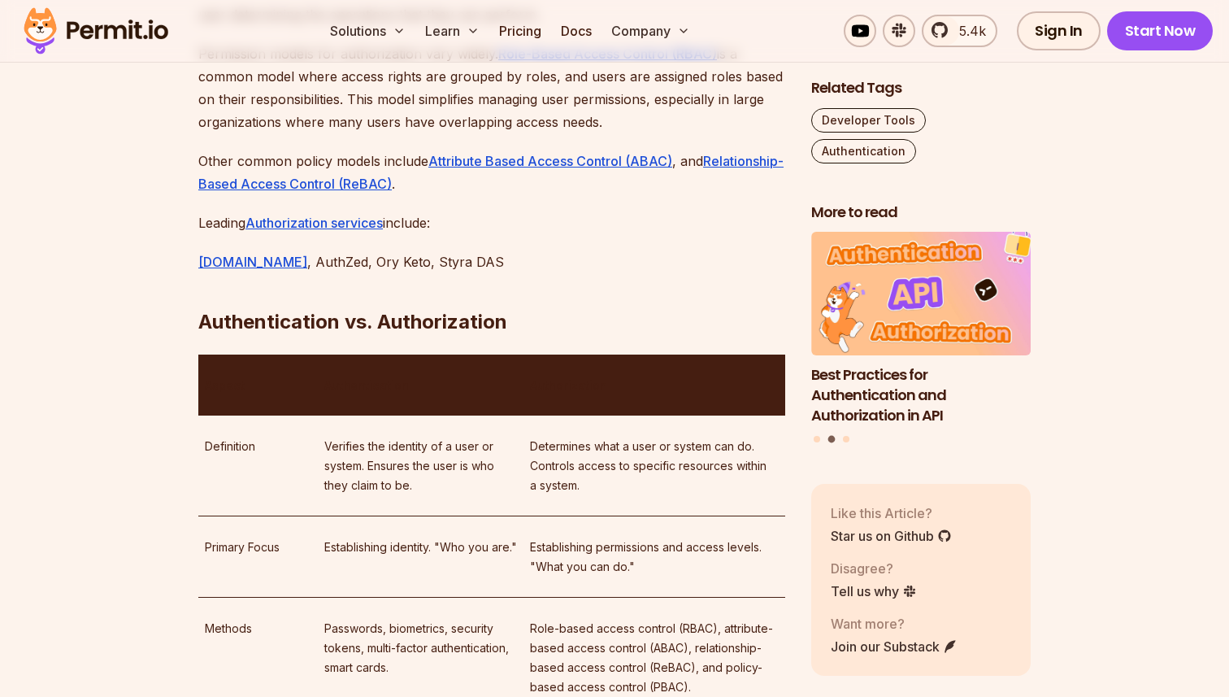
scroll to position [2465, 0]
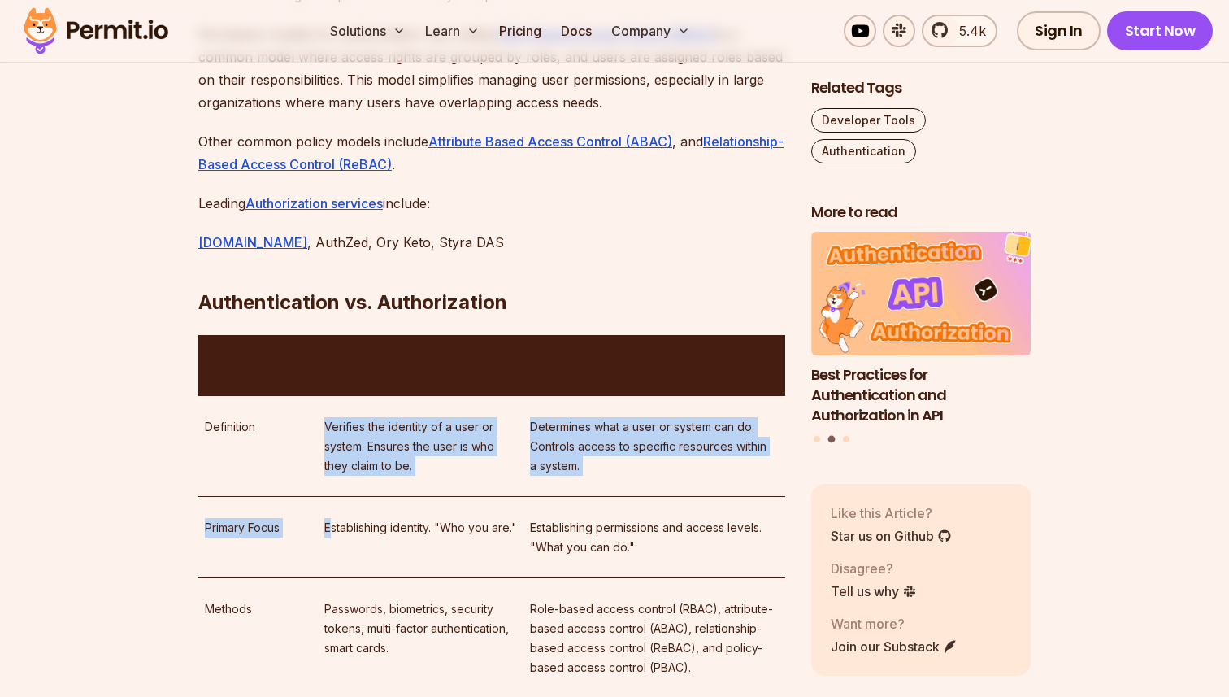
drag, startPoint x: 312, startPoint y: 398, endPoint x: 332, endPoint y: 529, distance: 133.1
click at [332, 529] on td "Establishing identity. "Who you are."" at bounding box center [421, 537] width 206 height 81
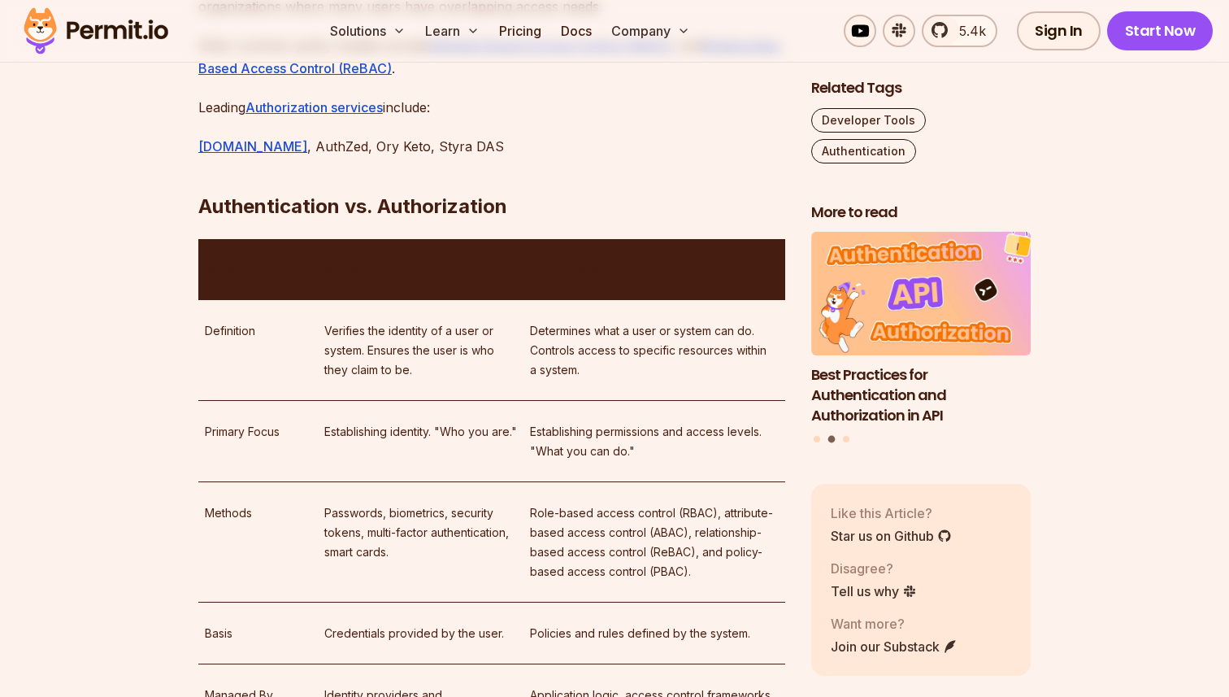
scroll to position [2598, 0]
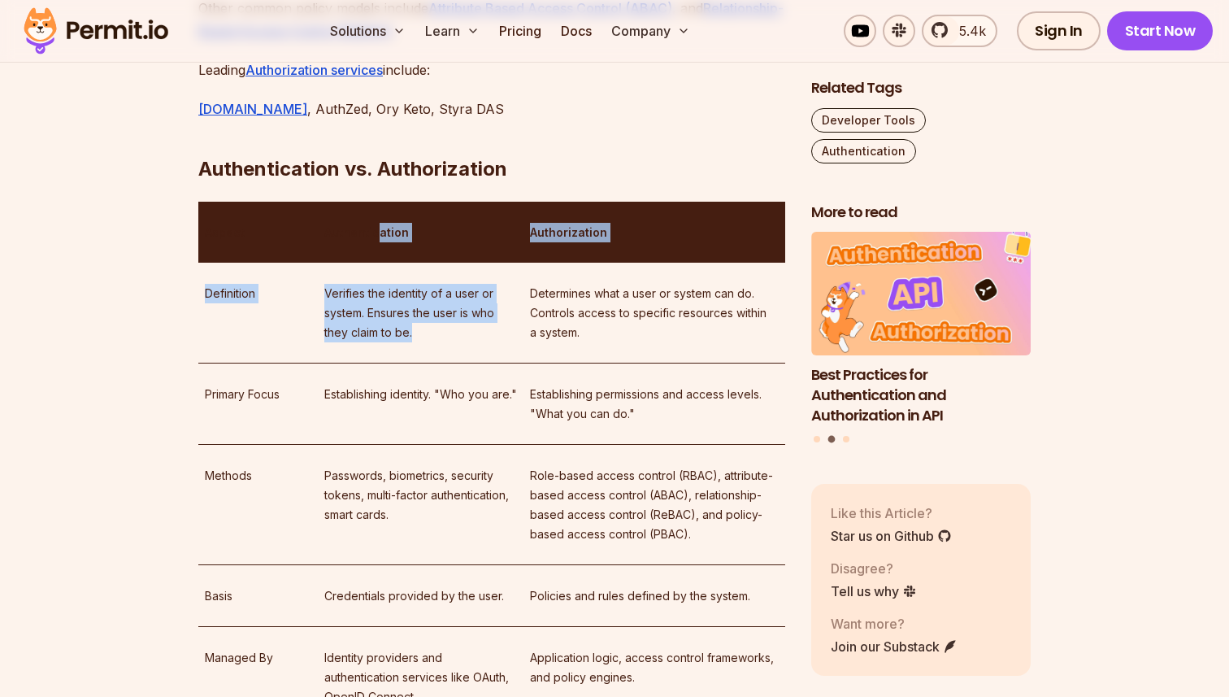
drag, startPoint x: 378, startPoint y: 181, endPoint x: 504, endPoint y: 277, distance: 158.4
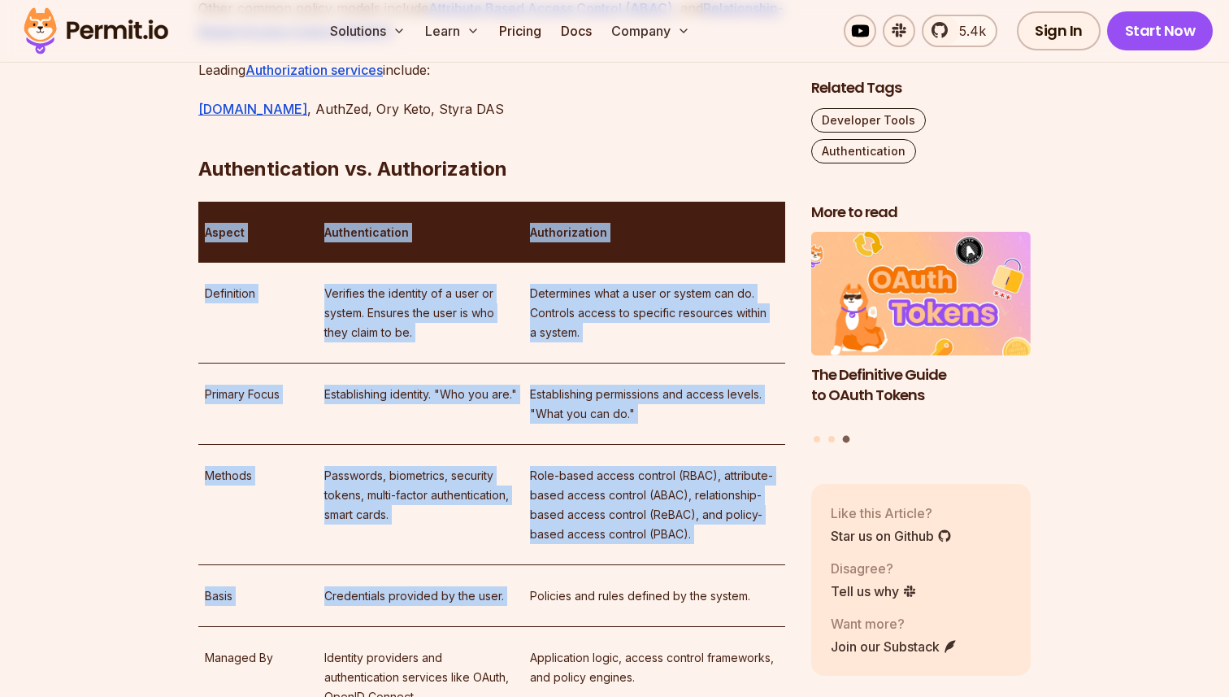
drag, startPoint x: 211, startPoint y: 172, endPoint x: 639, endPoint y: 531, distance: 559.1
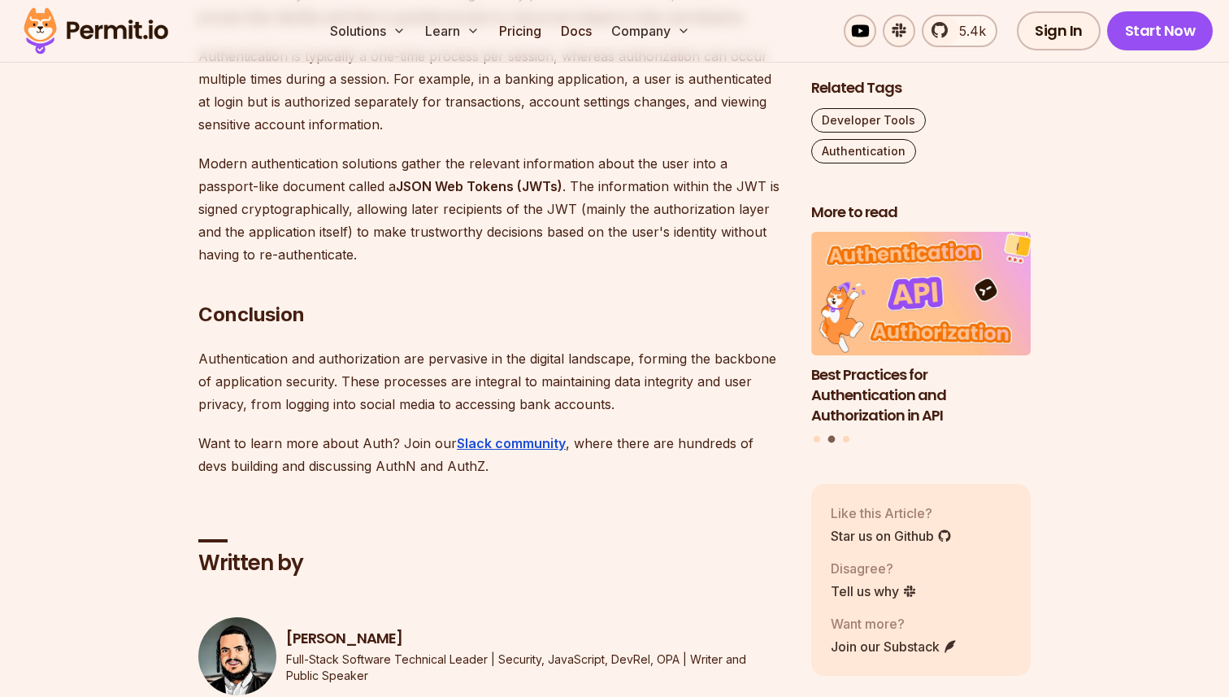
scroll to position [4591, 0]
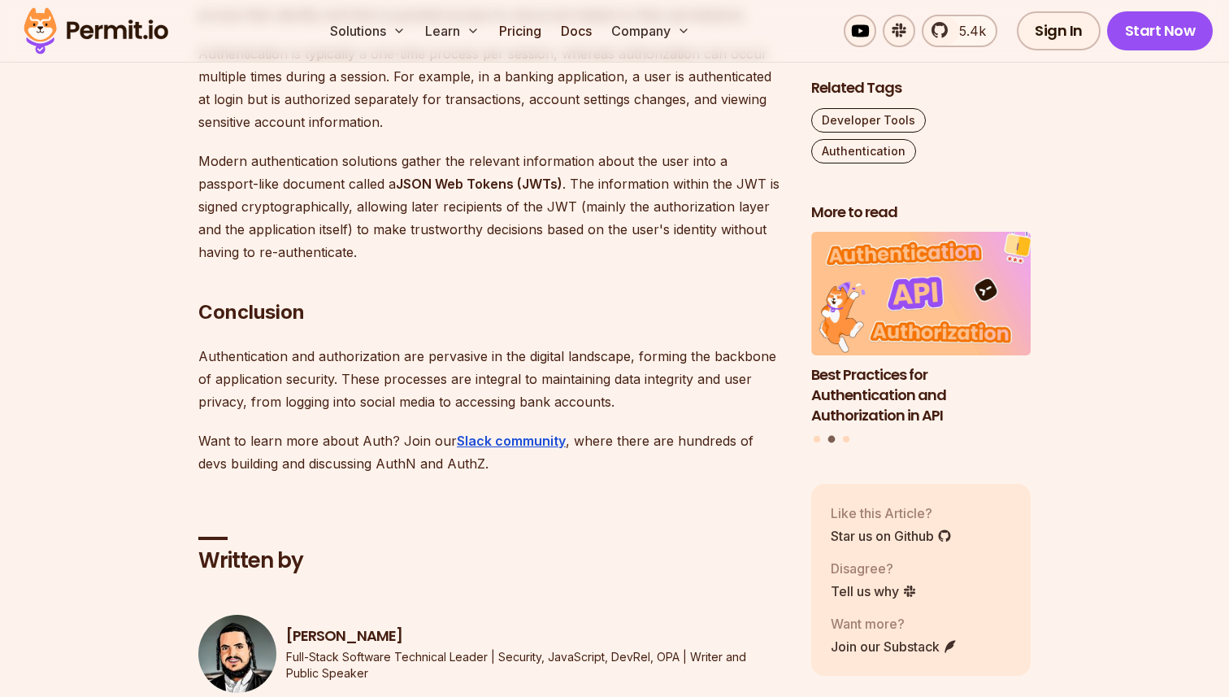
drag, startPoint x: 545, startPoint y: 120, endPoint x: 521, endPoint y: 309, distance: 190.1
click at [524, 345] on p "Authentication and authorization are pervasive in the digital landscape, formin…" at bounding box center [491, 379] width 587 height 68
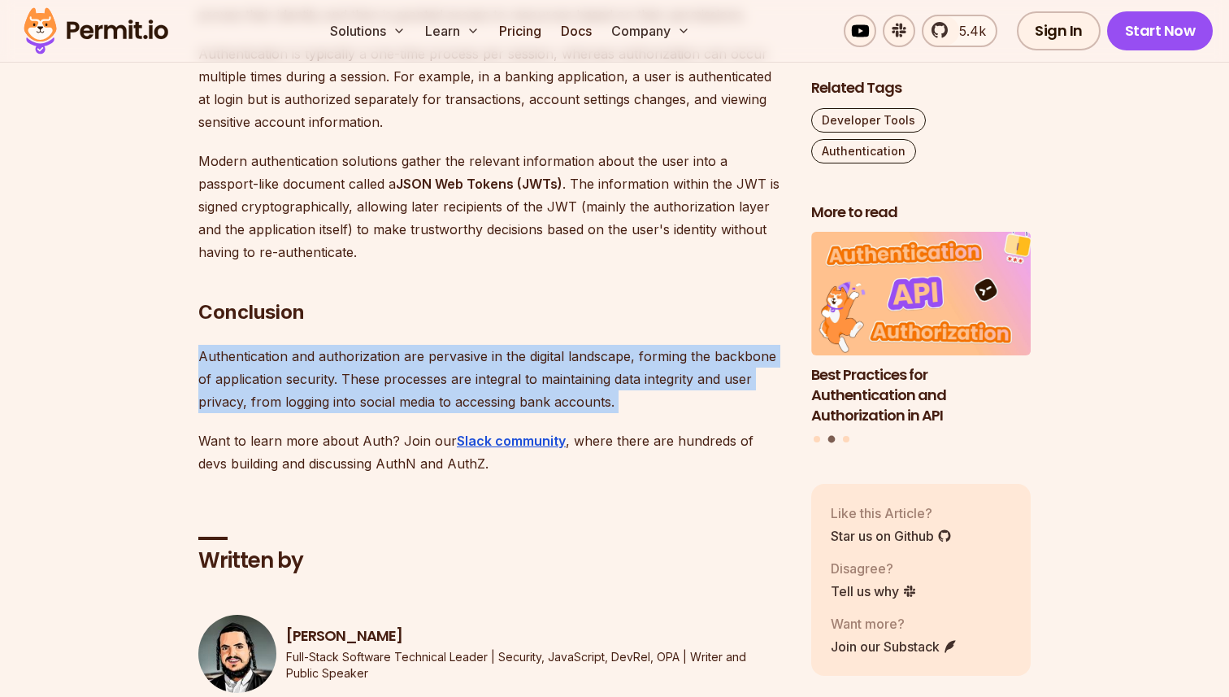
click at [524, 345] on p "Authentication and authorization are pervasive in the digital landscape, formin…" at bounding box center [491, 379] width 587 height 68
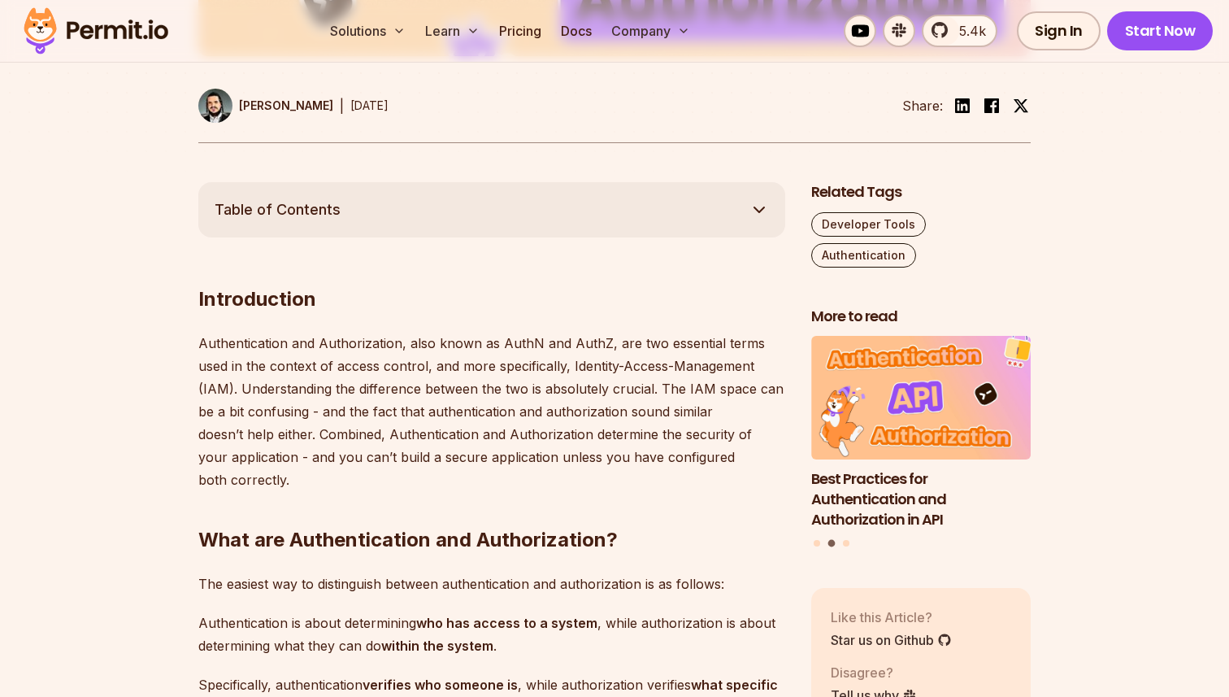
scroll to position [0, 0]
